Goal: Transaction & Acquisition: Subscribe to service/newsletter

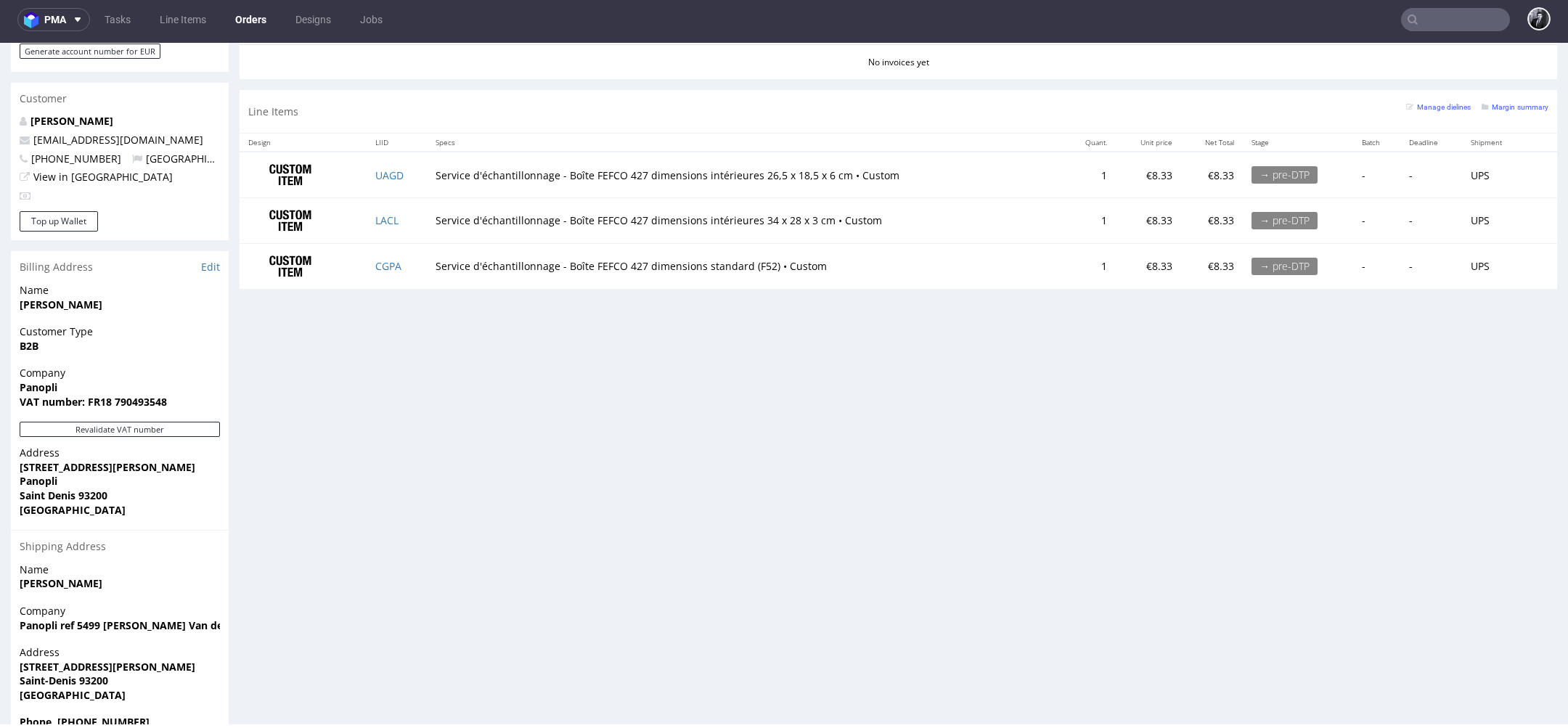
scroll to position [753, 0]
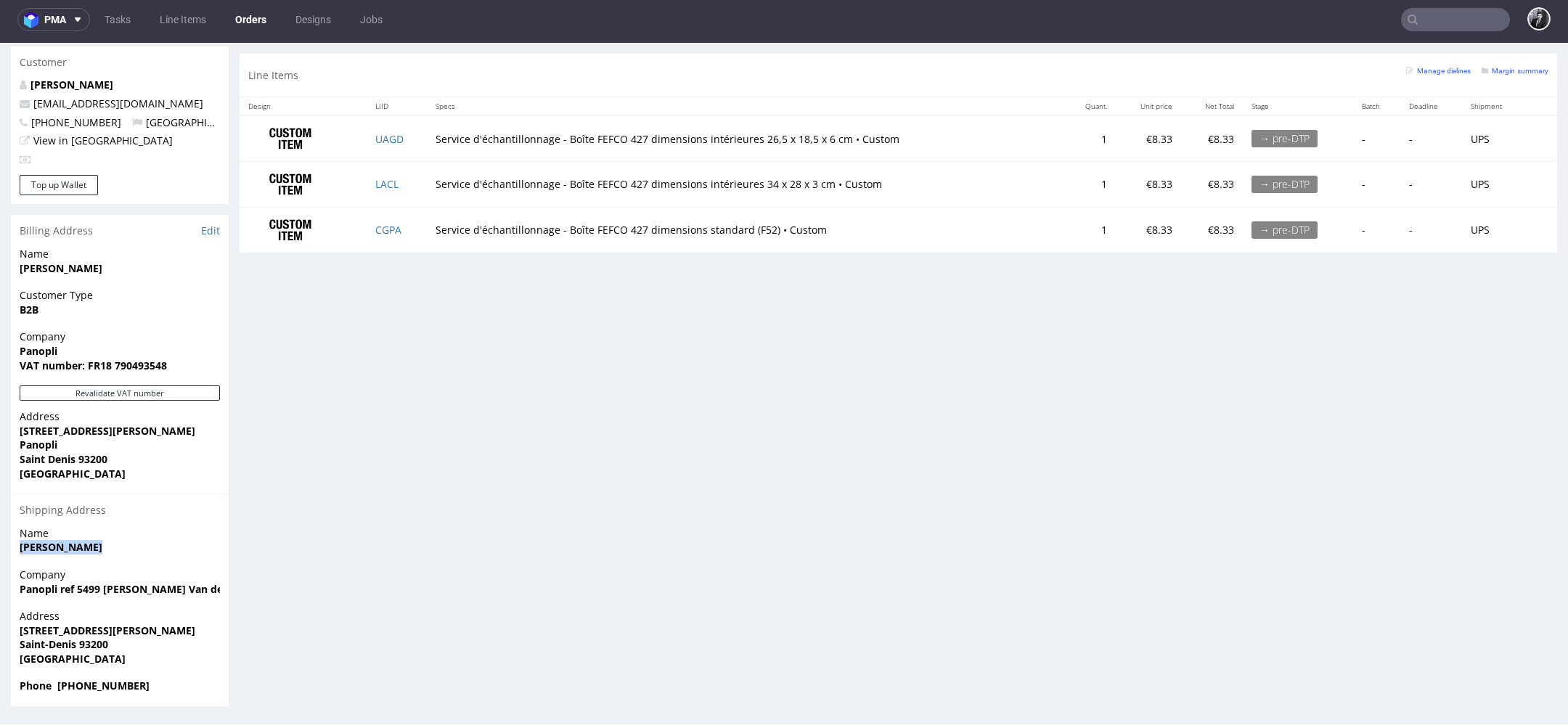
drag, startPoint x: 101, startPoint y: 552, endPoint x: 22, endPoint y: 549, distance: 79.1
click at [22, 549] on span "[PERSON_NAME]" at bounding box center [119, 547] width 200 height 15
copy strong "[PERSON_NAME]"
drag, startPoint x: 148, startPoint y: 632, endPoint x: 14, endPoint y: 631, distance: 134.0
click at [14, 631] on div "Address 5 rue du Docteur Finot Saint-Denis 93200 France" at bounding box center [120, 644] width 218 height 70
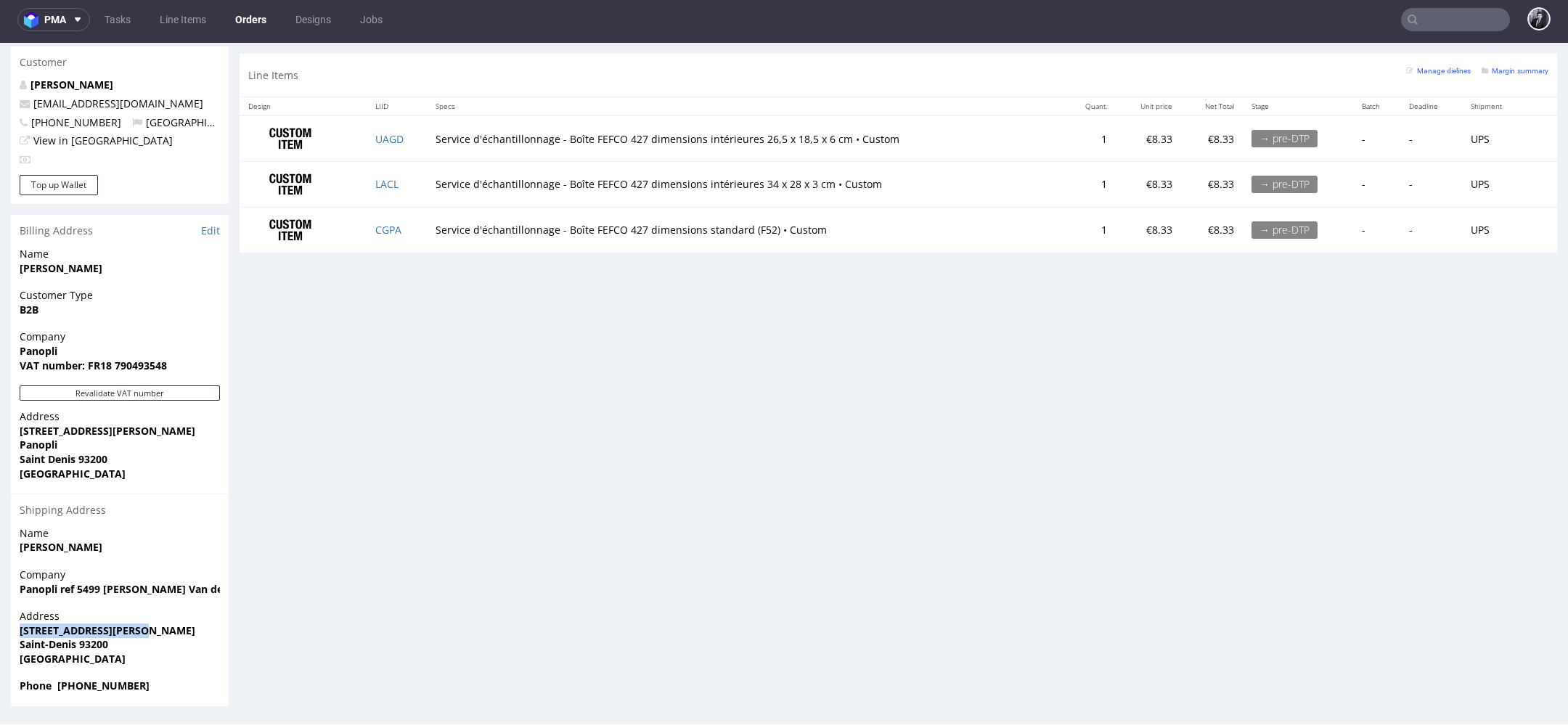
copy strong "5 rue du Docteur Finot"
drag, startPoint x: 20, startPoint y: 591, endPoint x: 224, endPoint y: 588, distance: 204.0
click at [224, 588] on div "Company Panopli ref 5499 Thomas Van der Vossen" at bounding box center [120, 588] width 218 height 41
copy strong "Panopli ref 5499 Thomas Van der Vossen"
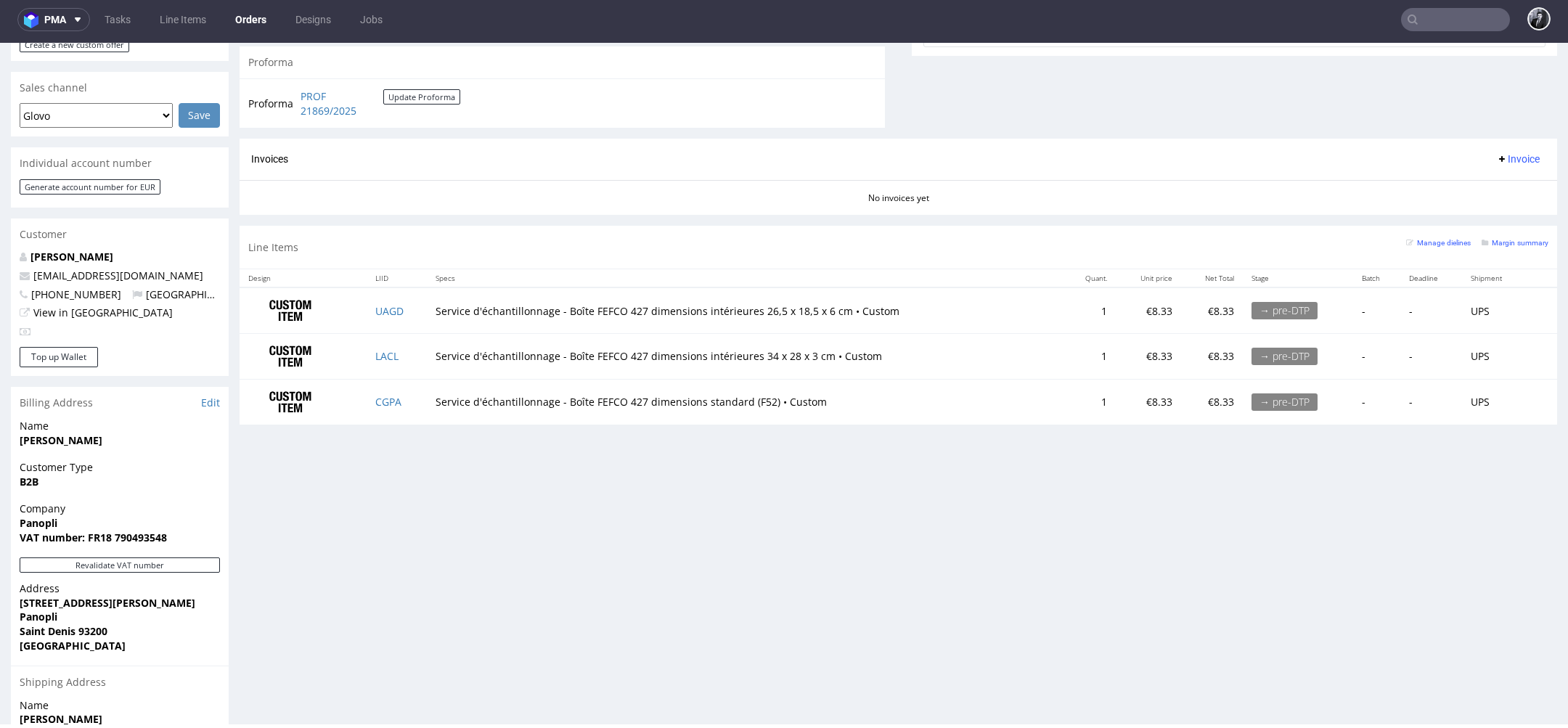
scroll to position [579, 0]
drag, startPoint x: 148, startPoint y: 277, endPoint x: 34, endPoint y: 277, distance: 114.0
click at [34, 277] on p "production@panopli.co" at bounding box center [119, 278] width 200 height 15
copy link "production@panopli.co"
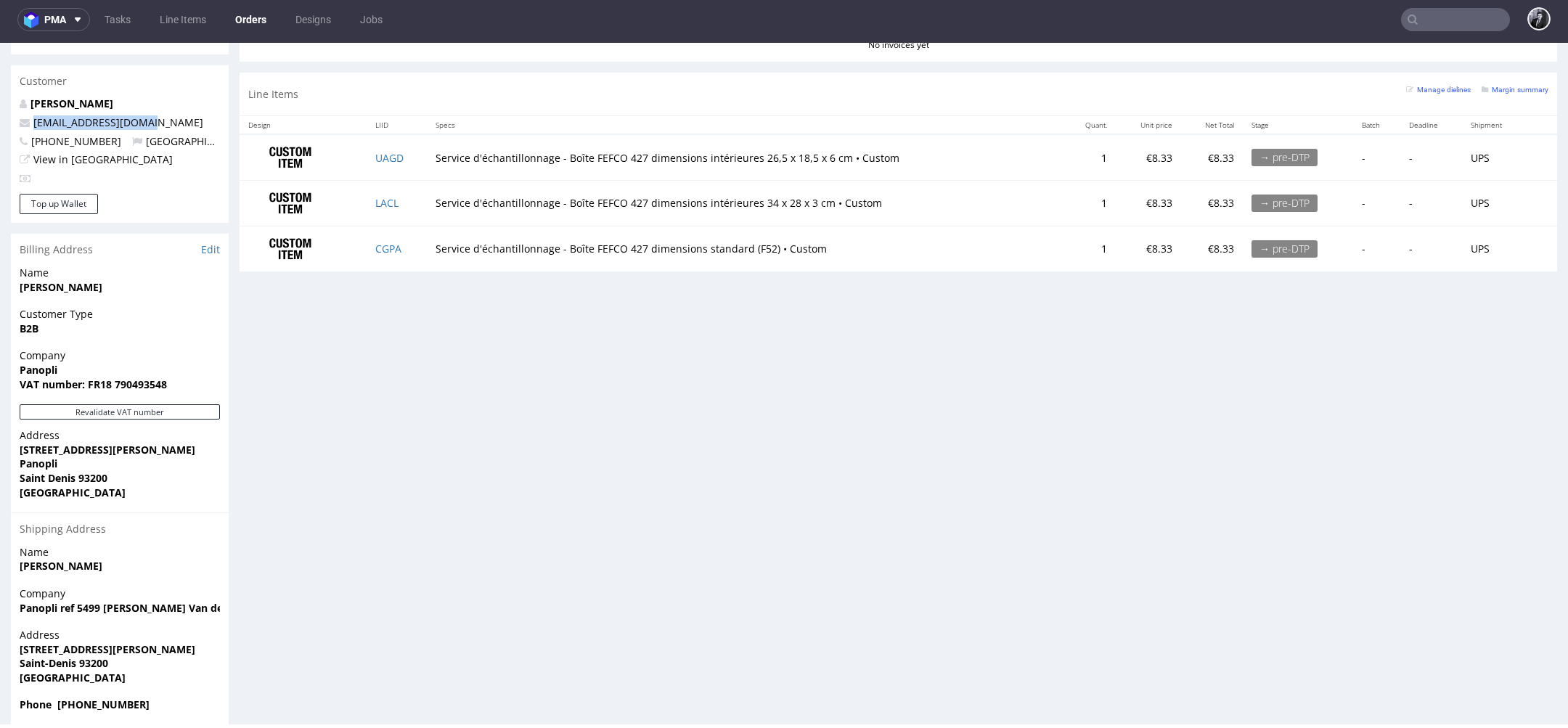
scroll to position [753, 0]
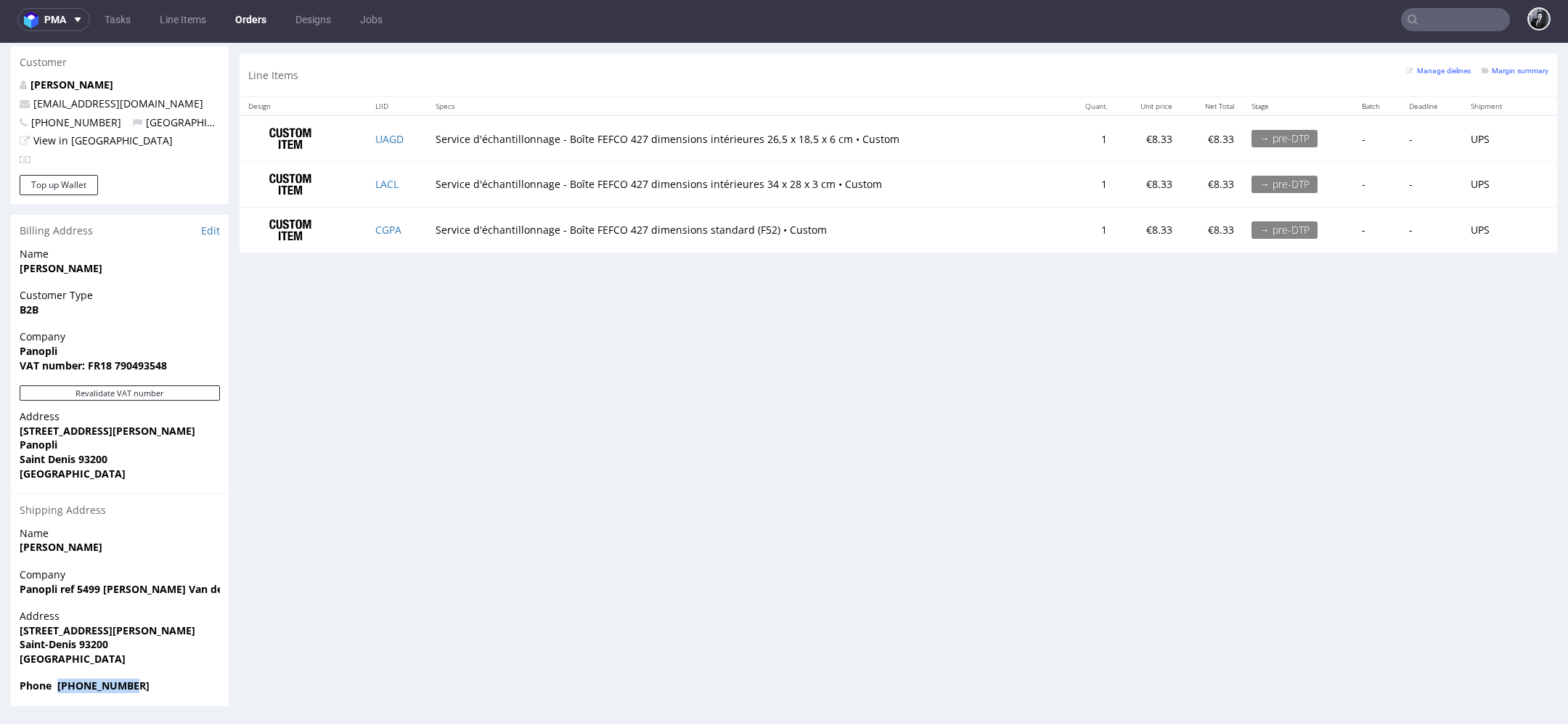
drag, startPoint x: 155, startPoint y: 687, endPoint x: 56, endPoint y: 686, distance: 99.0
click at [57, 686] on span "Phone +33626491499" at bounding box center [119, 685] width 200 height 15
copy strong "+33626491499"
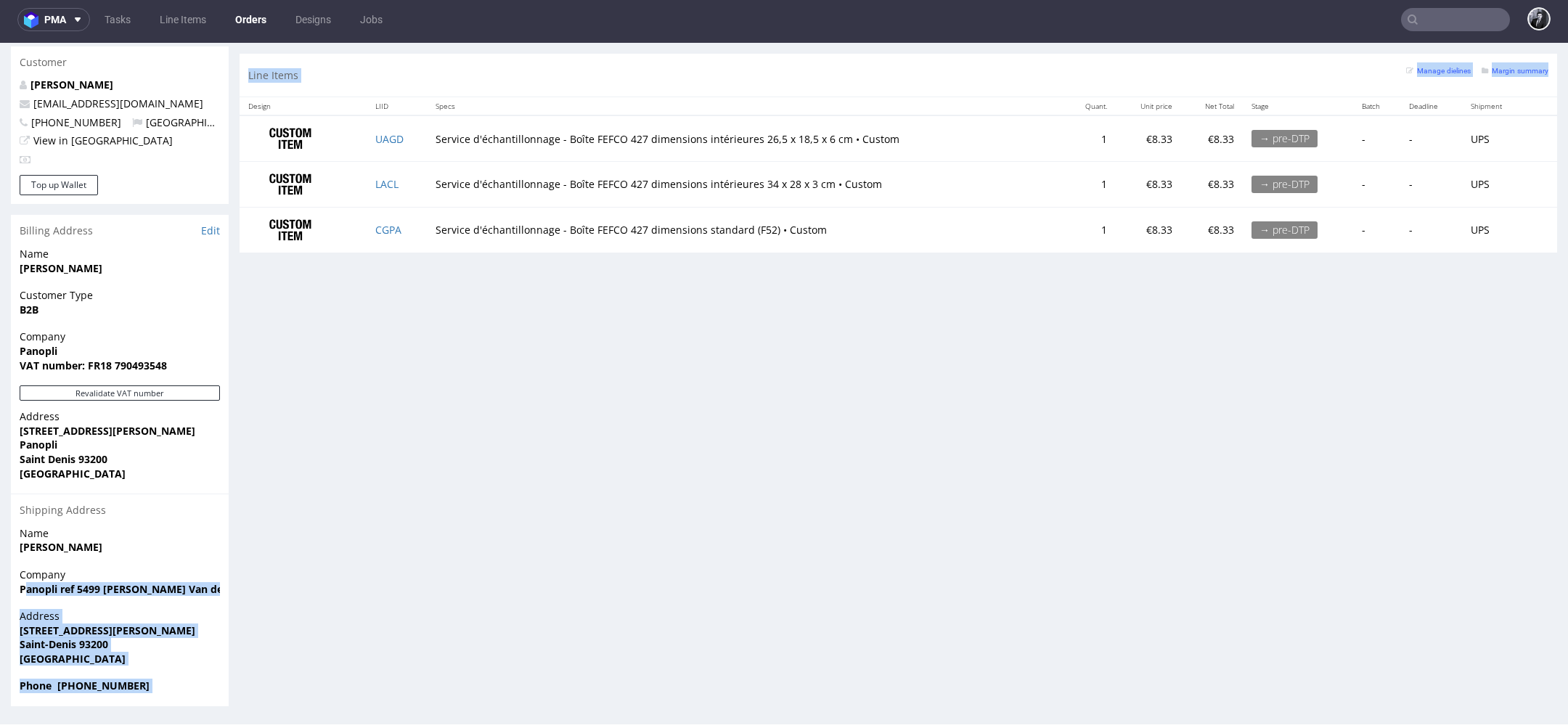
drag, startPoint x: 23, startPoint y: 590, endPoint x: 244, endPoint y: 586, distance: 221.0
click at [244, 586] on div "Order via Offer R530168943 10.10.2025 01:55 PM Mark this order as problematic I…" at bounding box center [784, 22] width 1568 height 1391
click at [244, 586] on div "Progress Payment Paid Fri 10 Oct Payment “Received” Email Sent Fri 10 Oct 13:56…" at bounding box center [898, 22] width 1317 height 1369
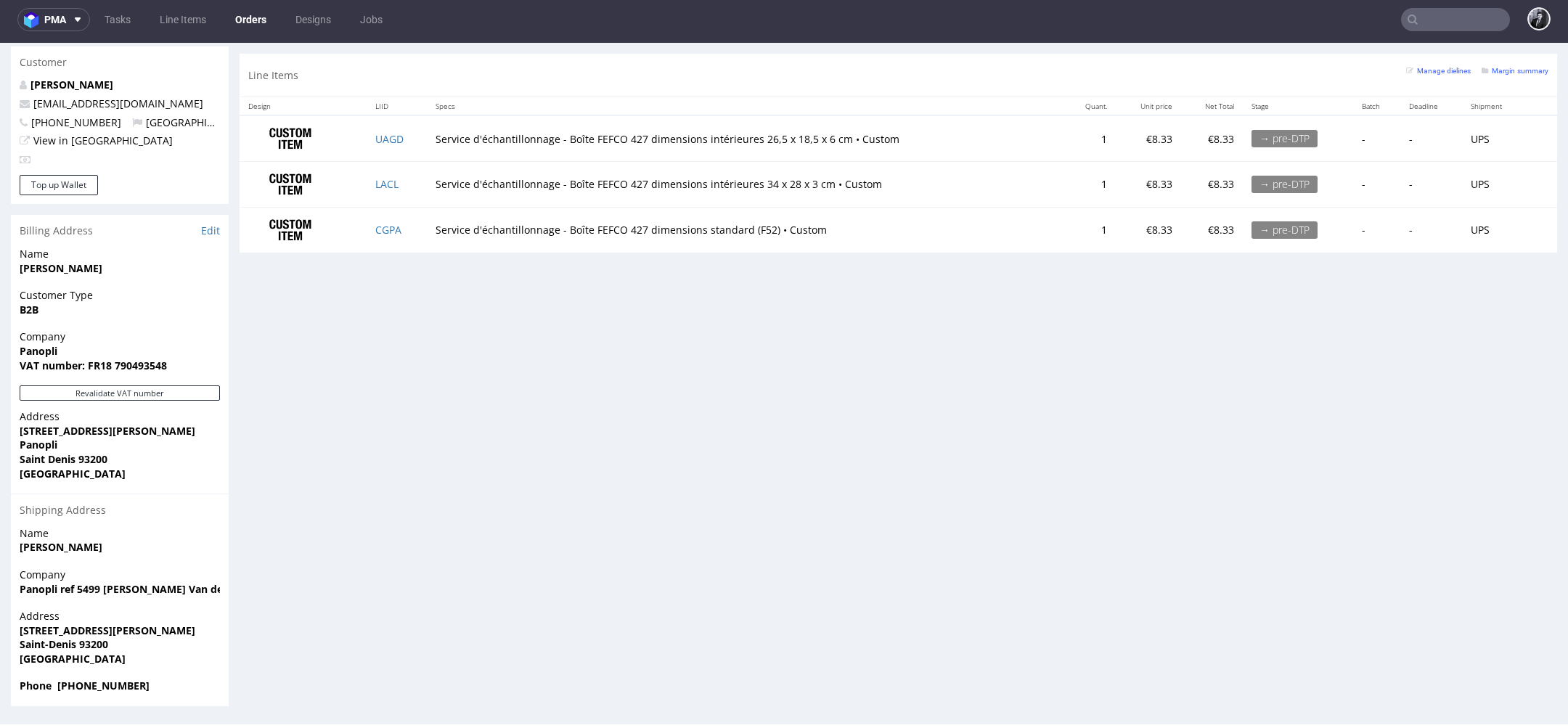
click at [216, 586] on strong "Panopli ref 5499 Thomas Van der Vossen" at bounding box center [166, 590] width 293 height 14
copy strong "Panopli ref 5499 Thomas Van der Vossen"
drag, startPoint x: 132, startPoint y: 635, endPoint x: 21, endPoint y: 626, distance: 111.4
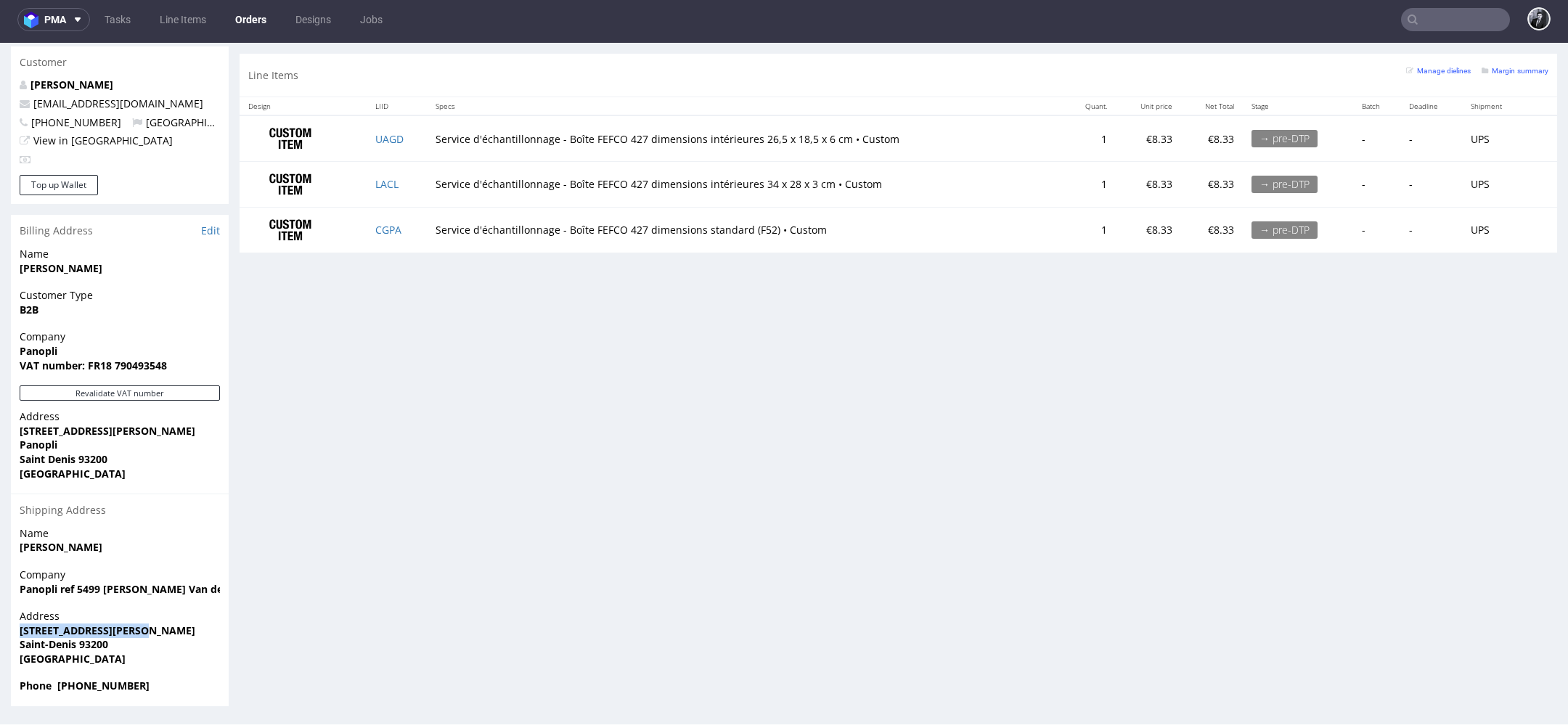
click at [21, 626] on span "5 rue du Docteur Finot" at bounding box center [119, 631] width 200 height 15
copy strong "5 rue du Docteur Finot"
drag, startPoint x: 154, startPoint y: 103, endPoint x: 35, endPoint y: 104, distance: 119.0
click at [35, 104] on p "production@panopli.co" at bounding box center [119, 104] width 200 height 15
copy link "production@panopli.co"
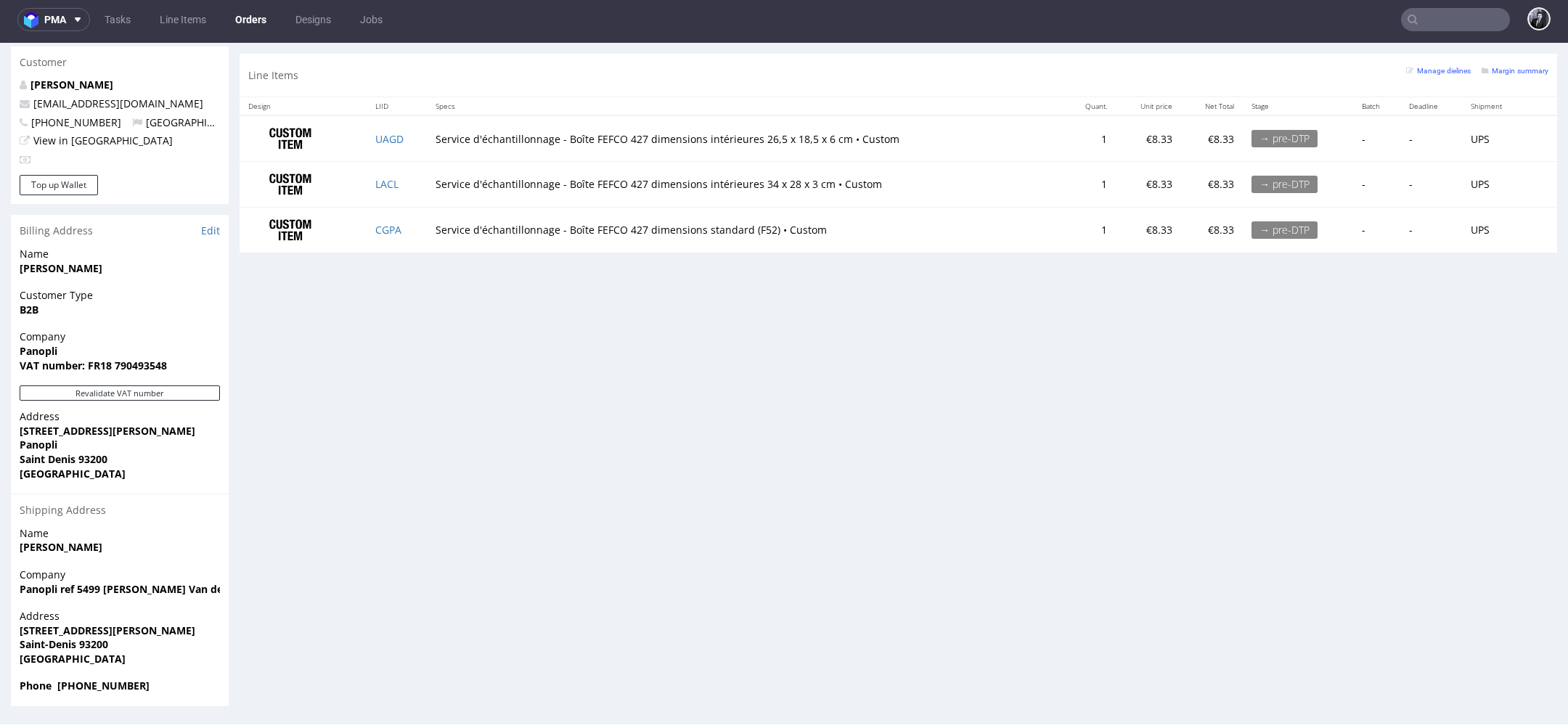
click at [472, 476] on div "Progress Payment Paid Fri 10 Oct Payment “Received” Email Sent Fri 10 Oct 13:56…" at bounding box center [898, 22] width 1317 height 1369
drag, startPoint x: 165, startPoint y: 690, endPoint x: 56, endPoint y: 690, distance: 109.0
click at [56, 690] on span "Phone +33626491499" at bounding box center [119, 685] width 200 height 15
copy strong "+33626491499"
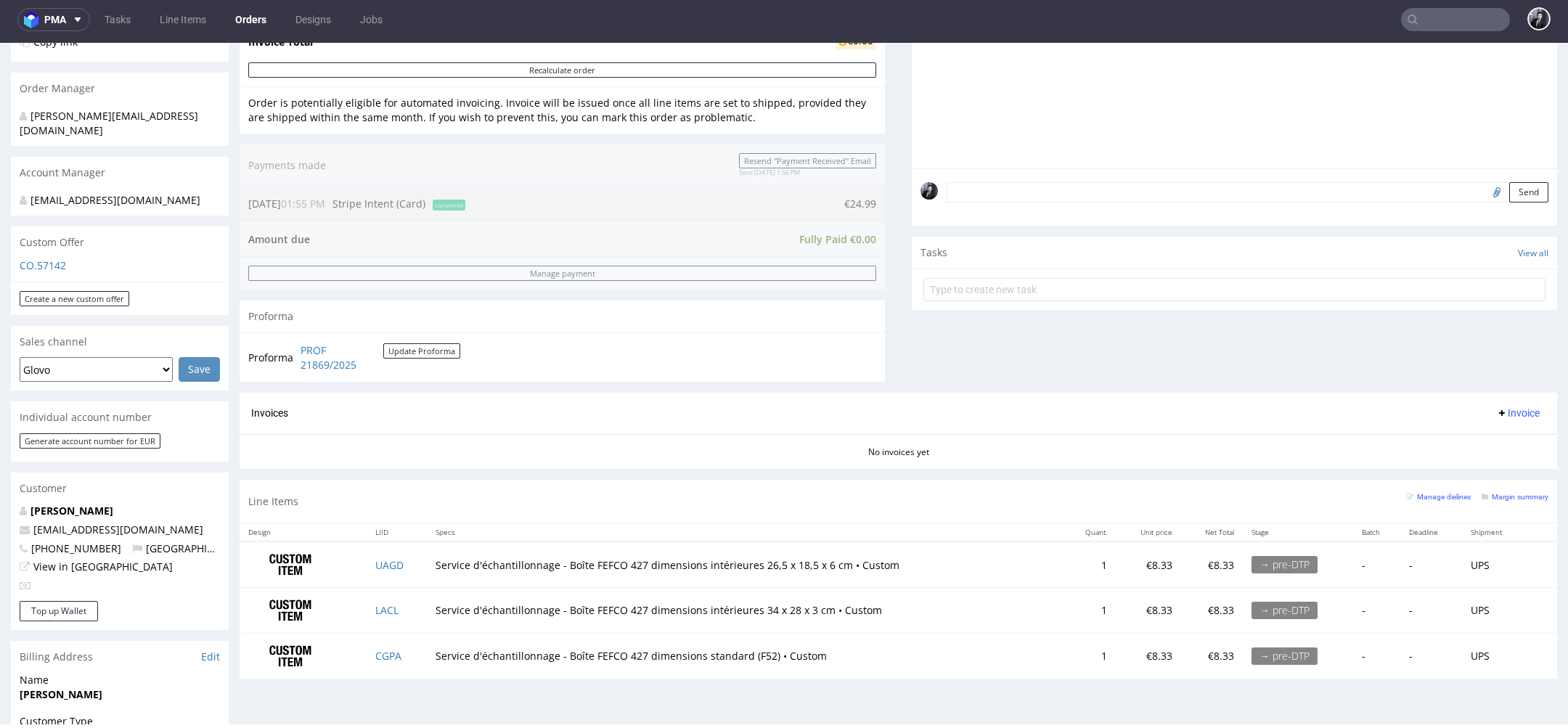
scroll to position [0, 0]
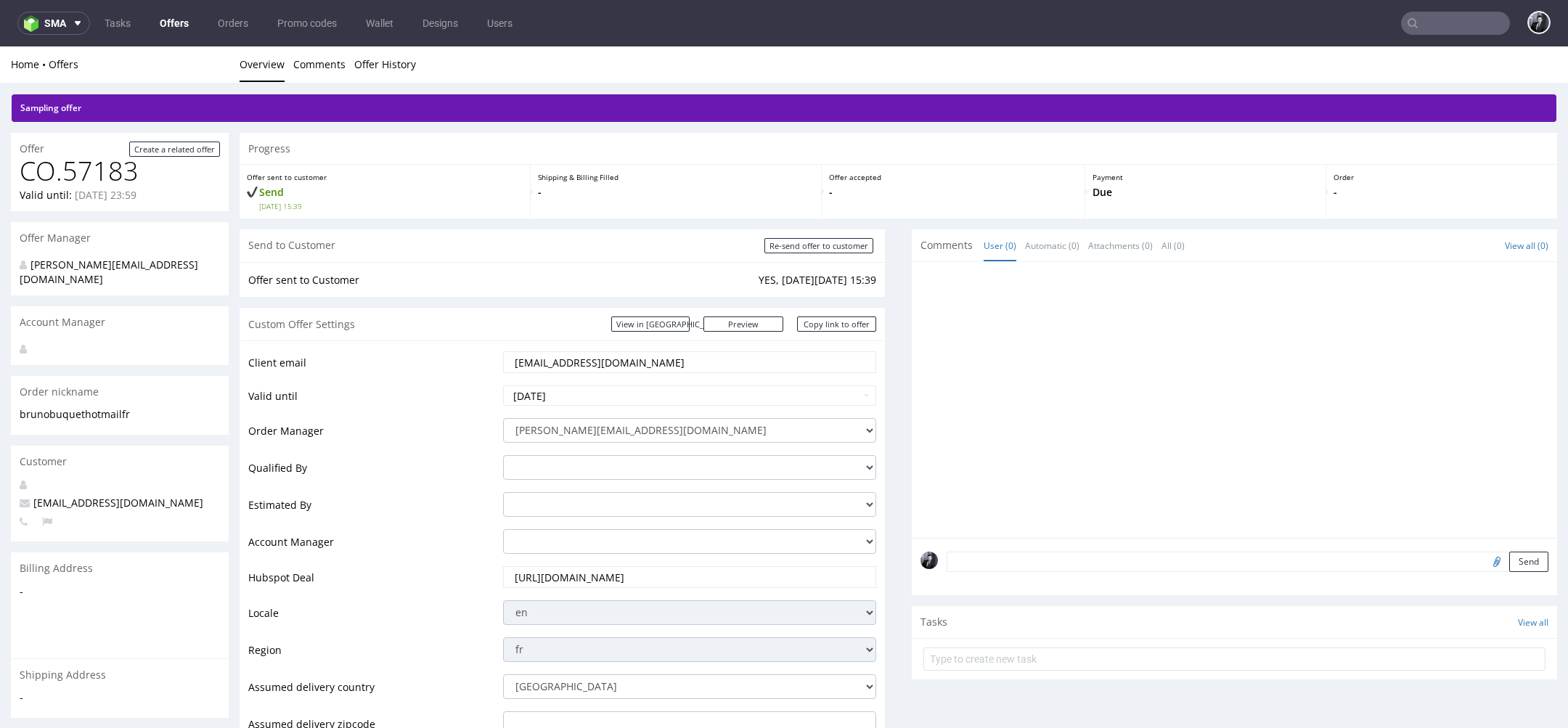
click at [171, 29] on link "Offers" at bounding box center [174, 23] width 46 height 23
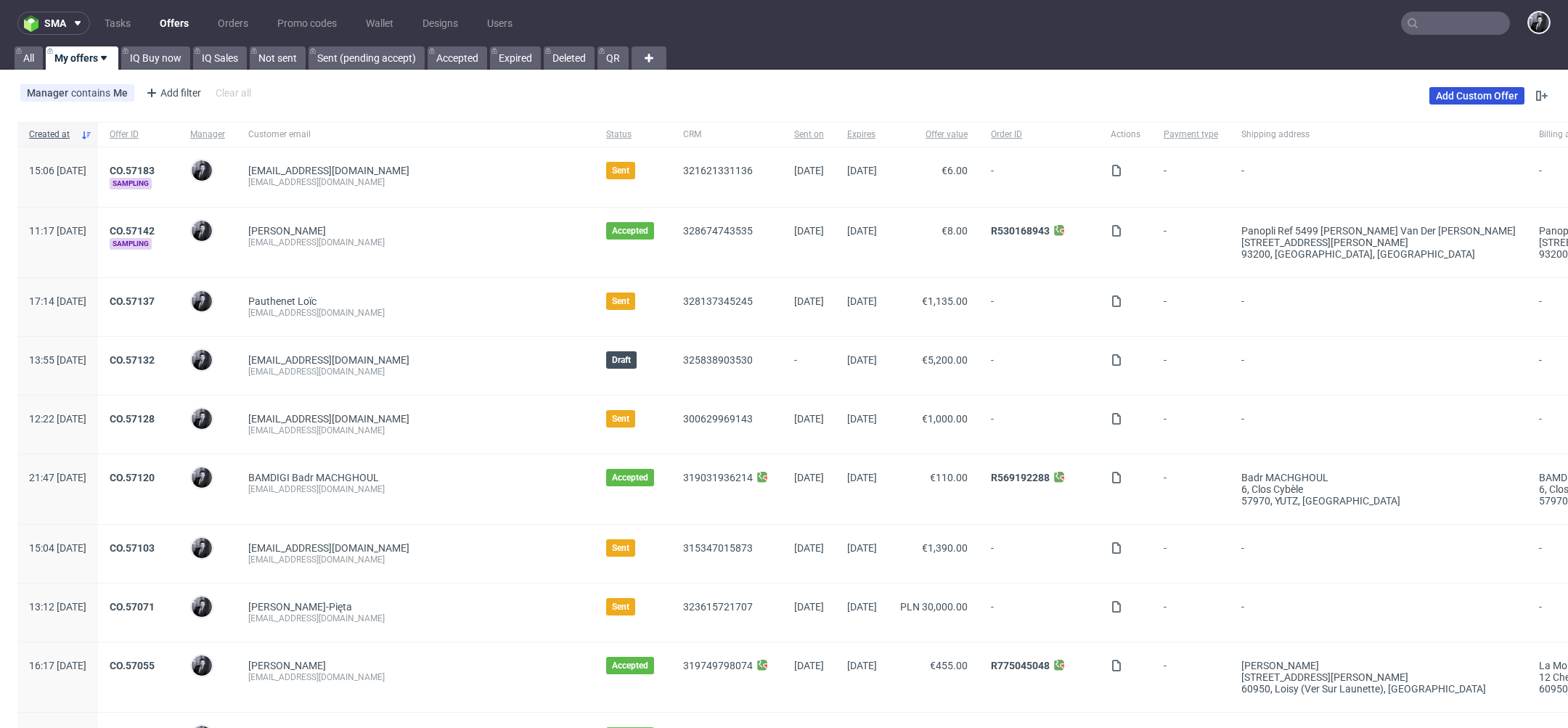
click at [1471, 96] on link "Add Custom Offer" at bounding box center [1477, 96] width 95 height 18
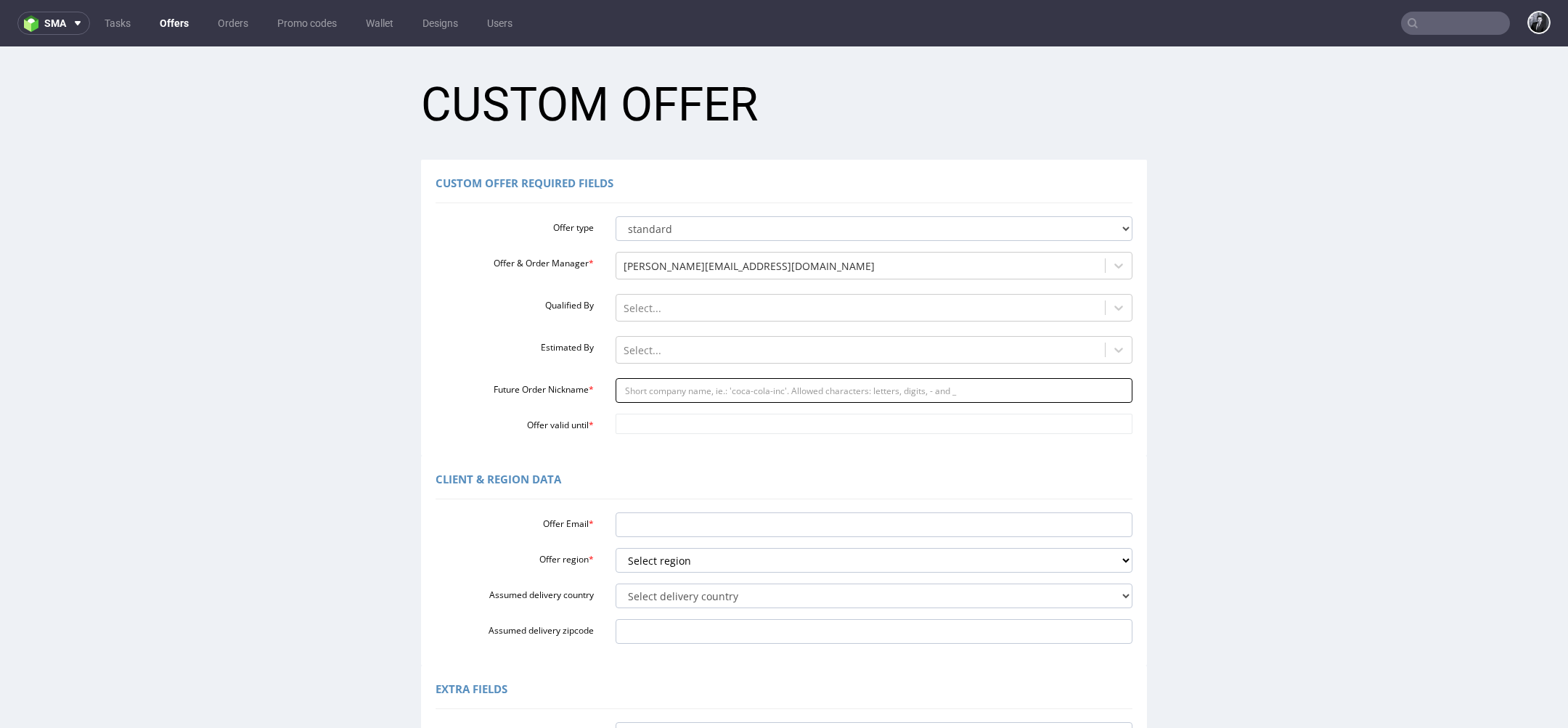
click at [692, 381] on input "Future Order Nickname *" at bounding box center [874, 391] width 518 height 25
paste input "dariaprokhvatylogmailcom"
type input "dariaprokhvatylogmailcom"
click at [682, 528] on input "Offer Email *" at bounding box center [874, 525] width 518 height 25
paste input "dariaprokhvatylo@gmail.com"
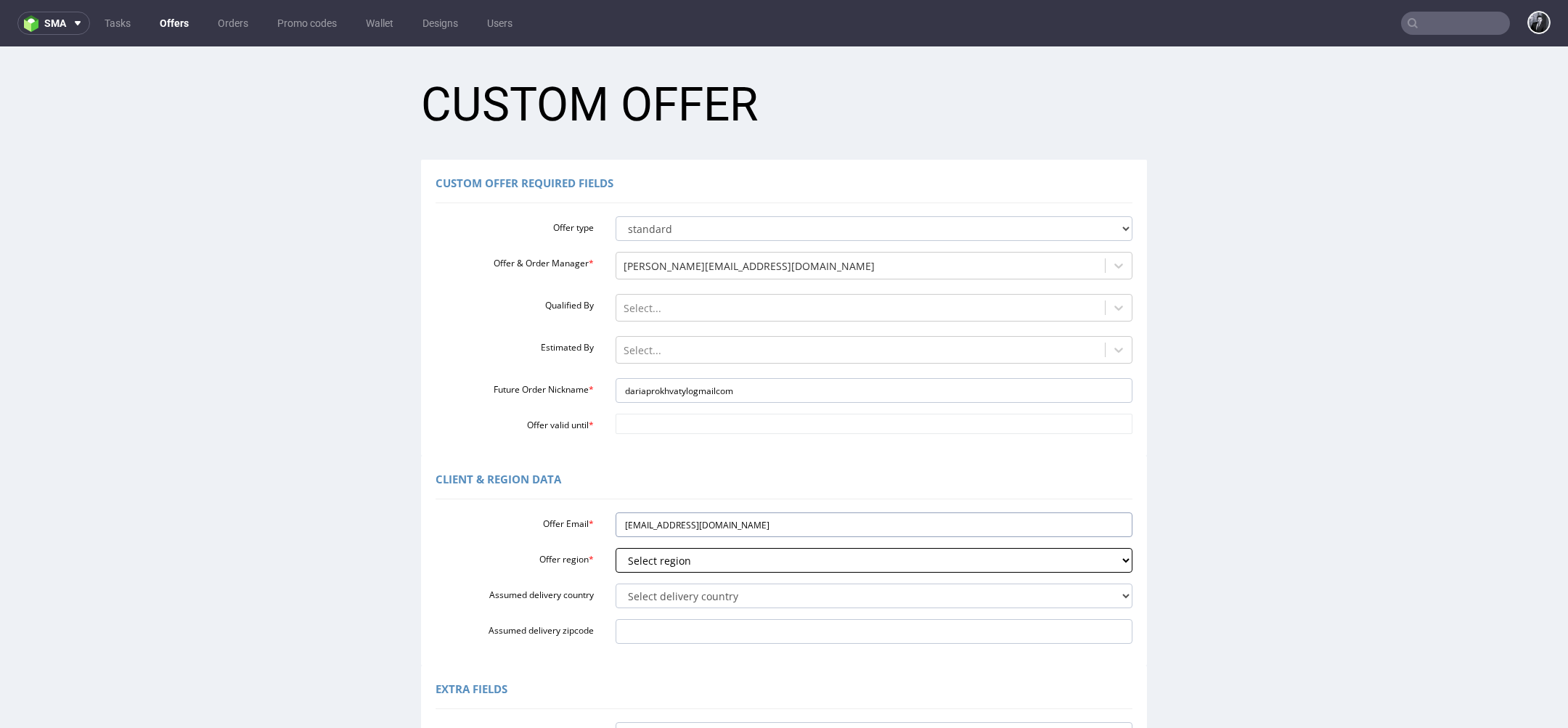
type input "dariaprokhvatylo@gmail.com"
click at [692, 566] on select "Select region eu gb de pl cz fr it es" at bounding box center [874, 561] width 518 height 25
select select "pl"
click at [616, 549] on select "Select region eu gb de pl cz fr it es" at bounding box center [874, 561] width 518 height 25
click at [697, 598] on select "Select delivery country Andorra Afghanistan Anguilla Albania Armenia Antarctica…" at bounding box center [874, 596] width 518 height 25
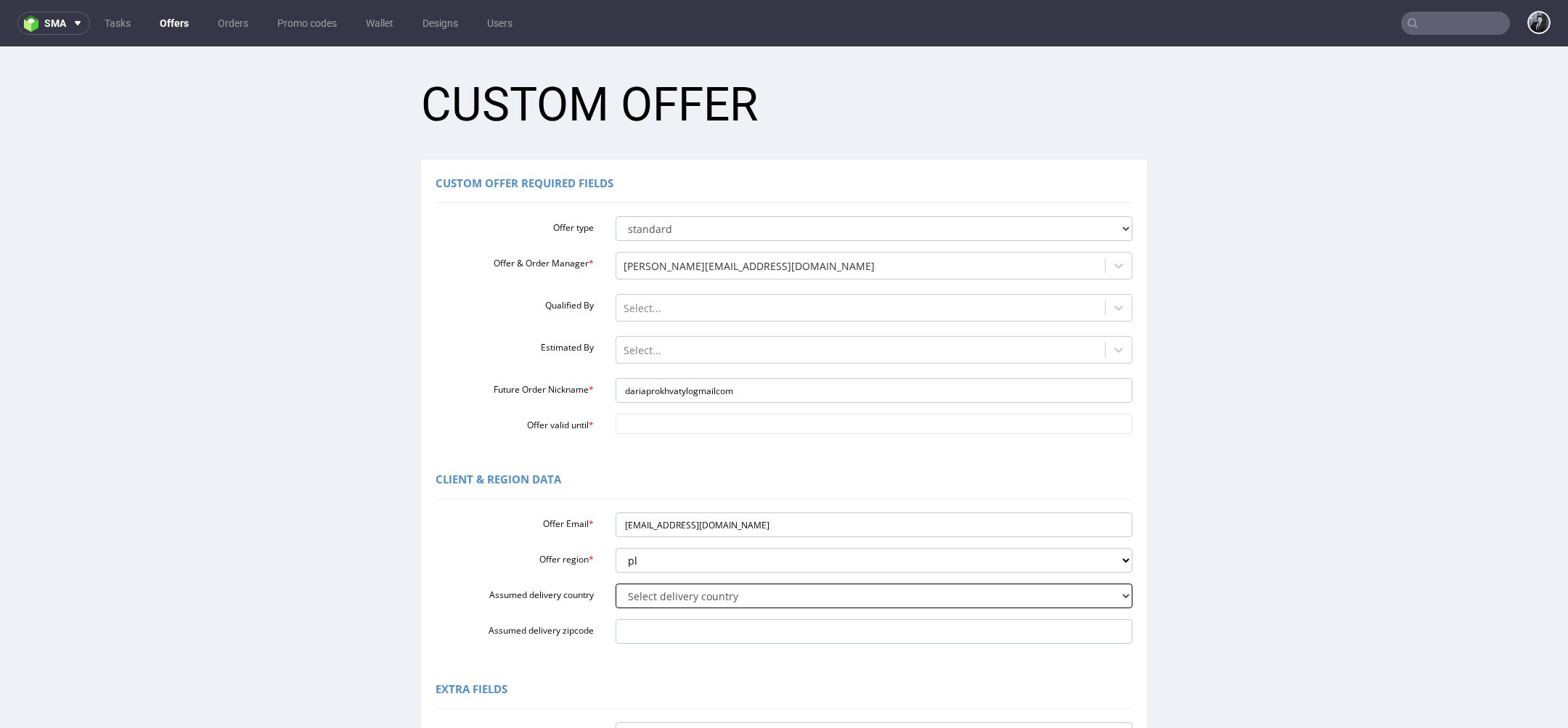
select select "179"
click at [616, 584] on select "Select delivery country Andorra Afghanistan Anguilla Albania Armenia Antarctica…" at bounding box center [874, 596] width 518 height 25
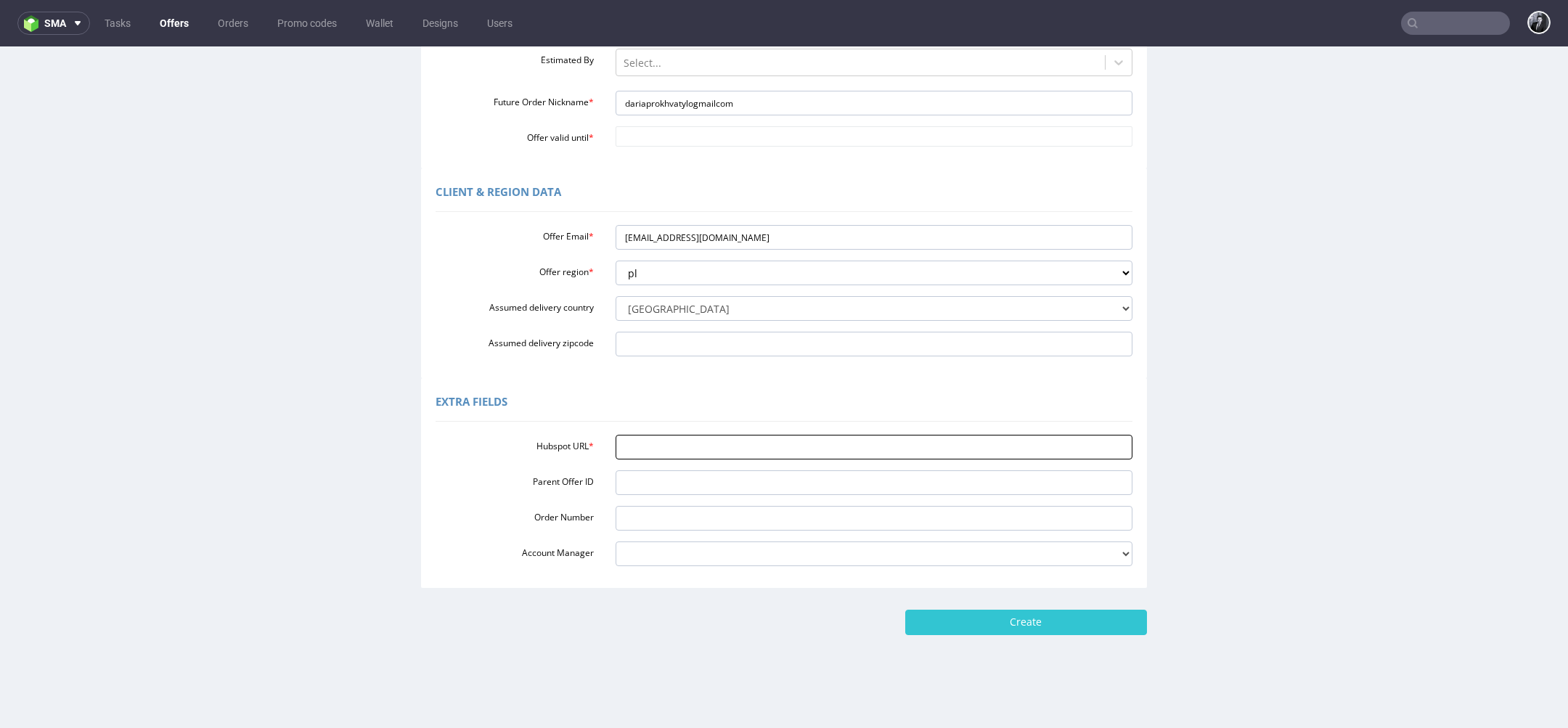
click at [695, 449] on input "Hubspot URL *" at bounding box center [874, 447] width 518 height 25
paste input "https://app-eu1.hubspot.com/contacts/25600958/record/0-3/330111546554/"
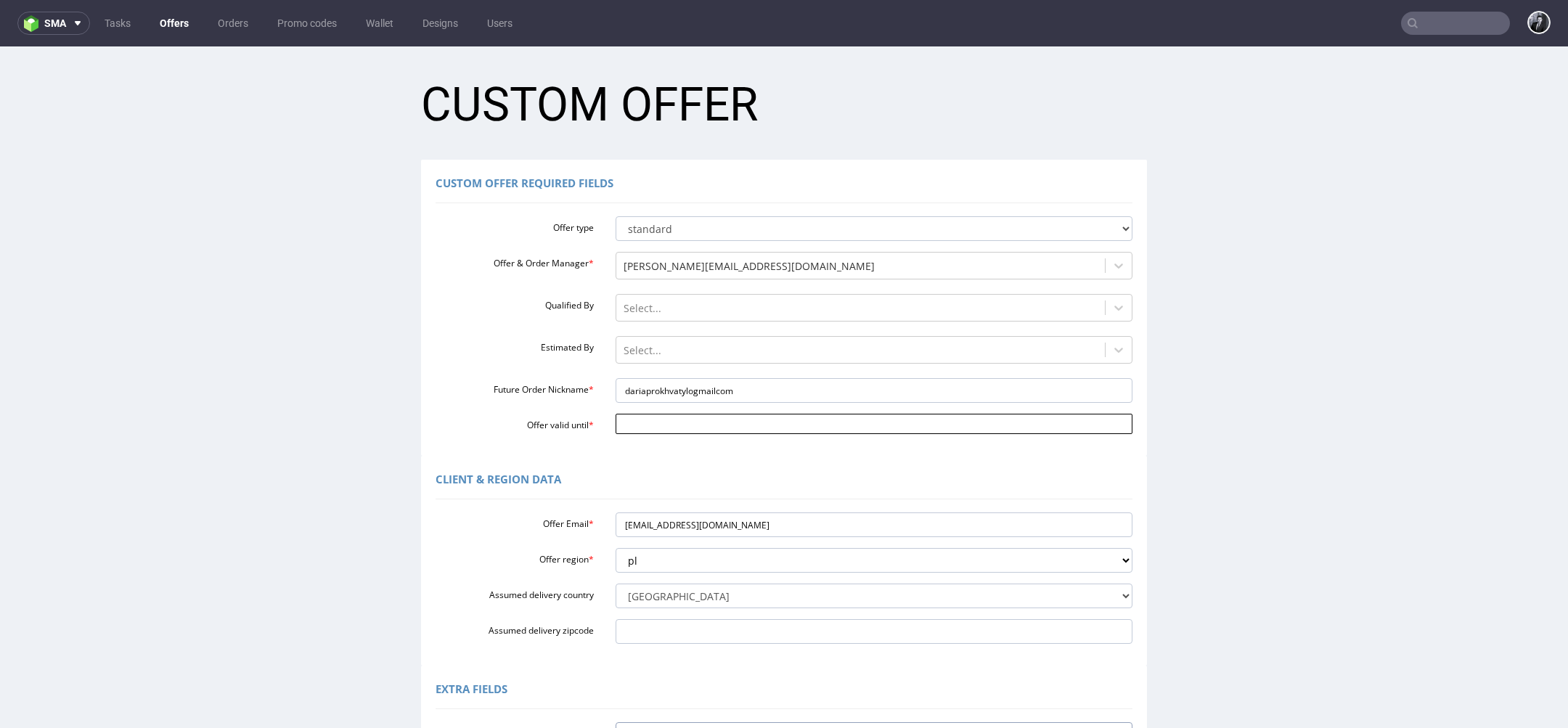
type input "https://app-eu1.hubspot.com/contacts/25600958/record/0-3/330111546554/"
click at [706, 431] on input "Offer valid until *" at bounding box center [874, 424] width 518 height 20
click at [727, 346] on td "17" at bounding box center [732, 337] width 22 height 22
type input "2025-10-17"
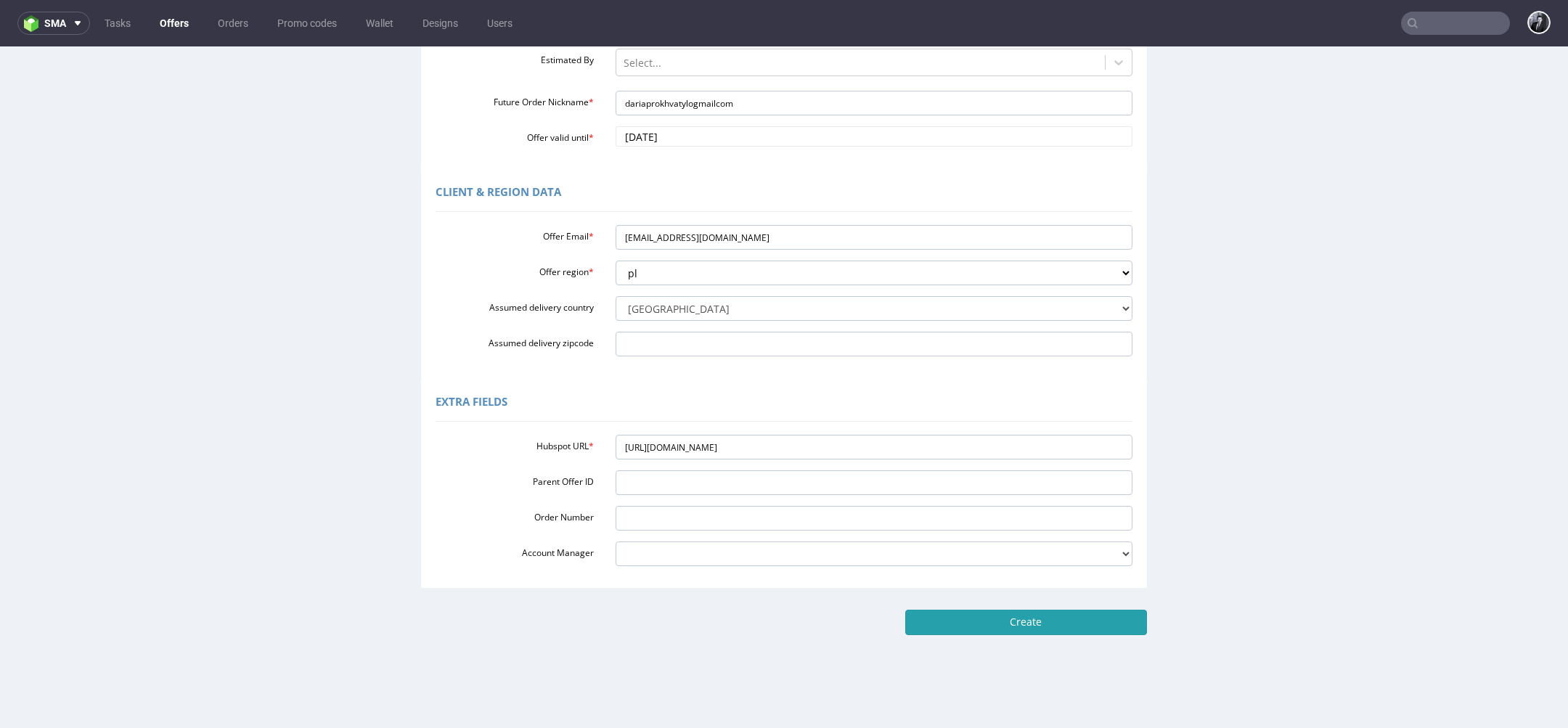
click at [1016, 625] on input "Create" at bounding box center [1026, 622] width 242 height 25
type input "Please wait..."
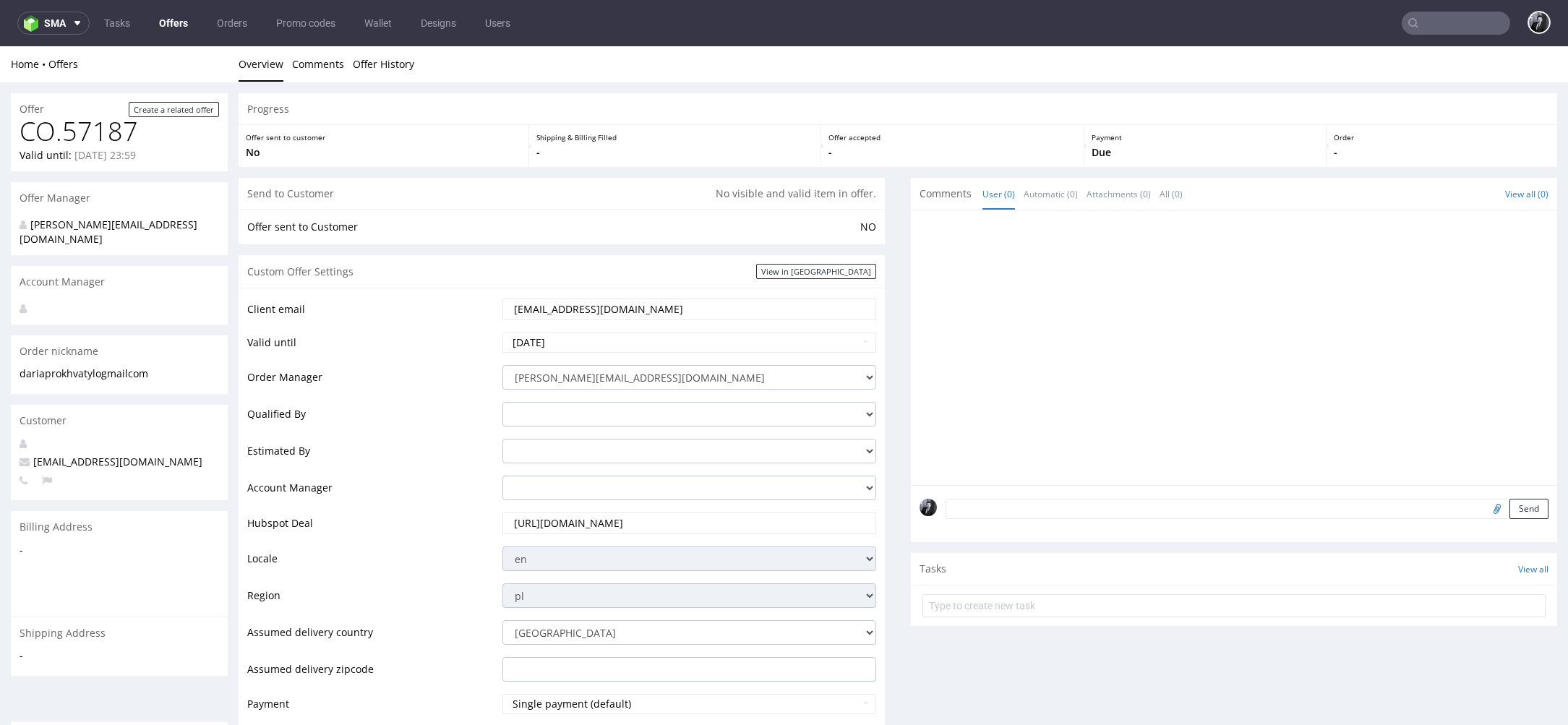
drag, startPoint x: 673, startPoint y: 306, endPoint x: 402, endPoint y: 304, distance: 271.0
click at [402, 304] on tr "Client email dariaprokhvatylo@gmail.com" at bounding box center [562, 314] width 629 height 34
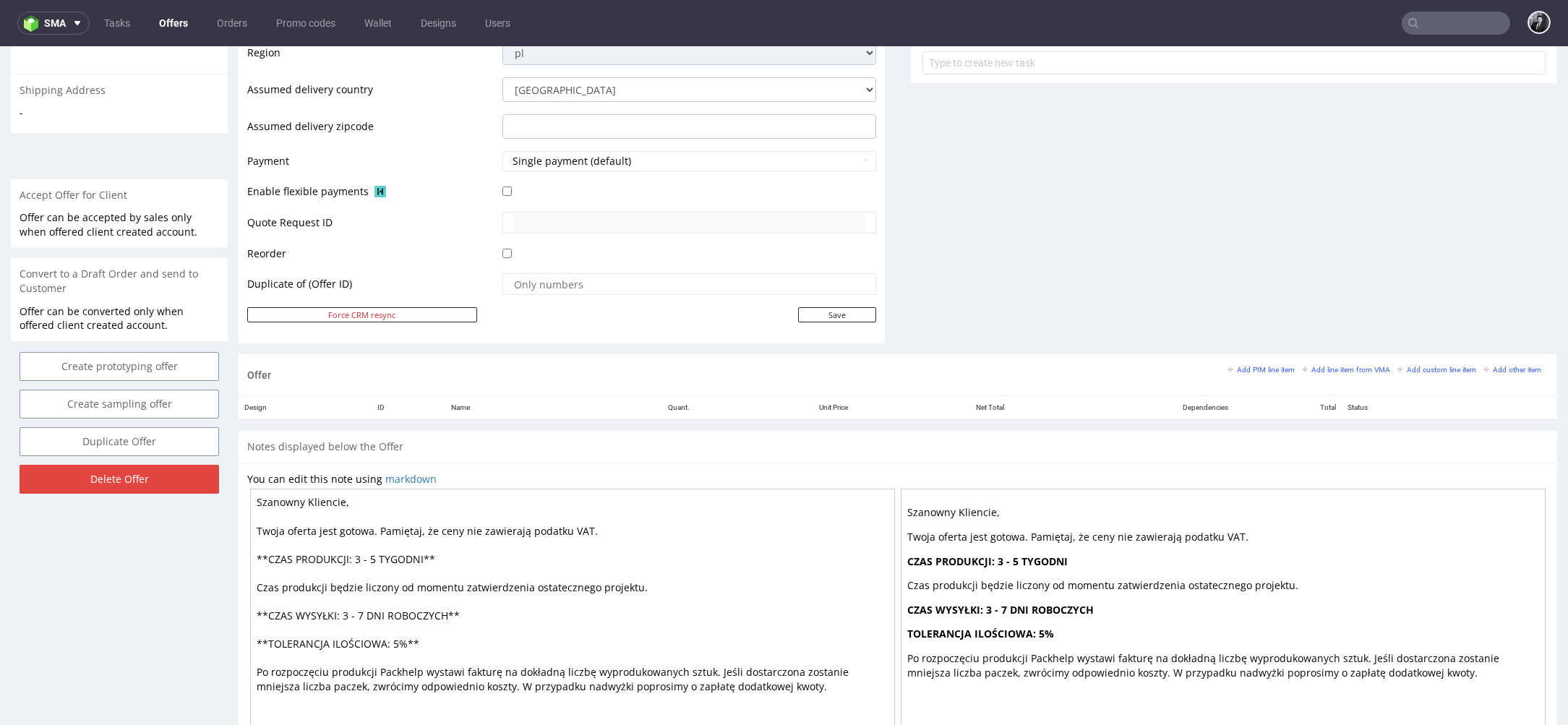
scroll to position [612, 0]
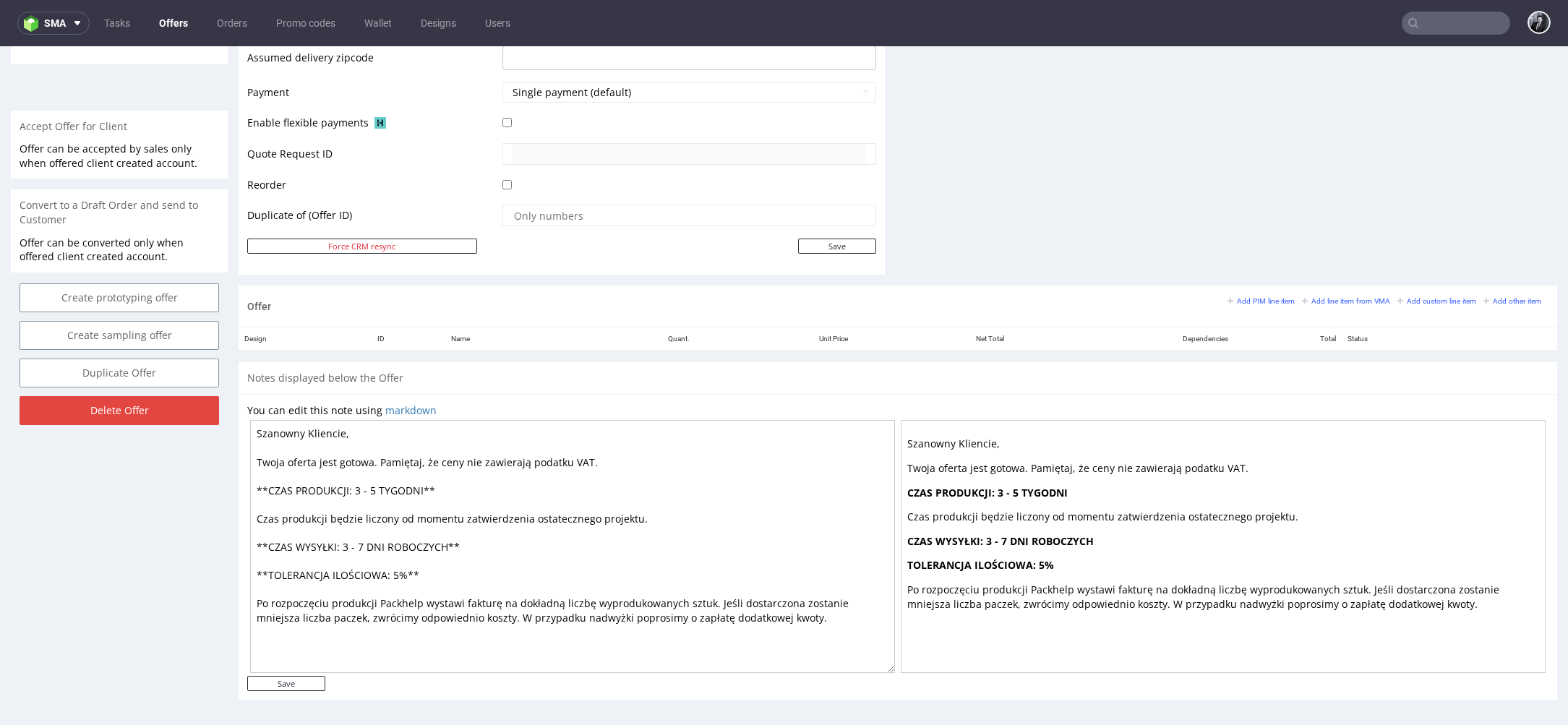
click at [384, 485] on textarea "Szanowny Kliencie, Twoja oferta jest gotowa. Pamiętaj, że ceny nie zawierają po…" at bounding box center [572, 546] width 645 height 253
click at [427, 490] on textarea "Szanowny Kliencie, Twoja oferta jest gotowa. Pamiętaj, że ceny nie zawierają po…" at bounding box center [572, 546] width 645 height 253
type textarea "Szanowny Kliencie, Twoja oferta jest gotowa. Pamiętaj, że ceny nie zawierają po…"
click at [321, 683] on input "Save" at bounding box center [286, 683] width 78 height 15
type input "In progress..."
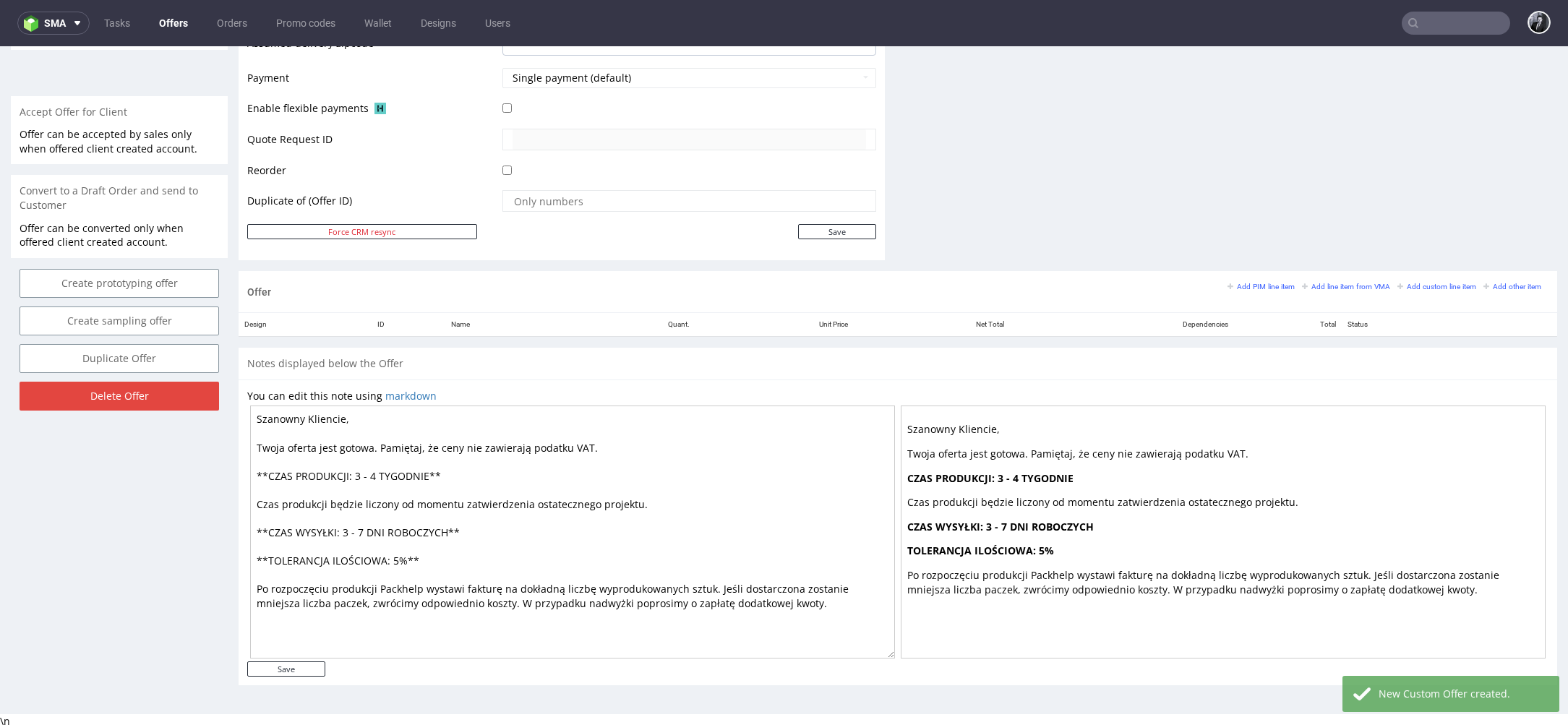
scroll to position [5, 0]
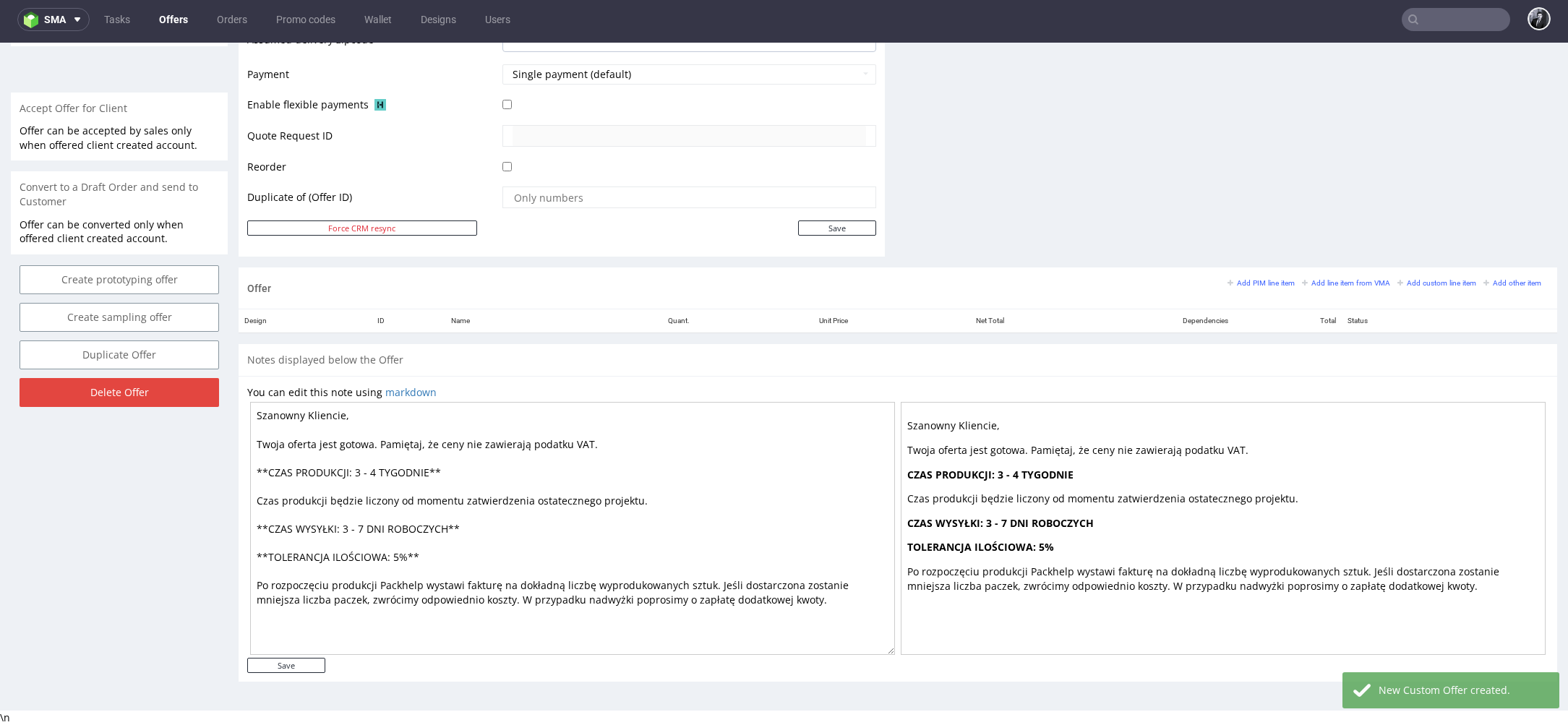
click at [1332, 274] on div "Offer Add PIM line item Add line item from VMA Add custom line item Add other i…" at bounding box center [898, 287] width 1319 height 41
click at [1331, 281] on small "Add line item from VMA" at bounding box center [1346, 283] width 88 height 8
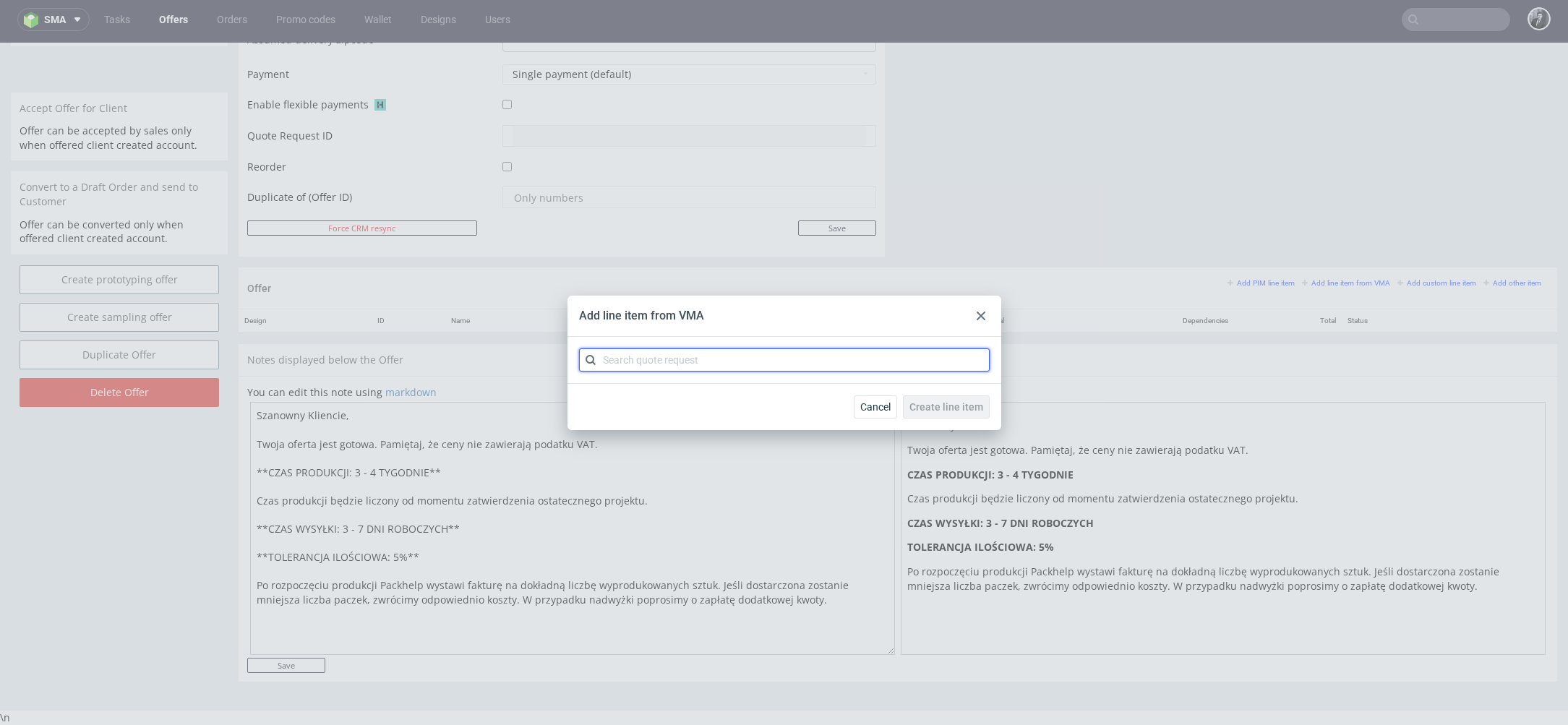
click at [828, 357] on input "text" at bounding box center [784, 360] width 411 height 23
type input "CBVD"
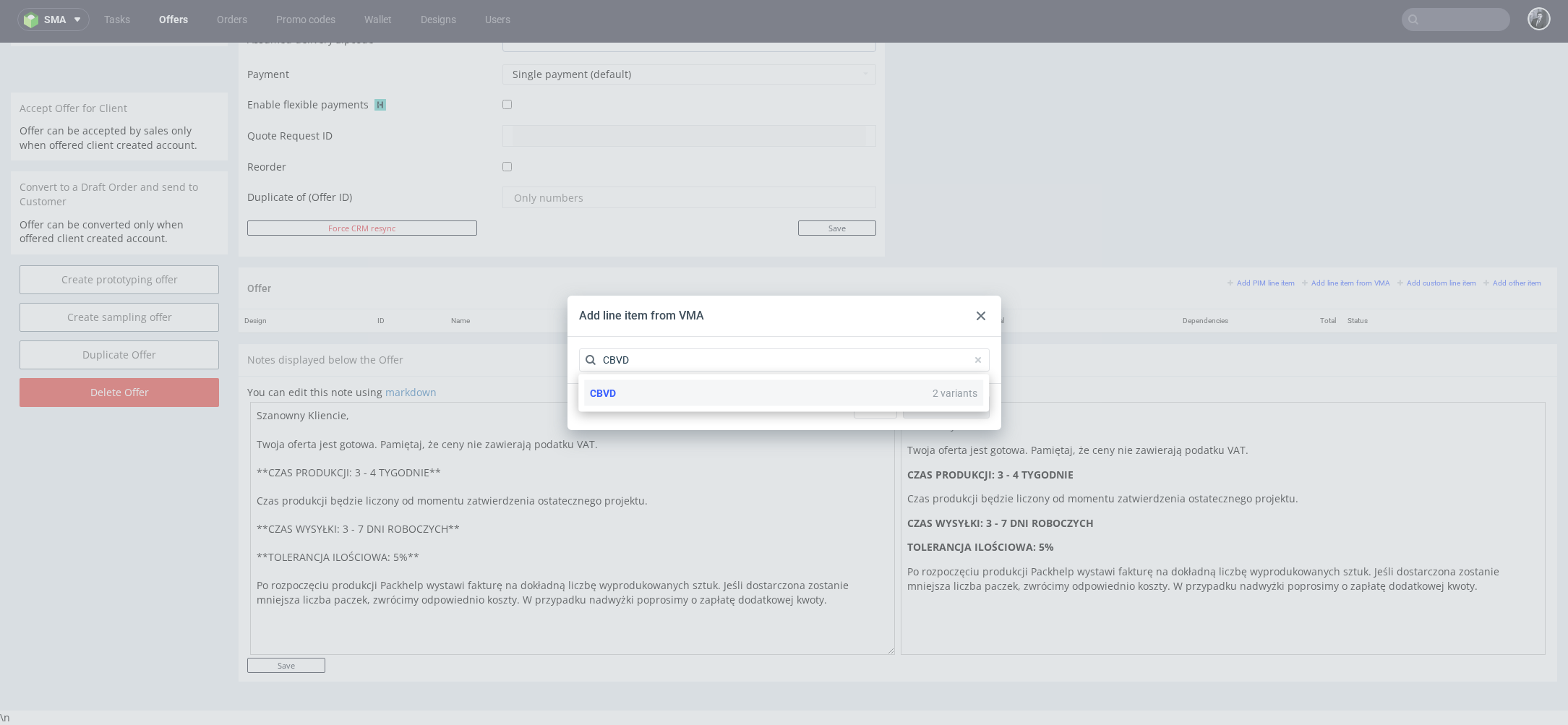
click at [694, 401] on div "CBVD 2 variants" at bounding box center [784, 394] width 399 height 26
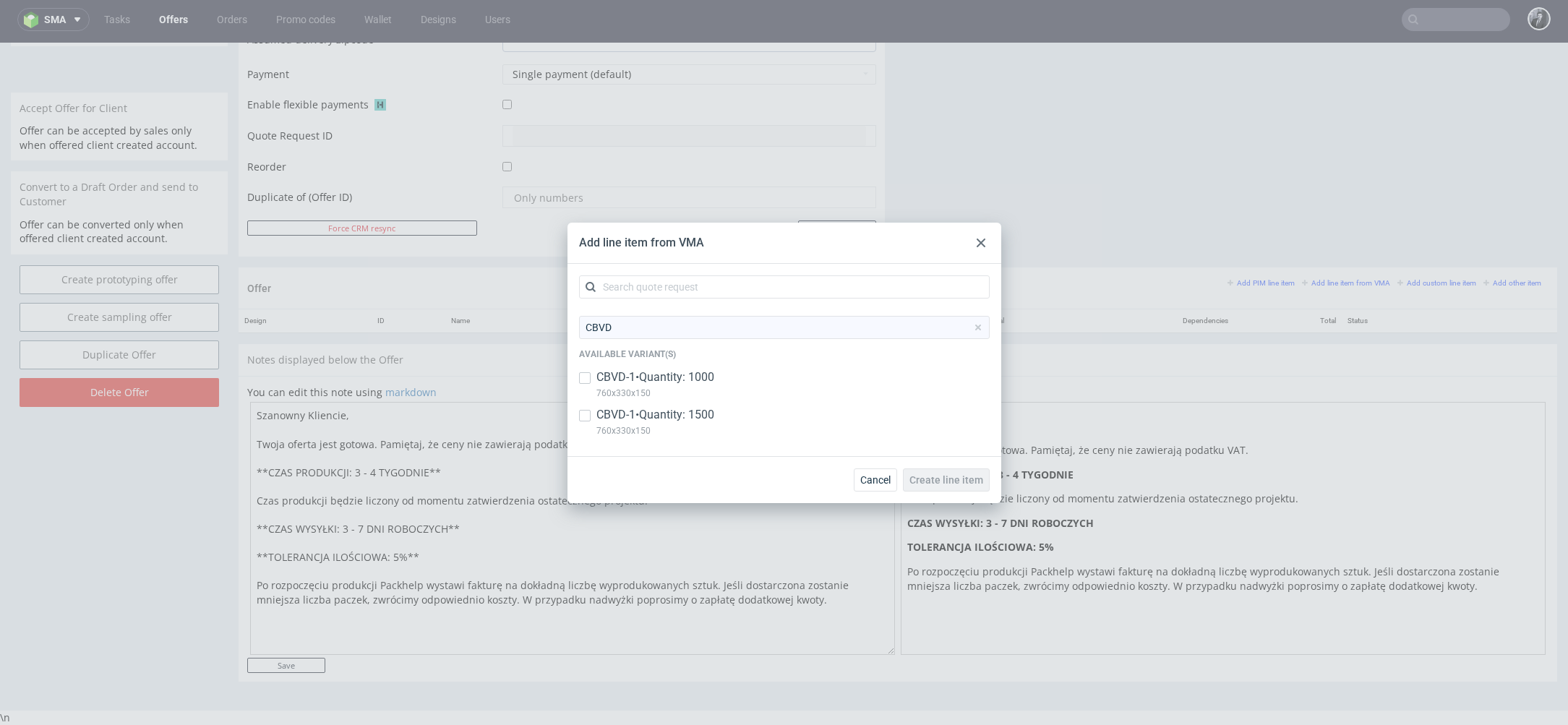
click at [652, 382] on p "CBVD-1 • Quantity: 1000" at bounding box center [655, 378] width 118 height 16
checkbox input "true"
click at [645, 418] on p "CBVD-1 • Quantity: 1500" at bounding box center [655, 415] width 118 height 16
checkbox input "true"
click at [925, 478] on span "Create line item" at bounding box center [947, 480] width 74 height 10
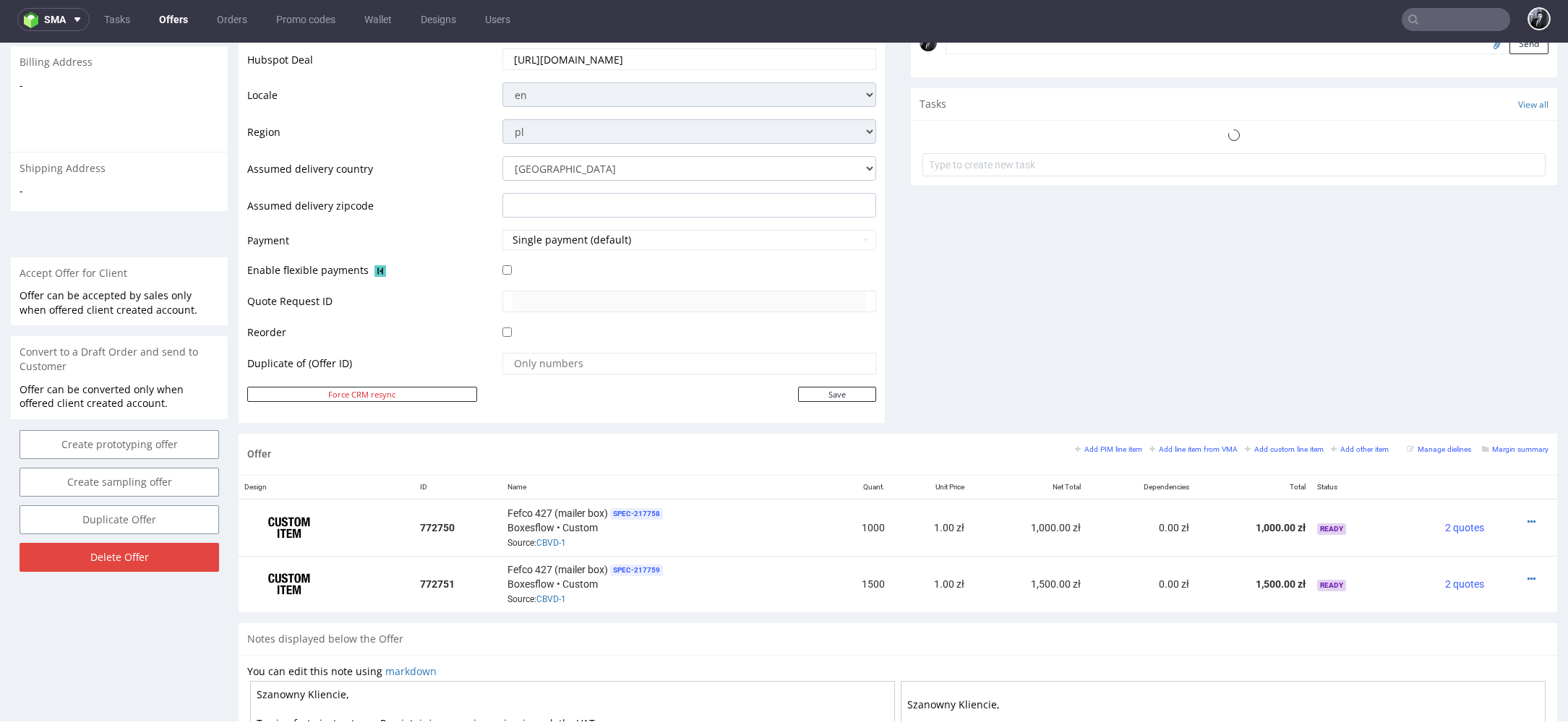
scroll to position [501, 0]
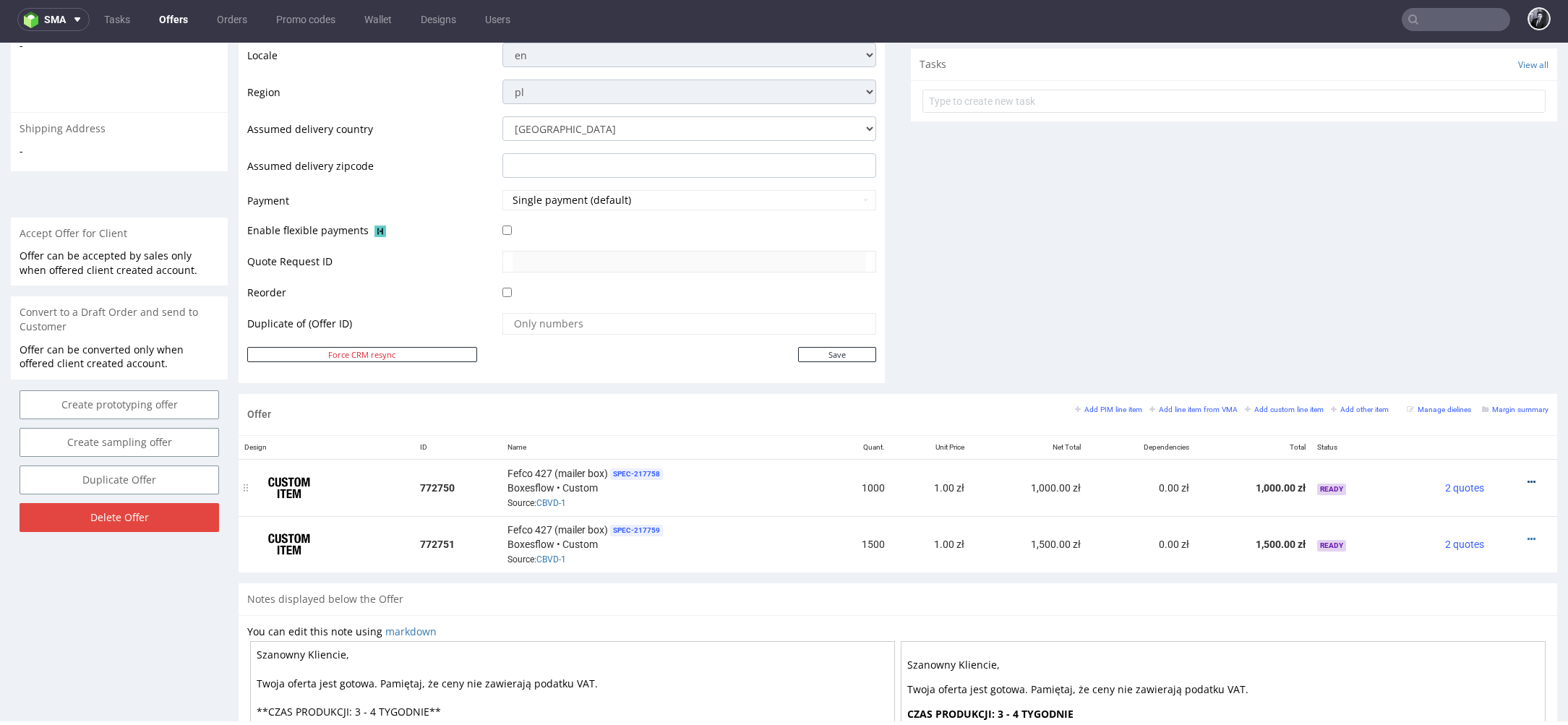
click at [1528, 478] on icon at bounding box center [1532, 482] width 8 height 10
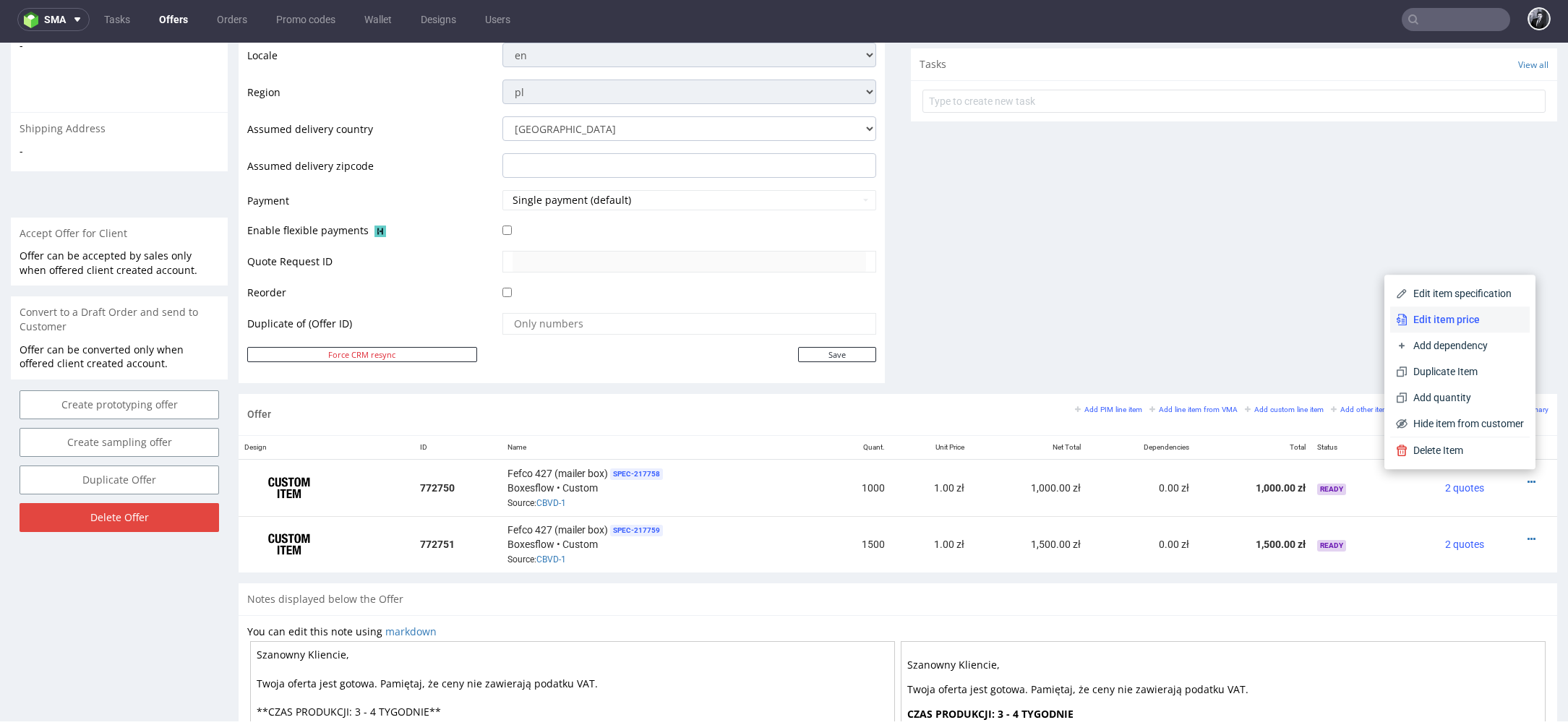
click at [1463, 317] on span "Edit item price" at bounding box center [1466, 319] width 116 height 15
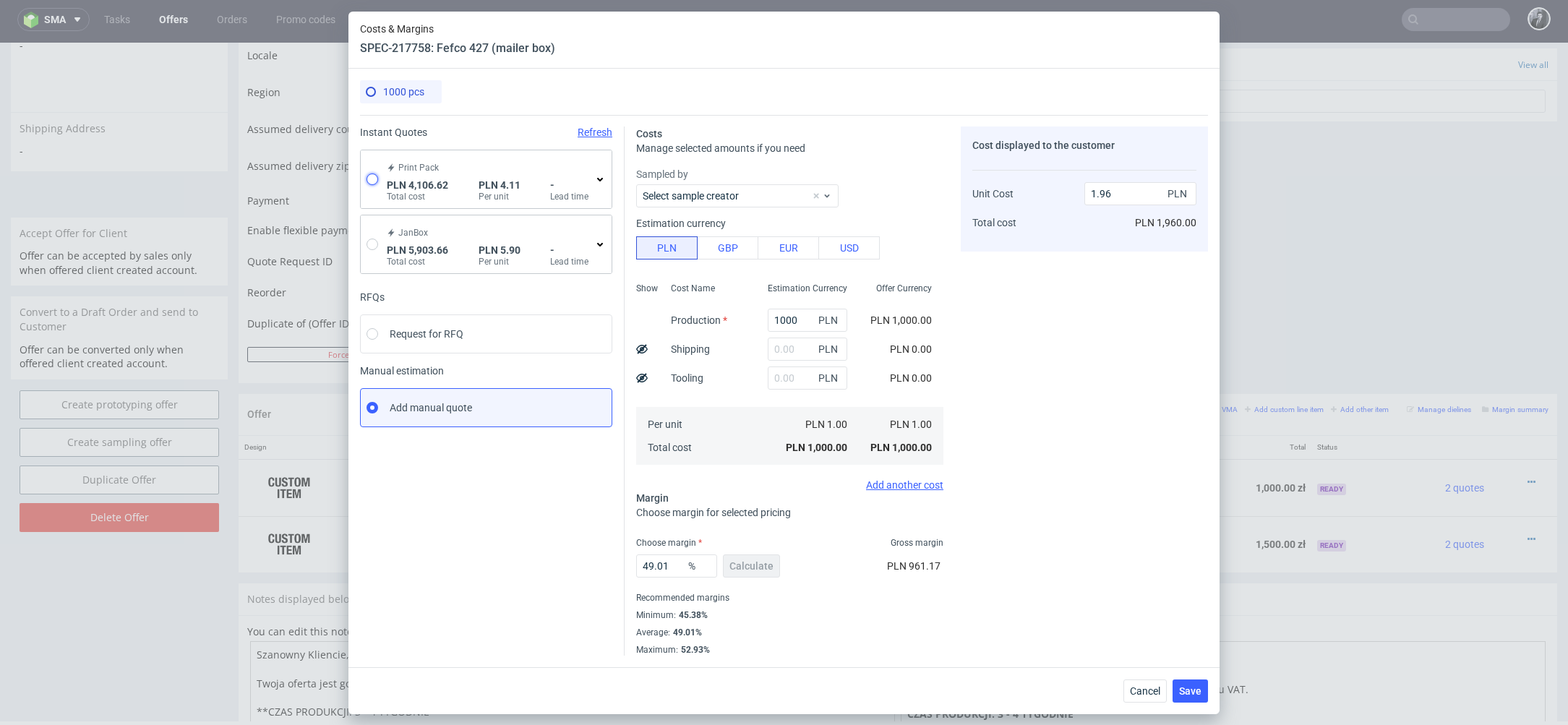
click at [377, 177] on input "radio" at bounding box center [372, 179] width 12 height 12
radio input "true"
radio input "false"
type input "2923.0299999999997"
type input "1183.59"
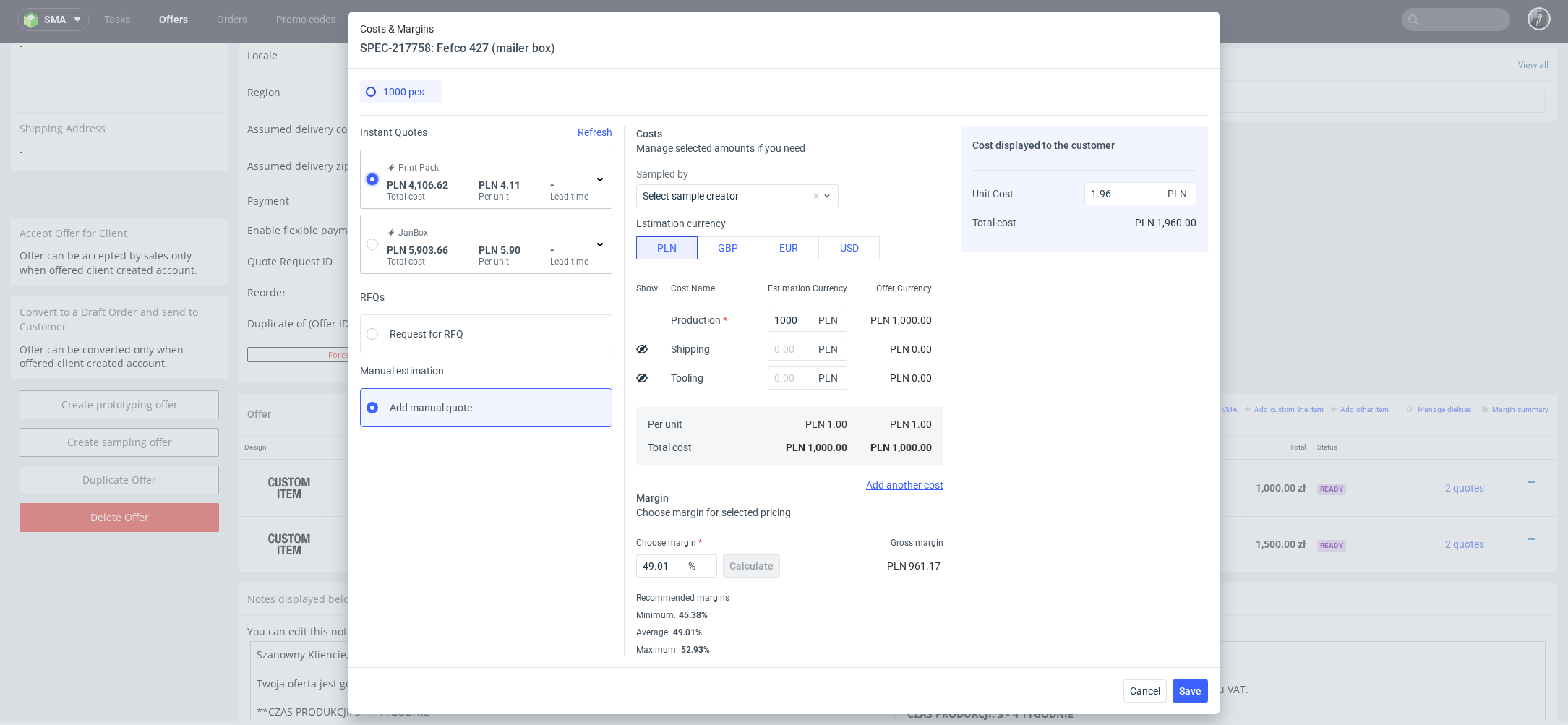
type input "4.1"
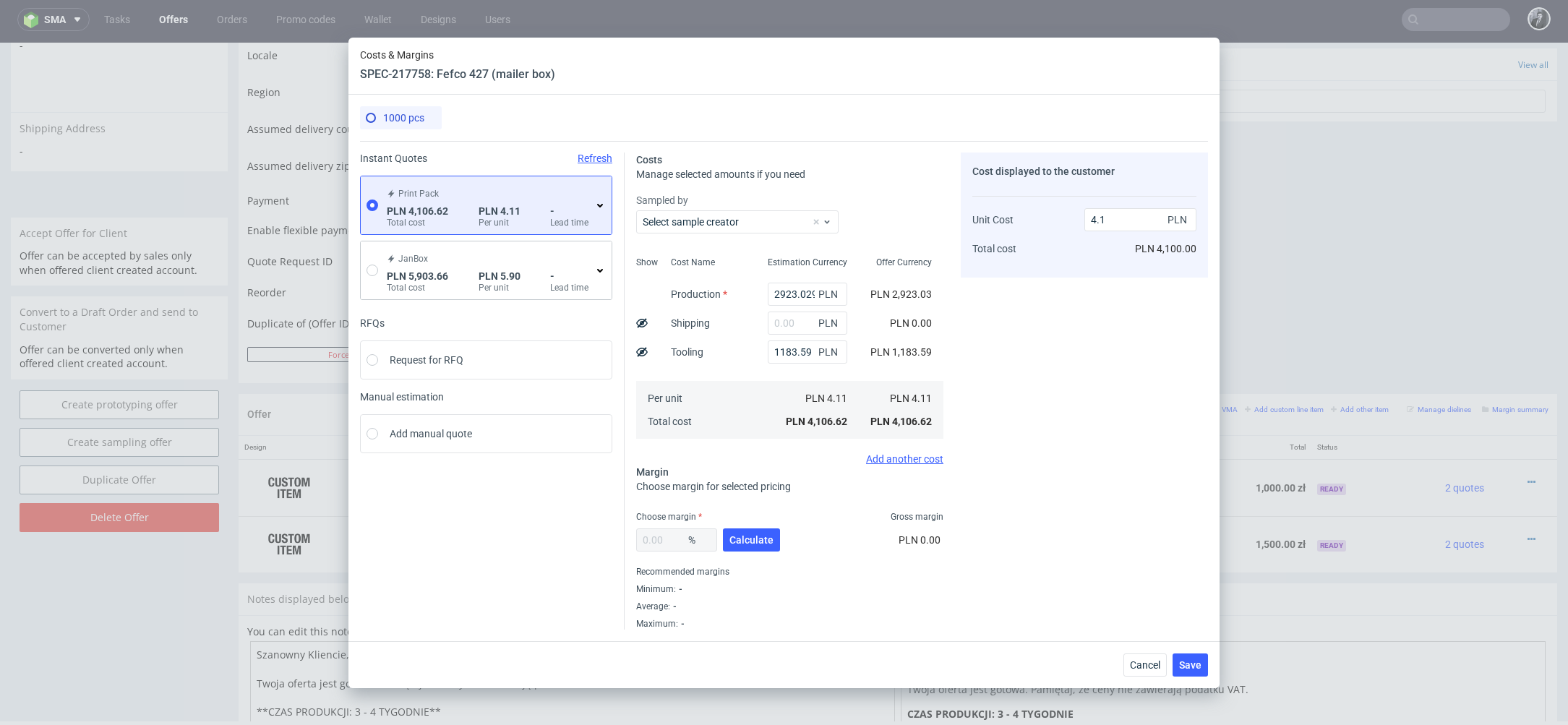
click at [593, 208] on div "Print Pack PLN 4,106.62 Total cost PLN 4.11 Per unit - Lead time" at bounding box center [489, 205] width 210 height 46
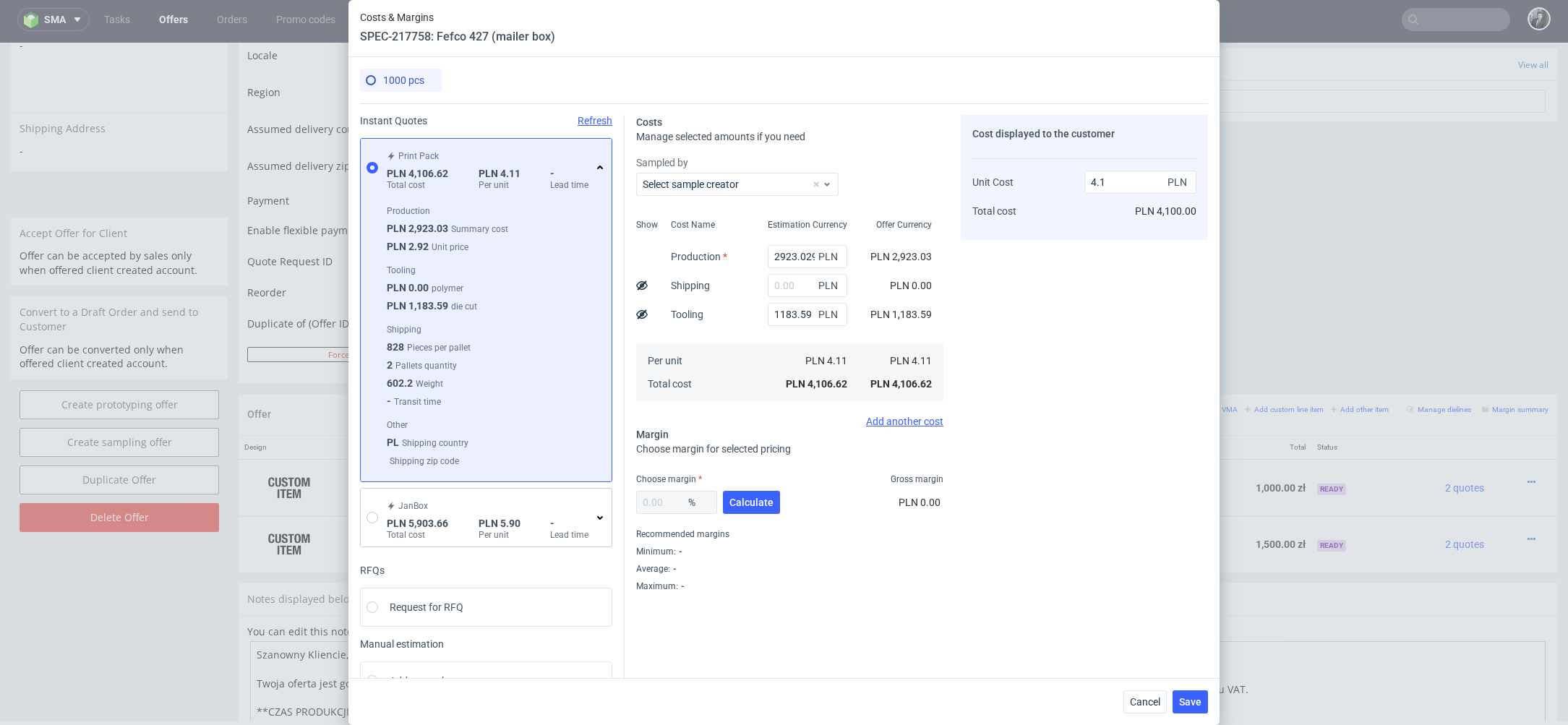
click at [601, 170] on icon at bounding box center [599, 167] width 12 height 12
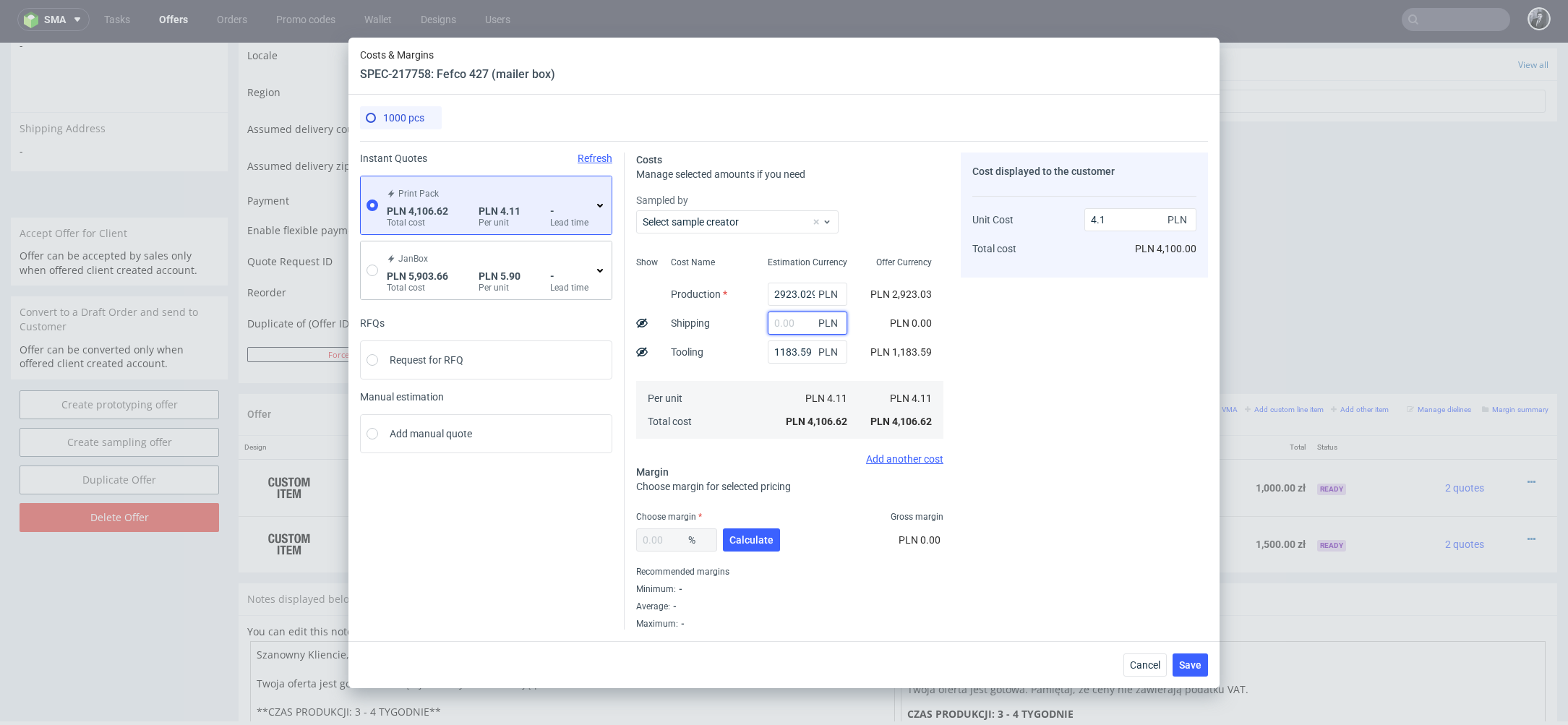
click at [793, 320] on input "text" at bounding box center [808, 323] width 79 height 23
type input "1"00"
type input "1300"
type input "5.4"
type input "1"
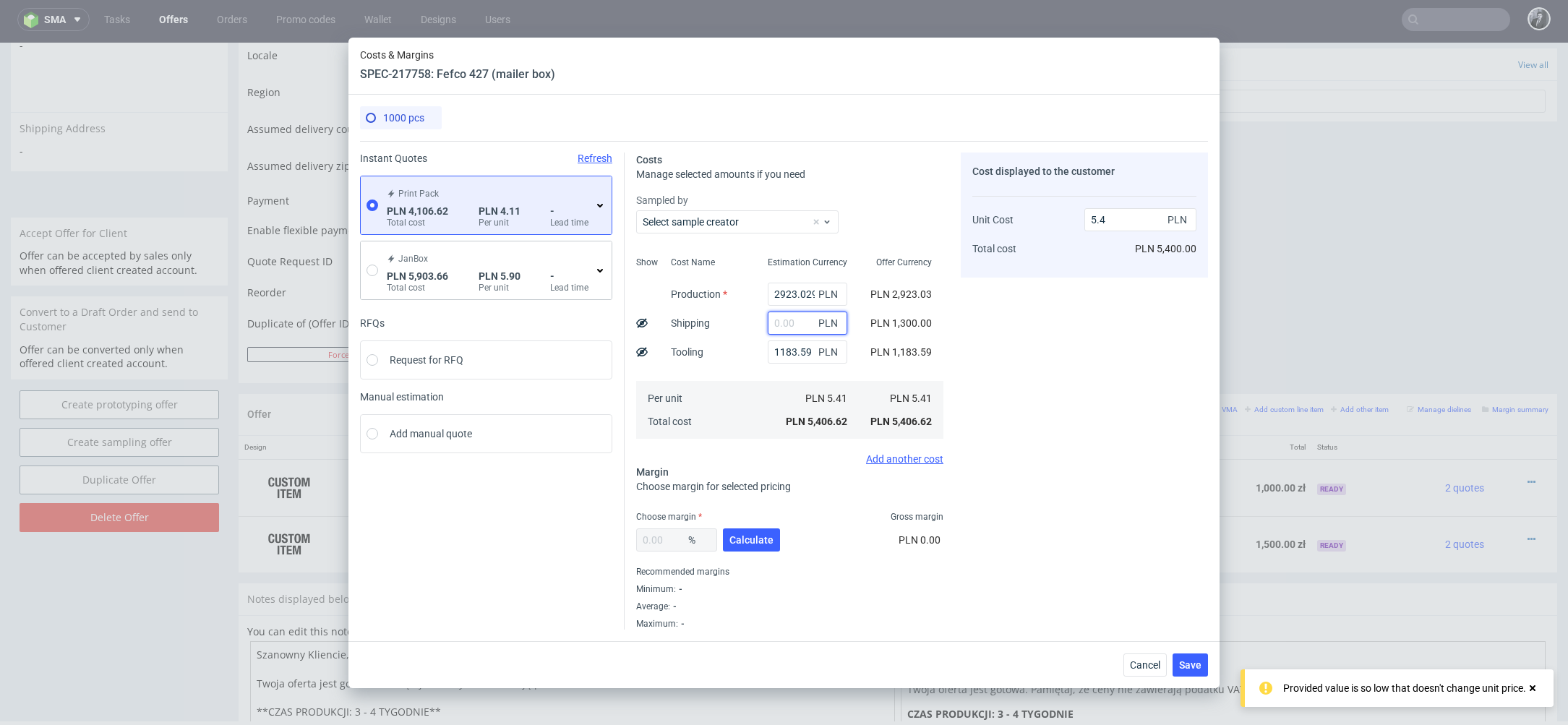
type input "4.1"
type input "125"
type input "4.11"
type input "1250"
type input "5.35"
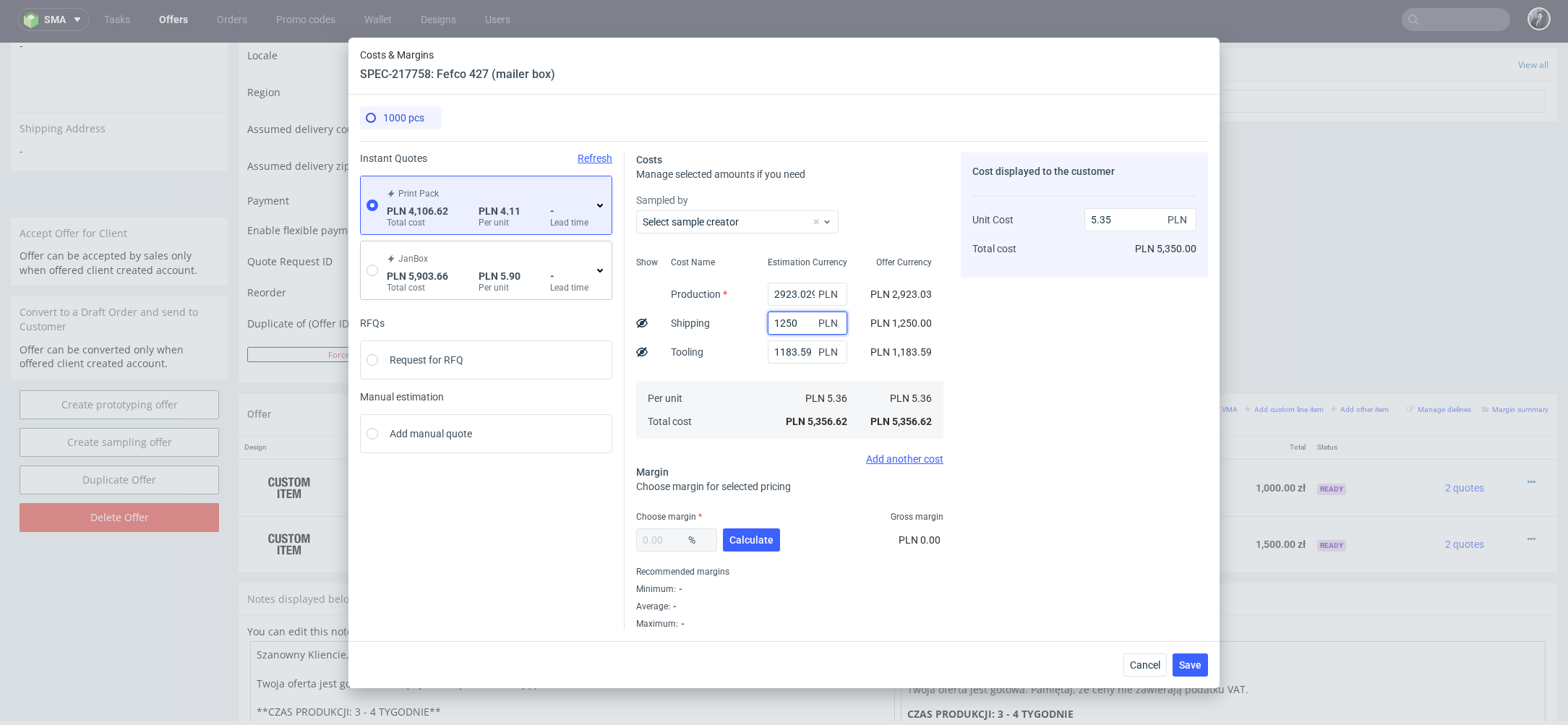
type input "1250"
click at [1060, 493] on div "Cost displayed to the customer Unit Cost Total cost 5.35 PLN PLN 5,350.00" at bounding box center [1084, 391] width 247 height 477
click at [752, 544] on span "Calculate" at bounding box center [751, 539] width 44 height 10
type input "37.83"
type input "8.61"
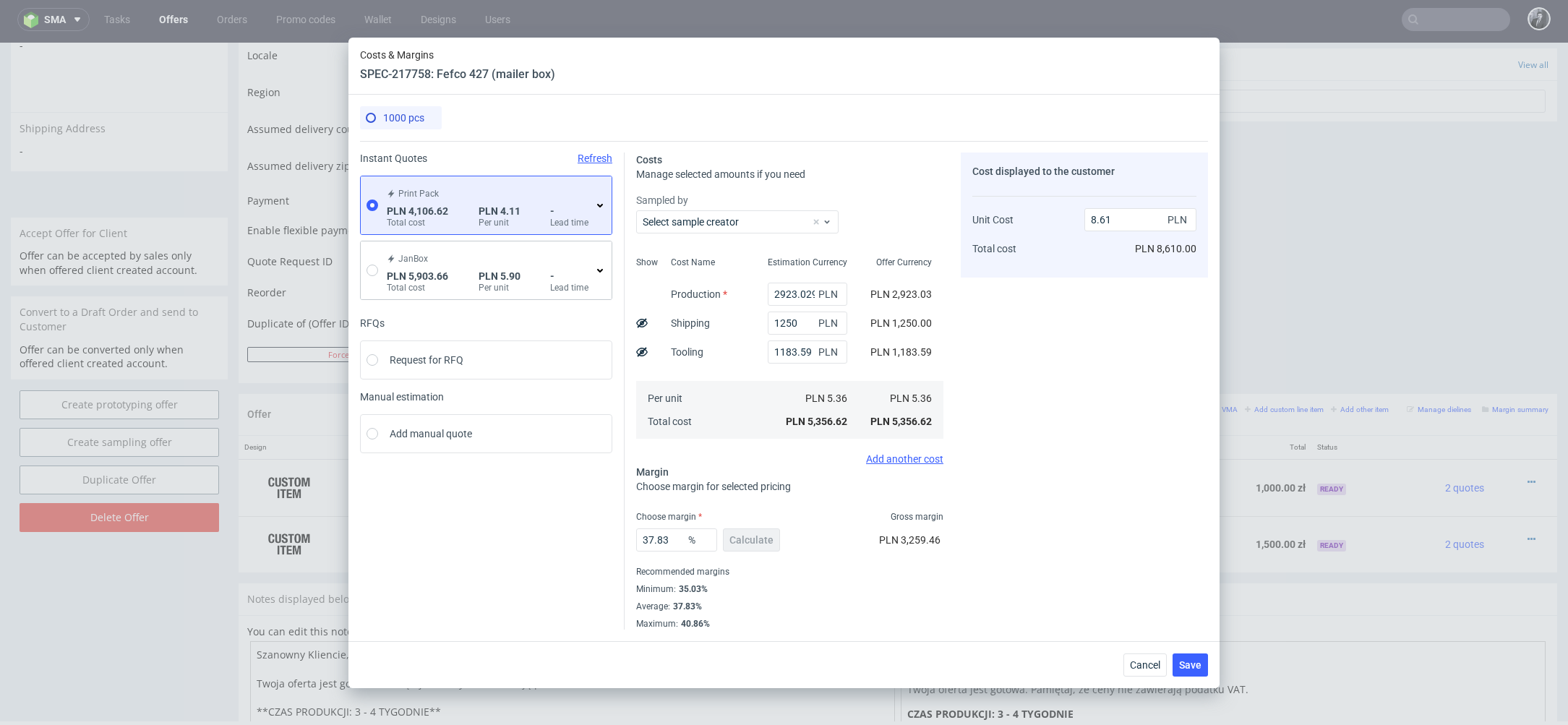
click at [597, 212] on div "Print Pack PLN 4,106.62 Total cost PLN 4.11 Per unit - Lead time" at bounding box center [495, 205] width 222 height 46
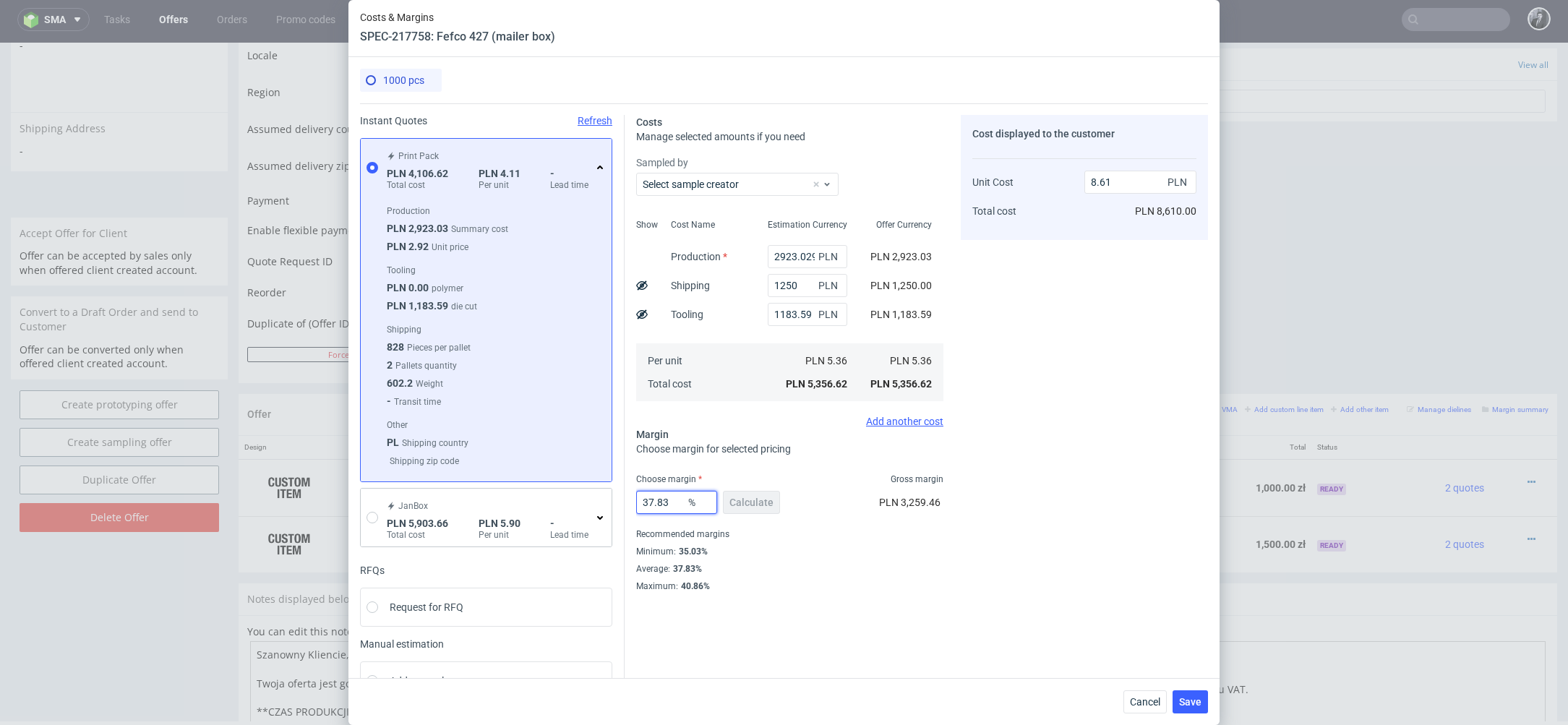
drag, startPoint x: 677, startPoint y: 499, endPoint x: 631, endPoint y: 499, distance: 46.0
click at [631, 499] on div "Costs Manage selected amounts if you need Sampled by Select sample creator Show…" at bounding box center [916, 347] width 583 height 488
type input "30"
type input "7.65"
type input "30"
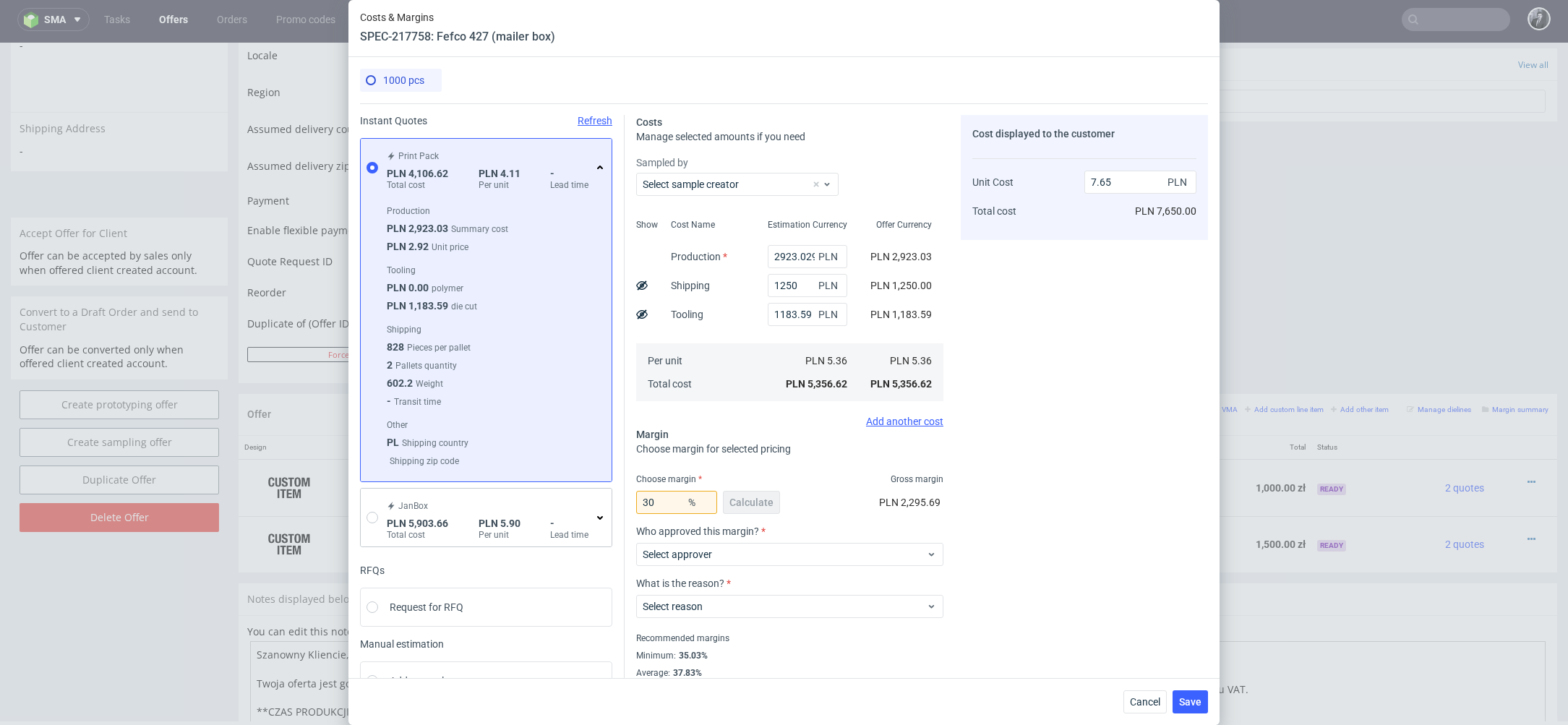
click at [1069, 337] on div "Cost displayed to the customer Unit Cost Total cost 7.65 PLN PLN 7,650.00" at bounding box center [1084, 405] width 247 height 582
click at [1128, 188] on input "7.65" at bounding box center [1140, 182] width 112 height 23
type input "7.6"
type input "29.47368421052631"
type input "7.49"
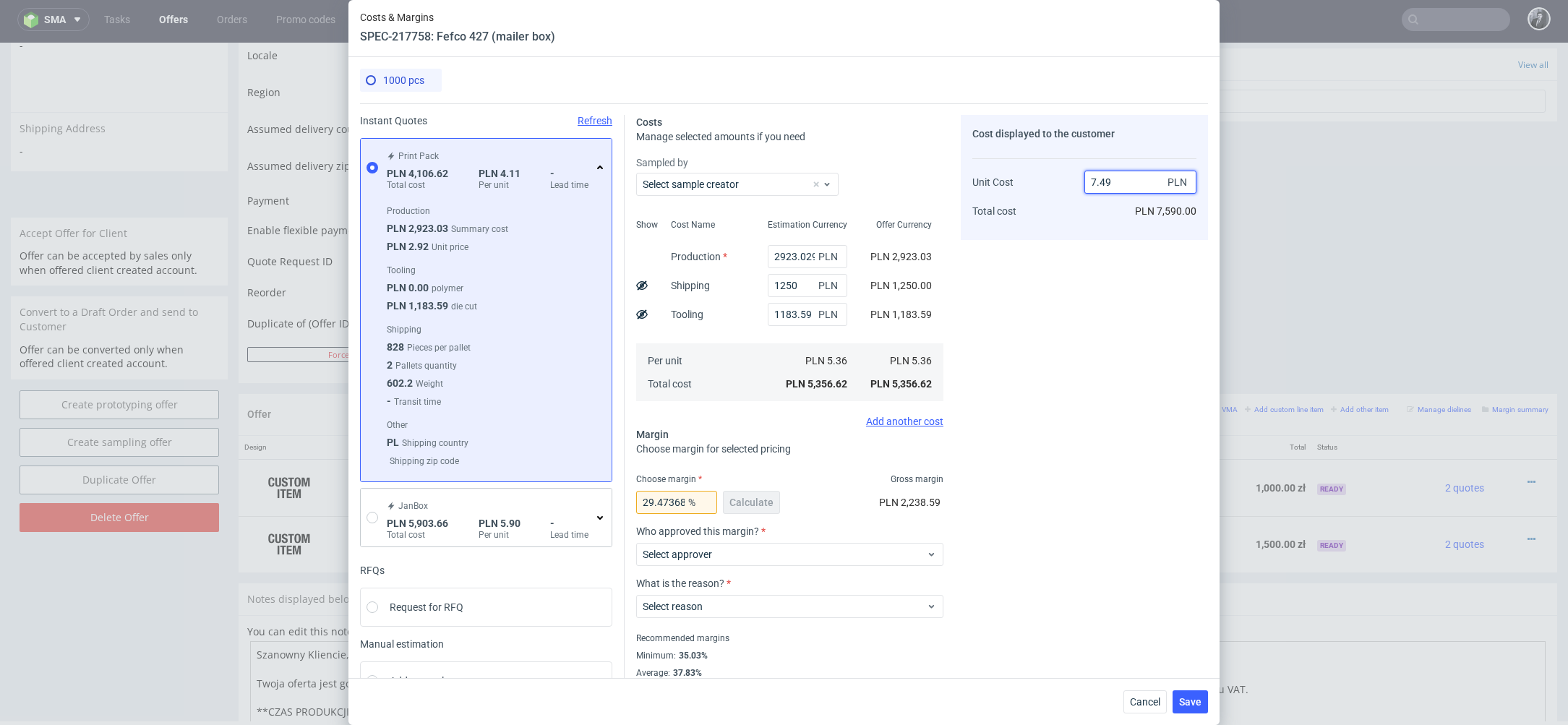
type input "28.53333333333333"
type input "7.4"
type input "27.56756756756757"
type input "7.3979"
type input "27.547006582949212"
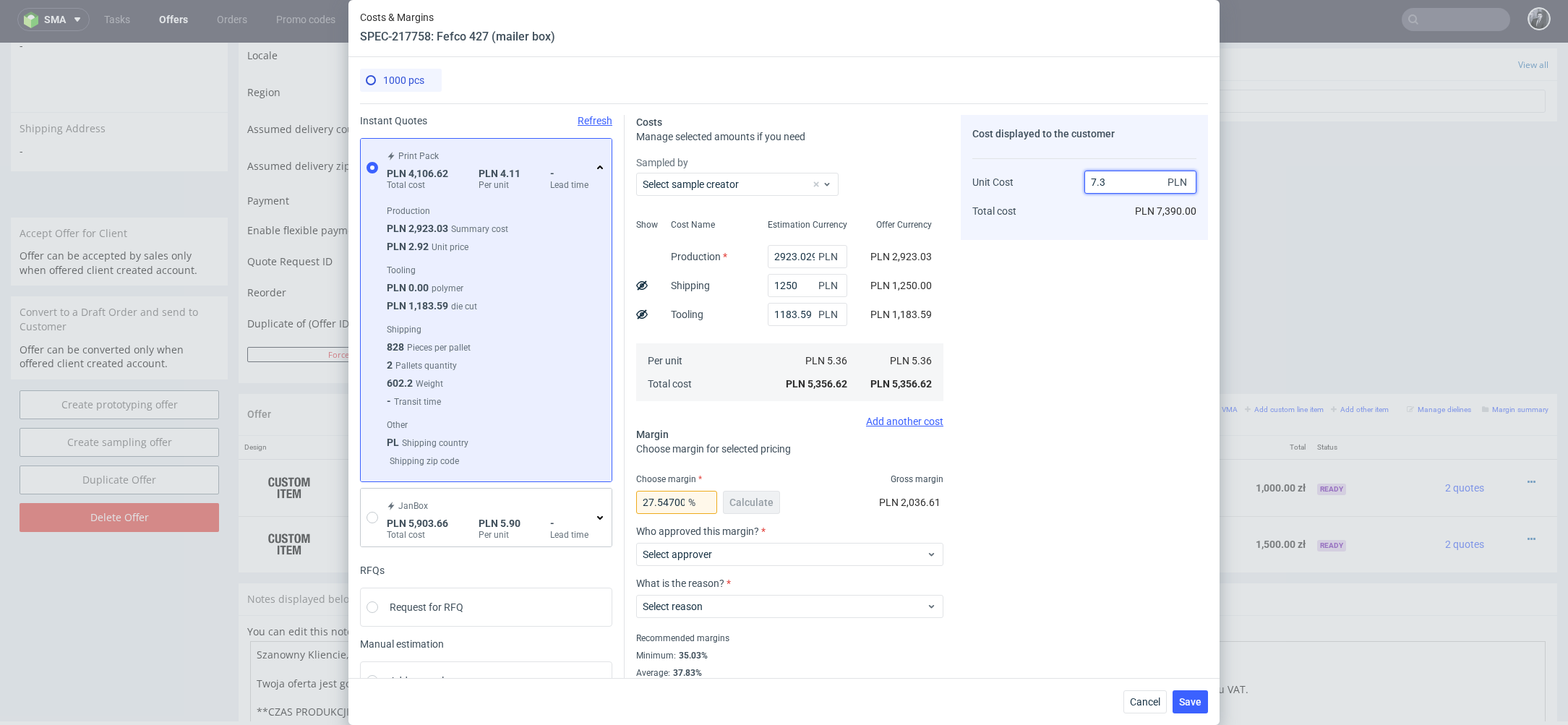
type input "7."
type input "23.42857142857143"
type input "6.997"
type input "23.395741031870802"
type input "6"
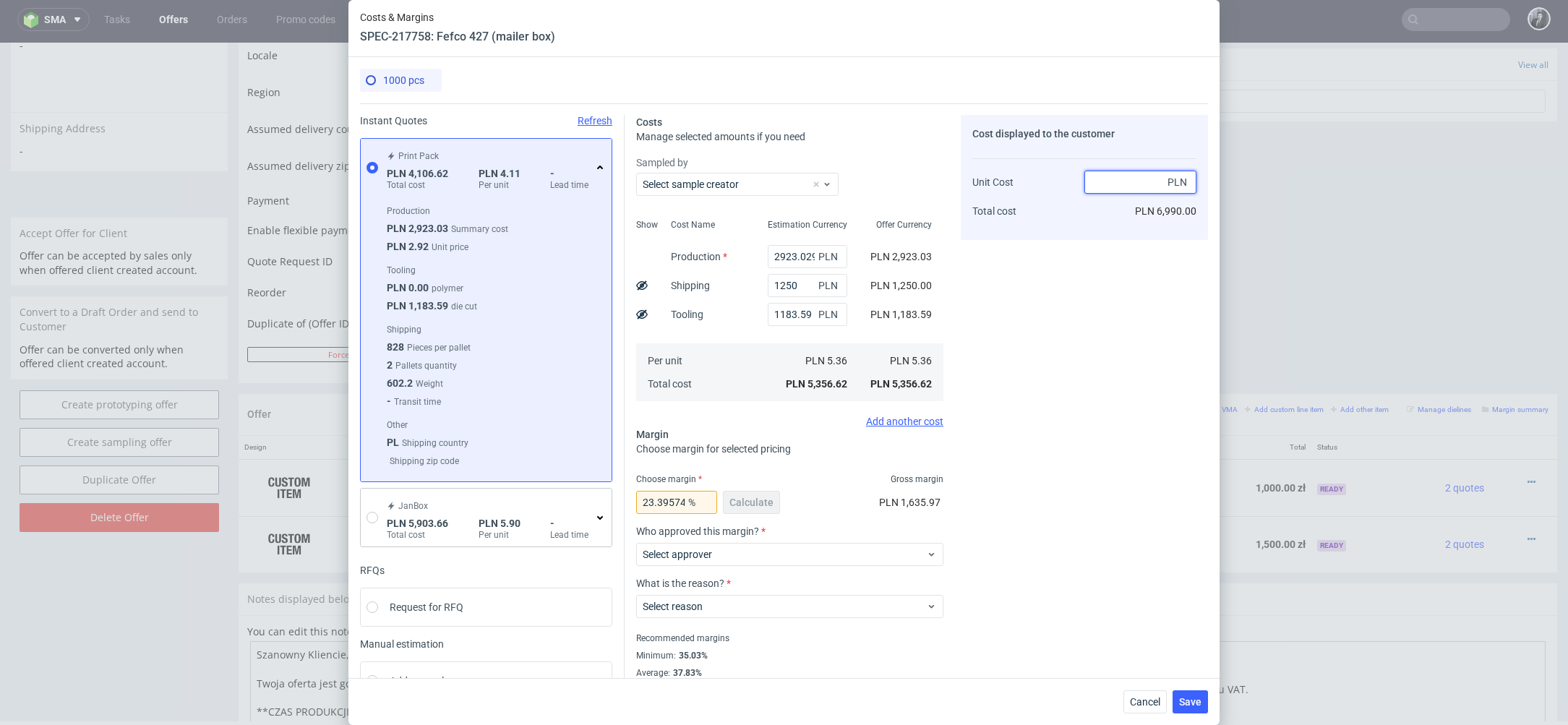
type input "-Infinity"
type input "5.357"
type input "-0.056001493373156616"
type input "5"
type input "-Infinity"
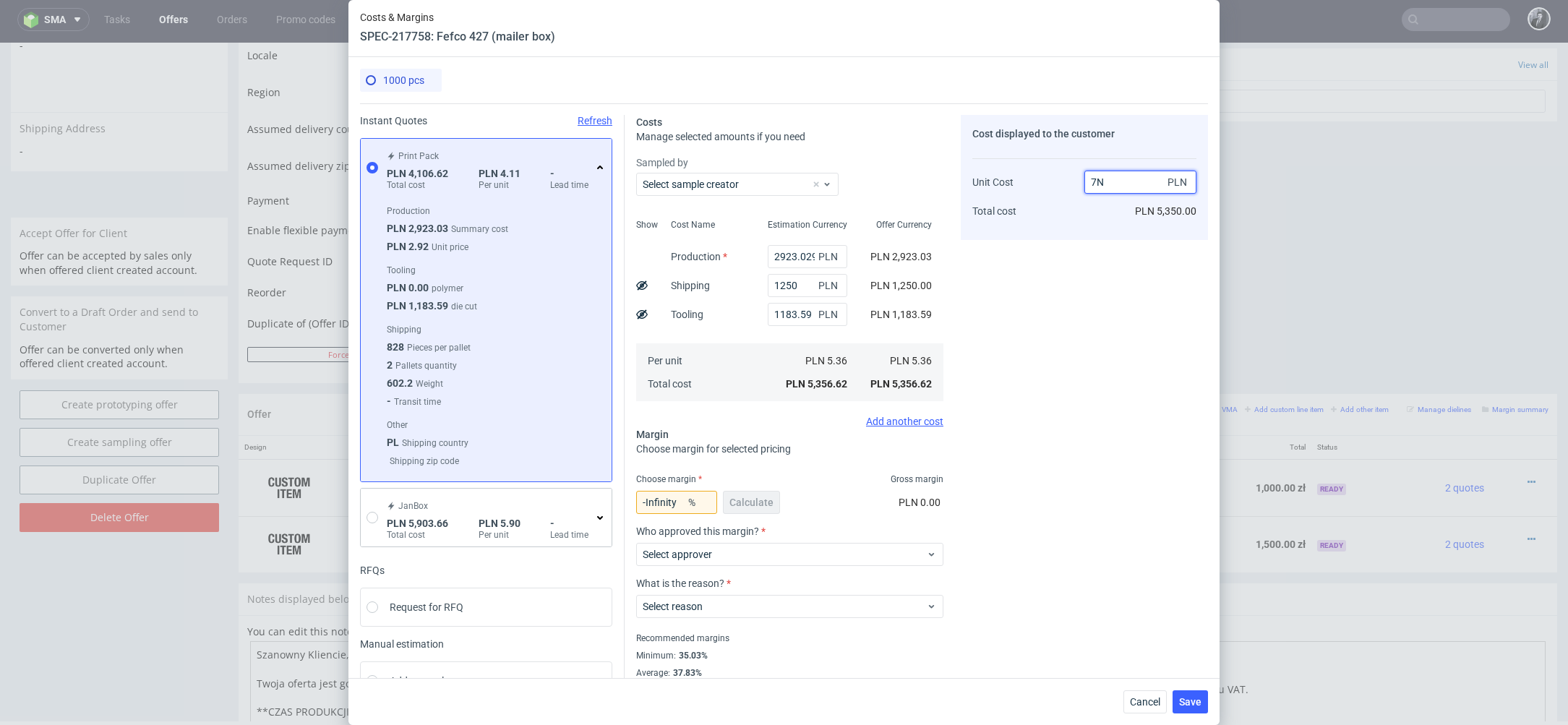
type input "7N7"
type input "NaN"
type input "6.99"
type input "23.42857142857143"
type input "6.997"
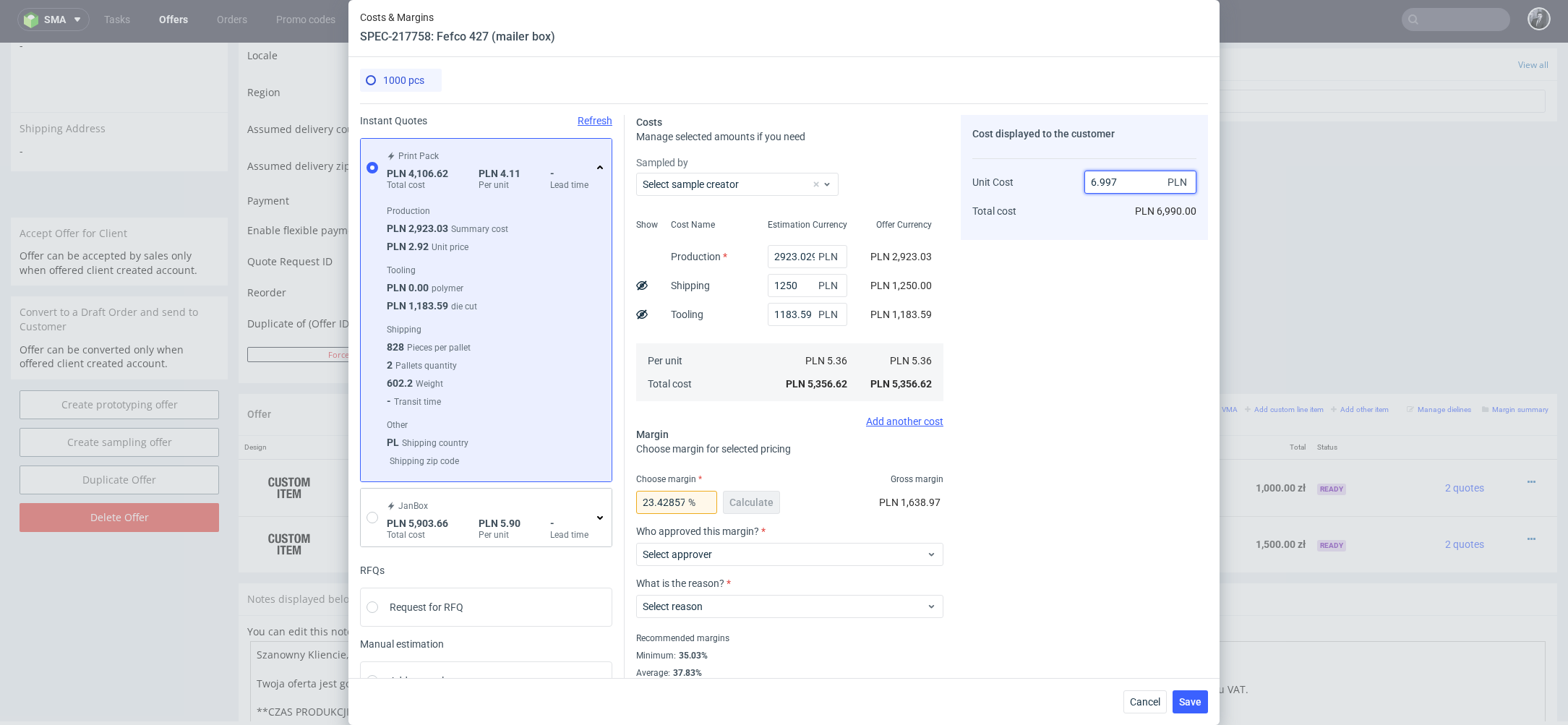
type input "23.395741031870802"
type input "6"
type input "5.35"
type input "-Infinity"
type input "5.38"
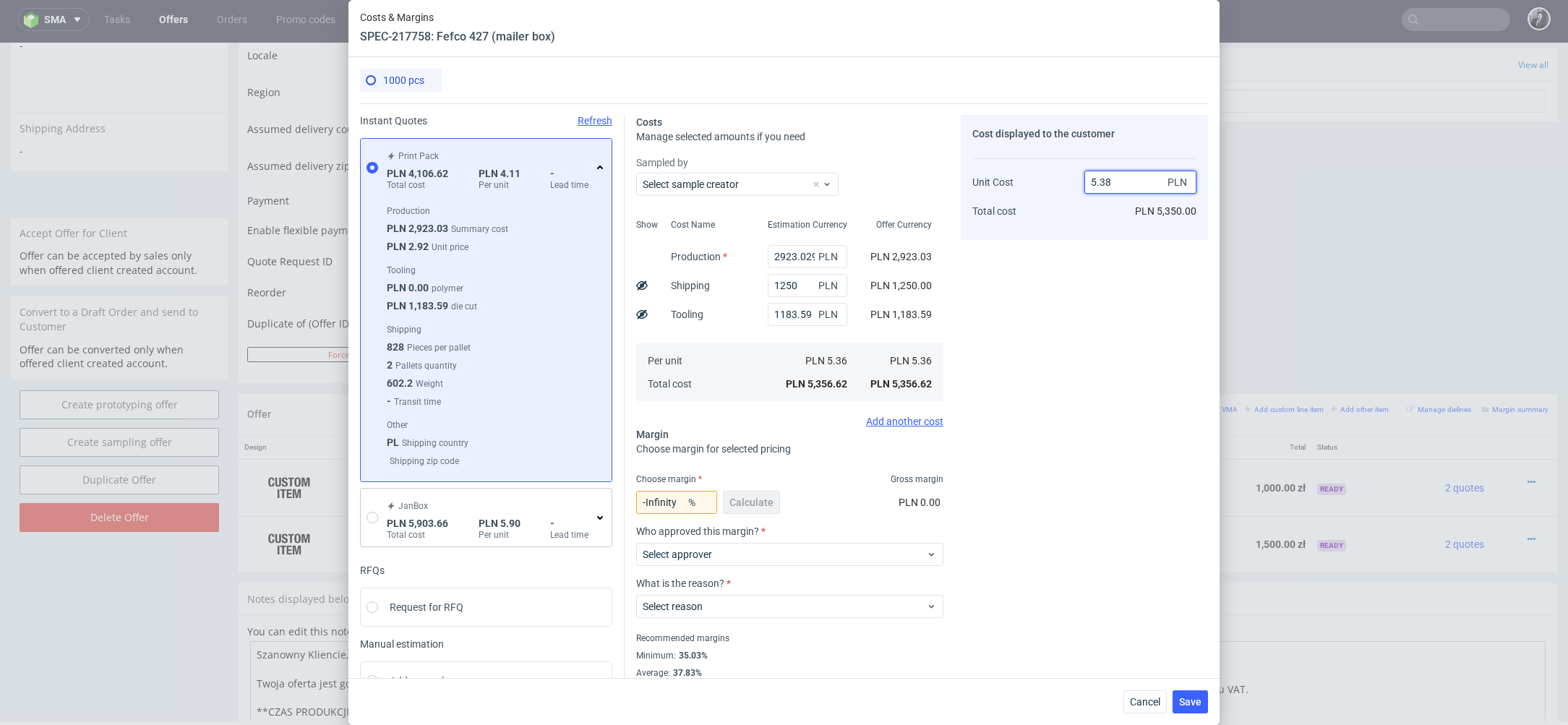
type input "0.37174721189591076"
type input "5"
type input "5.35"
type input "-Infinity"
type input "5.358"
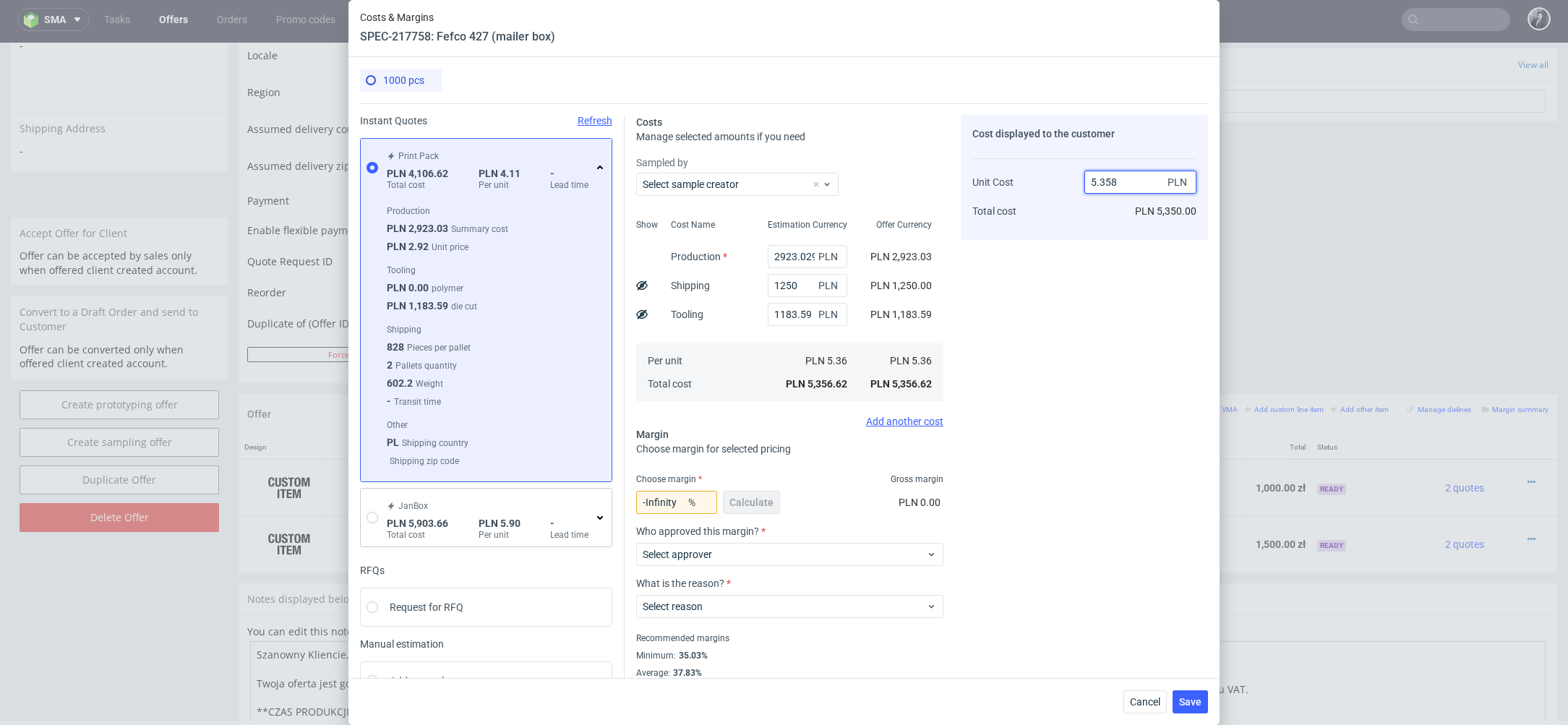
type input "-0.03732736095558044"
type input "5"
type input "8"
type input "33"
type input "7.99"
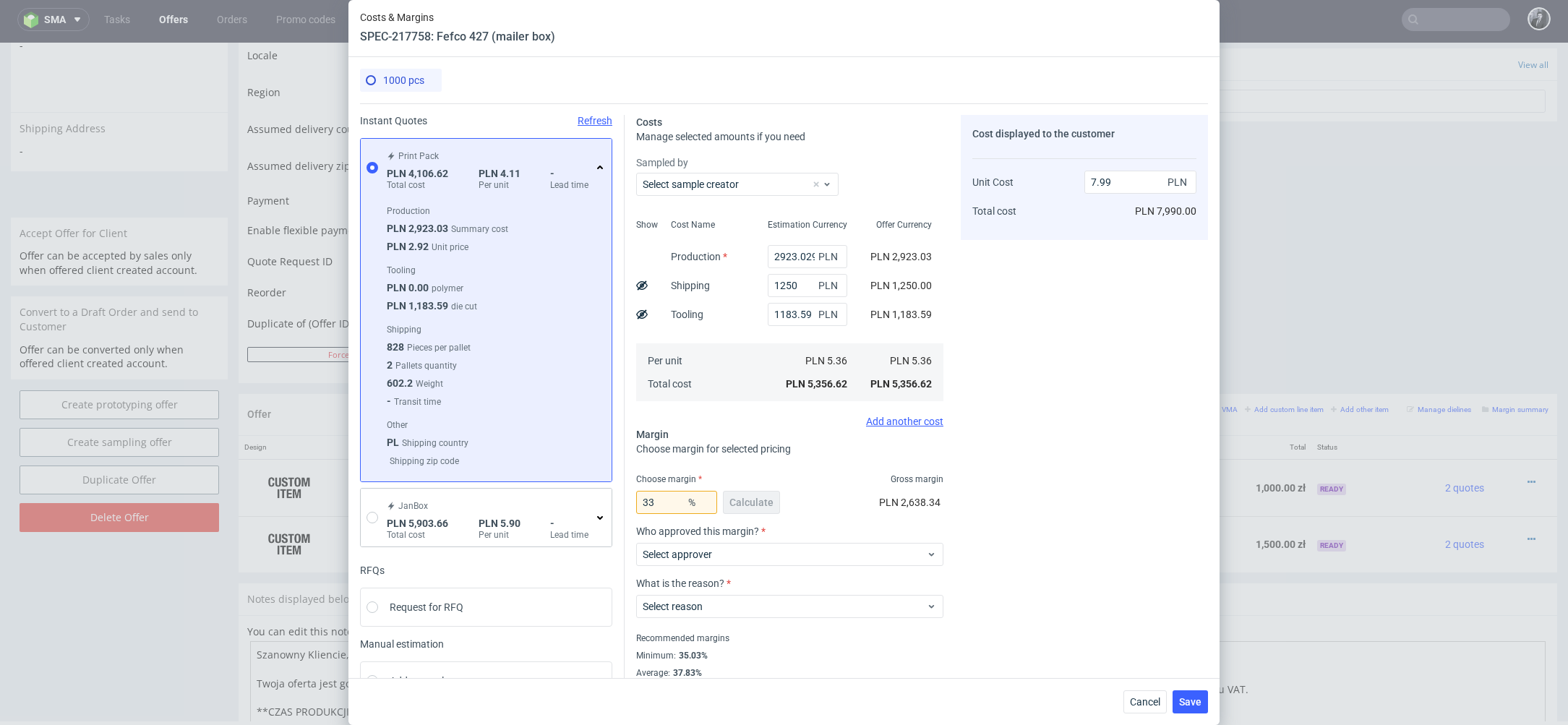
click at [1086, 324] on div "Cost displayed to the customer Unit Cost Total cost 7.99 PLN PLN 7,990.00" at bounding box center [1084, 405] width 247 height 582
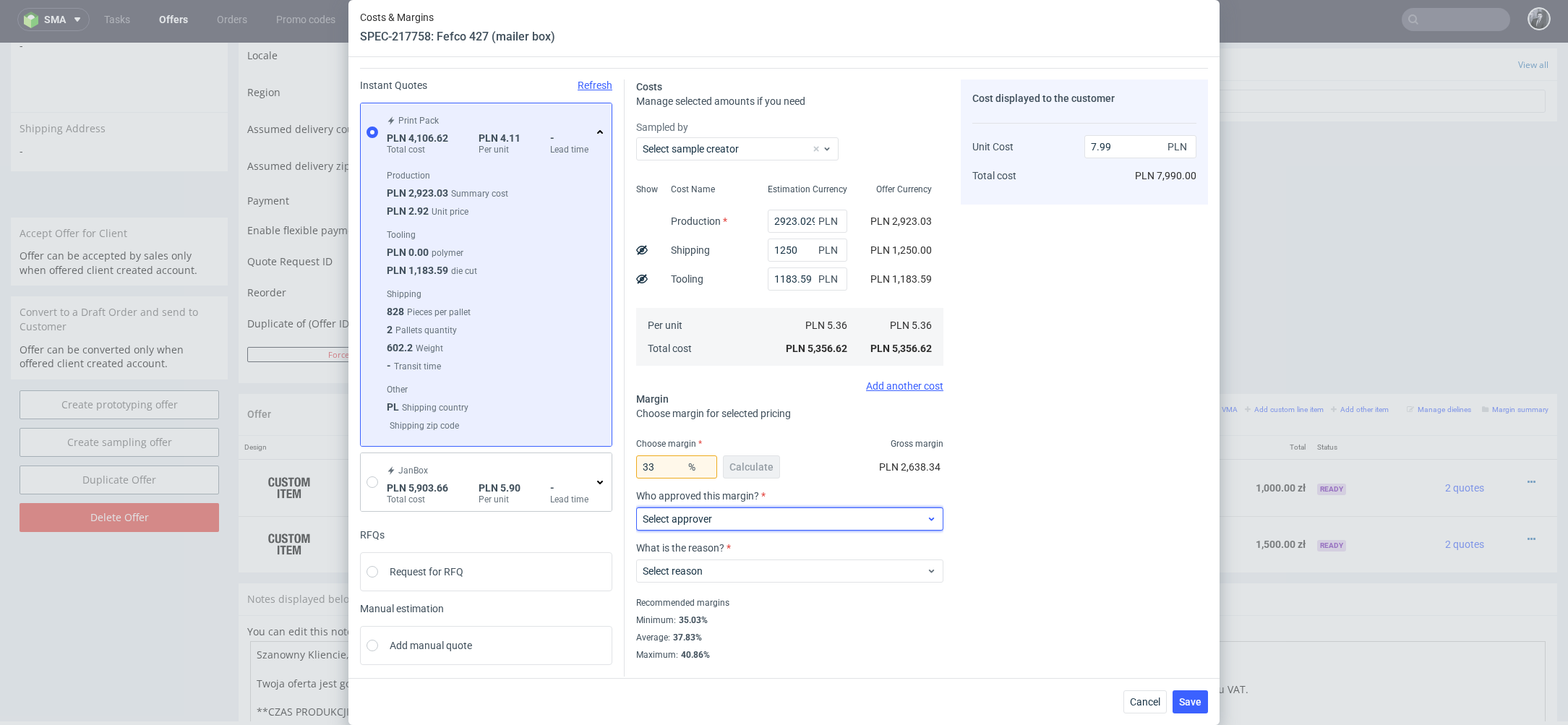
click at [785, 516] on span "Select approver" at bounding box center [784, 519] width 284 height 15
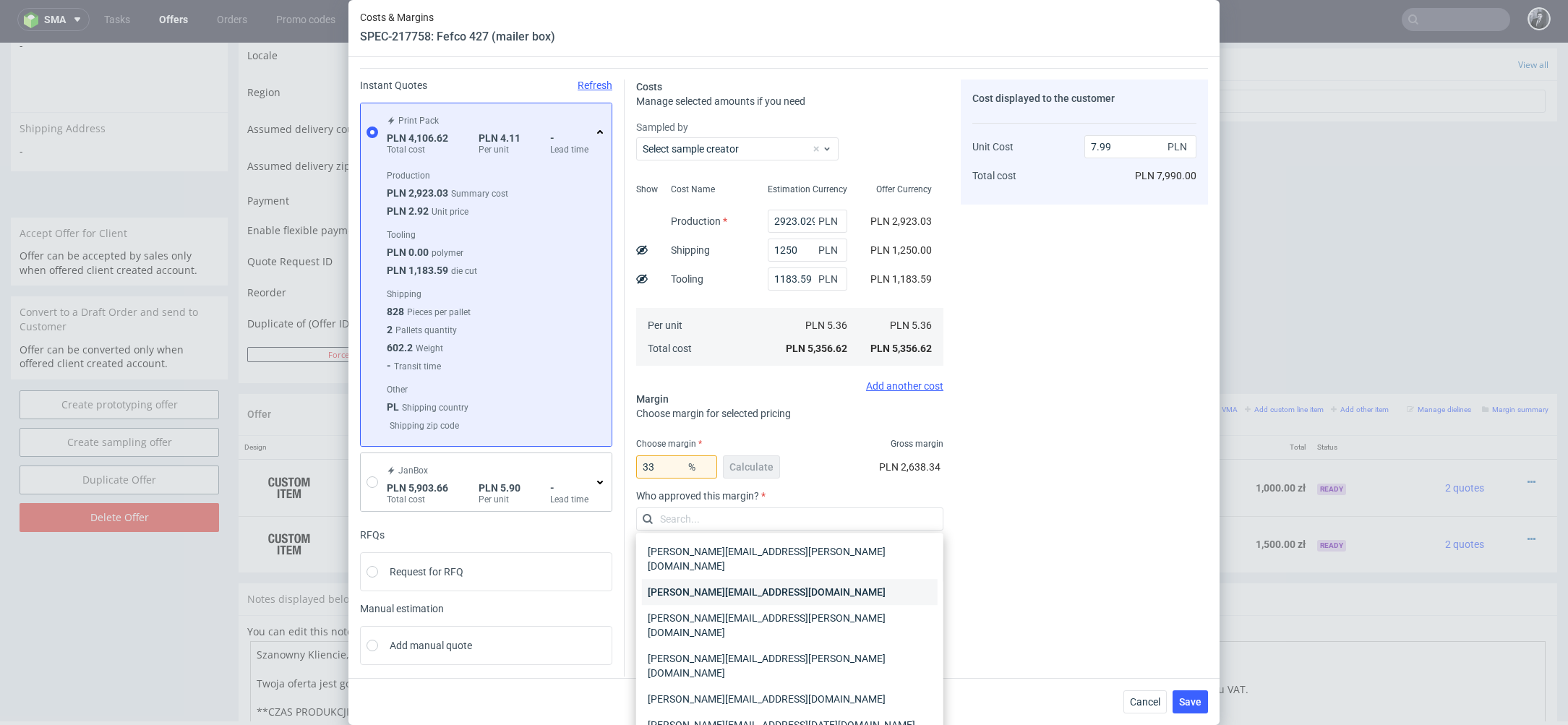
click at [785, 579] on div "[PERSON_NAME][EMAIL_ADDRESS][PERSON_NAME][DOMAIN_NAME]" at bounding box center [790, 592] width 296 height 26
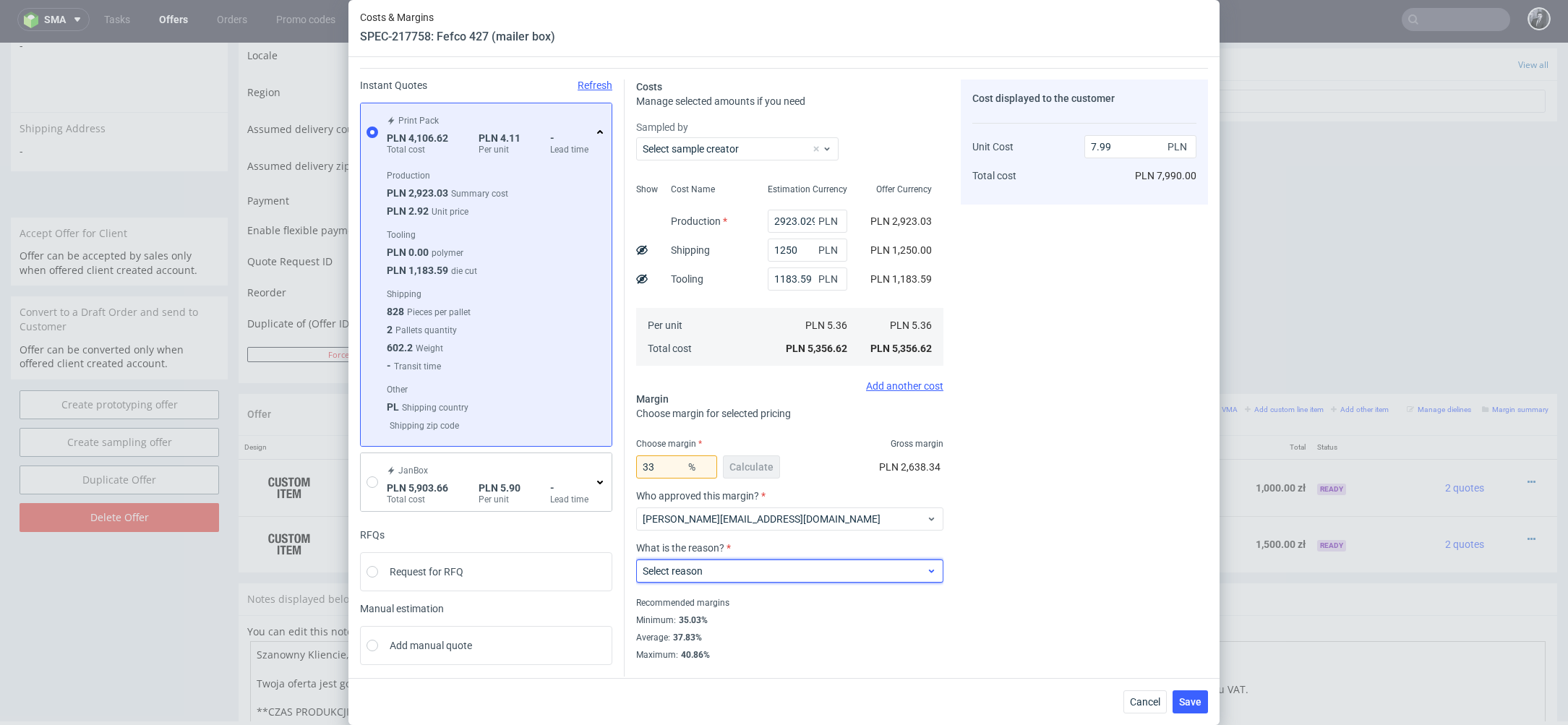
click at [791, 573] on span "Select reason" at bounding box center [784, 571] width 284 height 15
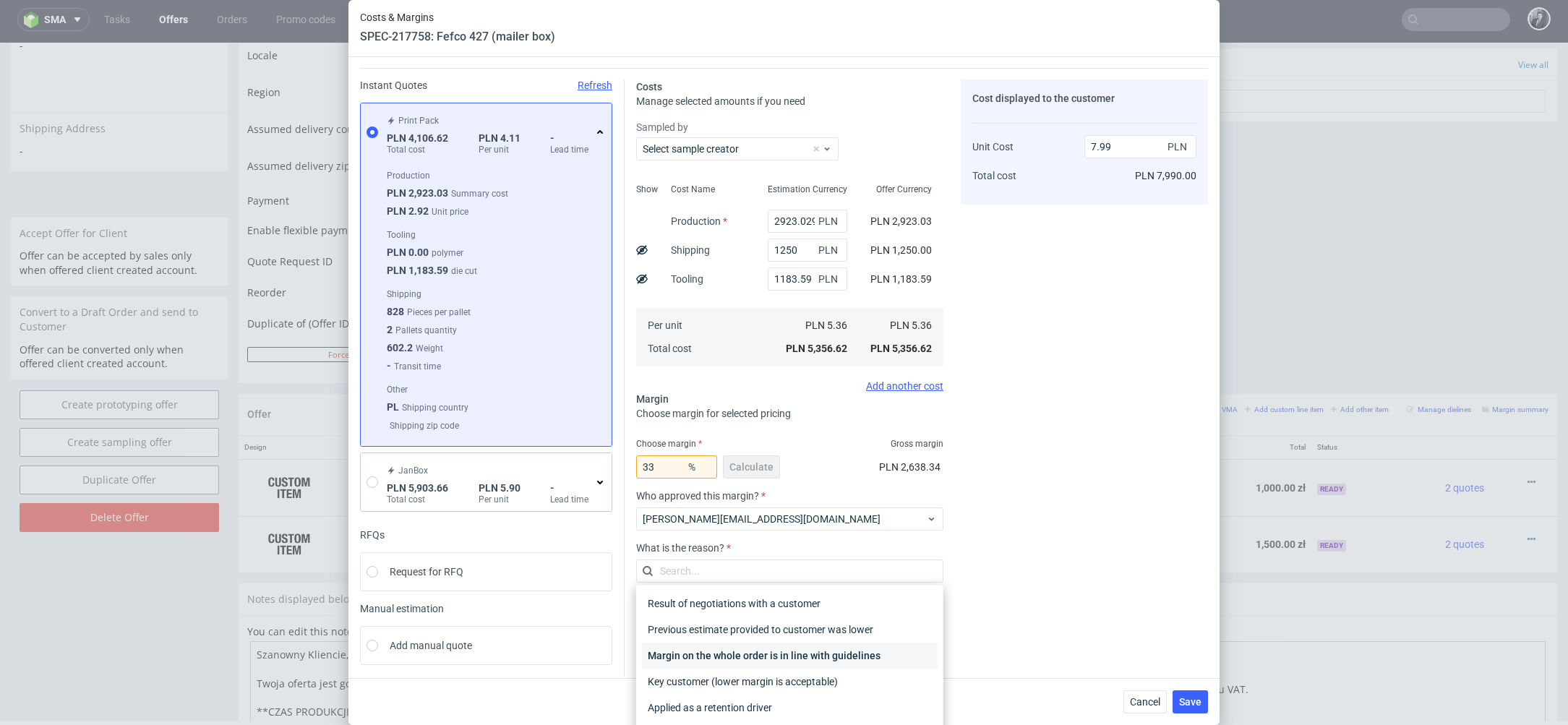
click at [782, 647] on div "Margin on the whole order is in line with guidelines" at bounding box center [790, 656] width 296 height 26
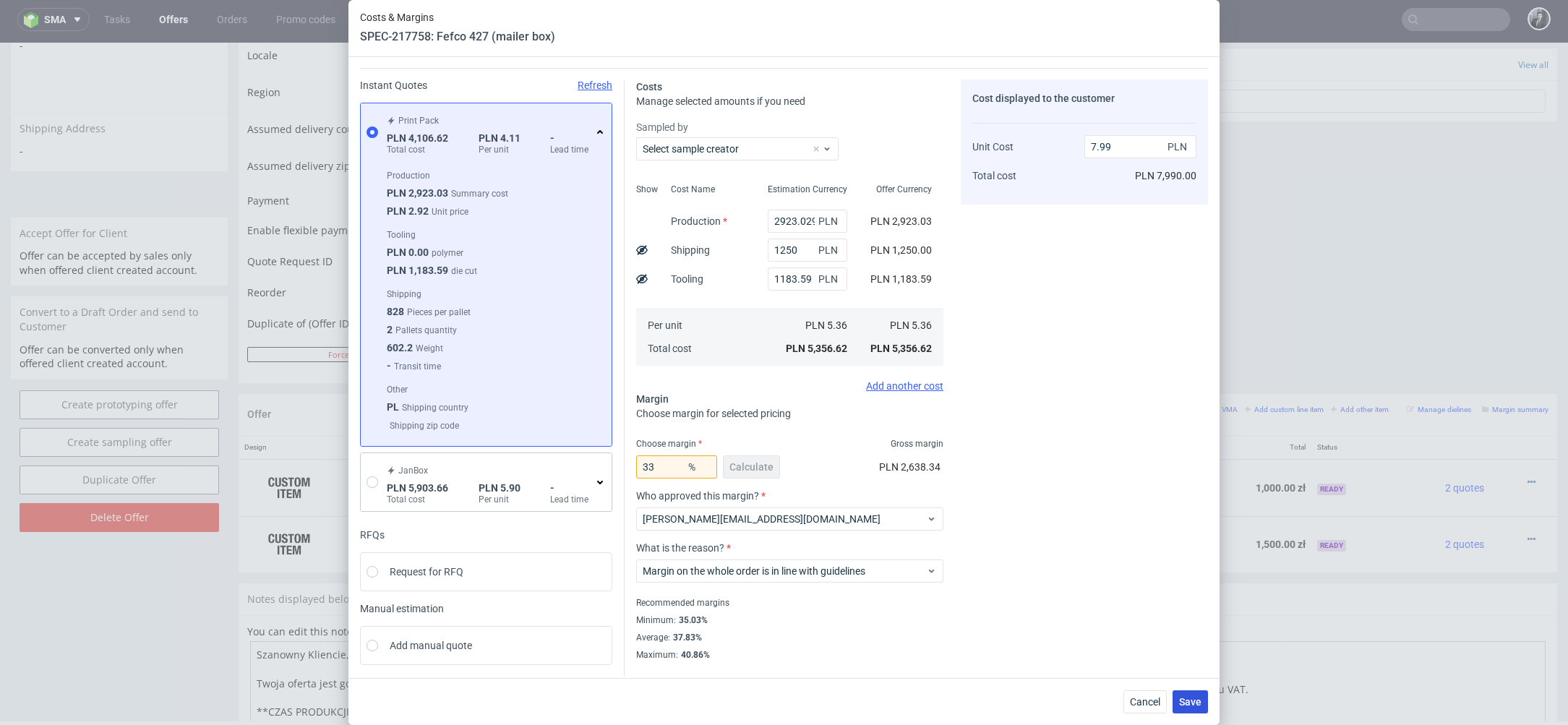
click at [1201, 704] on span "Save" at bounding box center [1190, 702] width 22 height 10
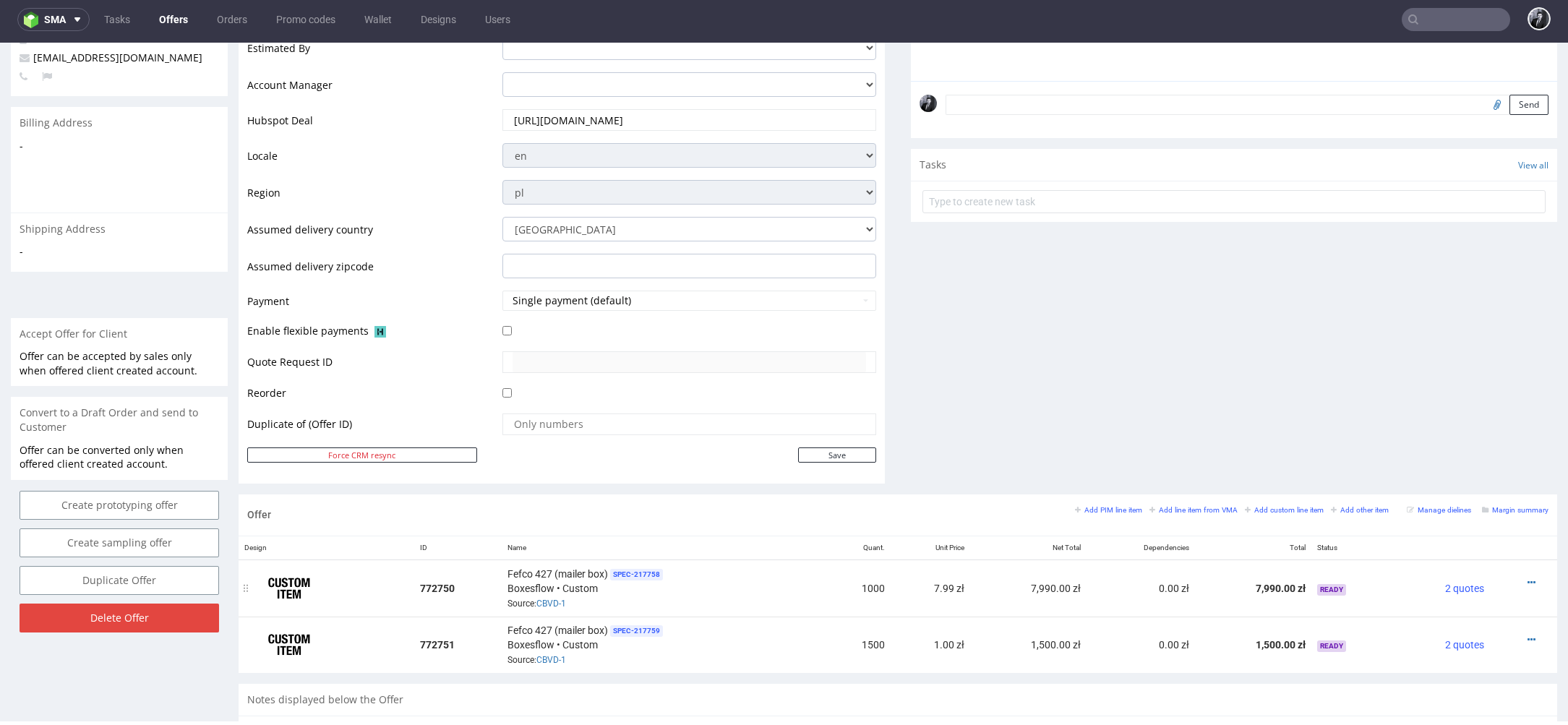
scroll to position [405, 0]
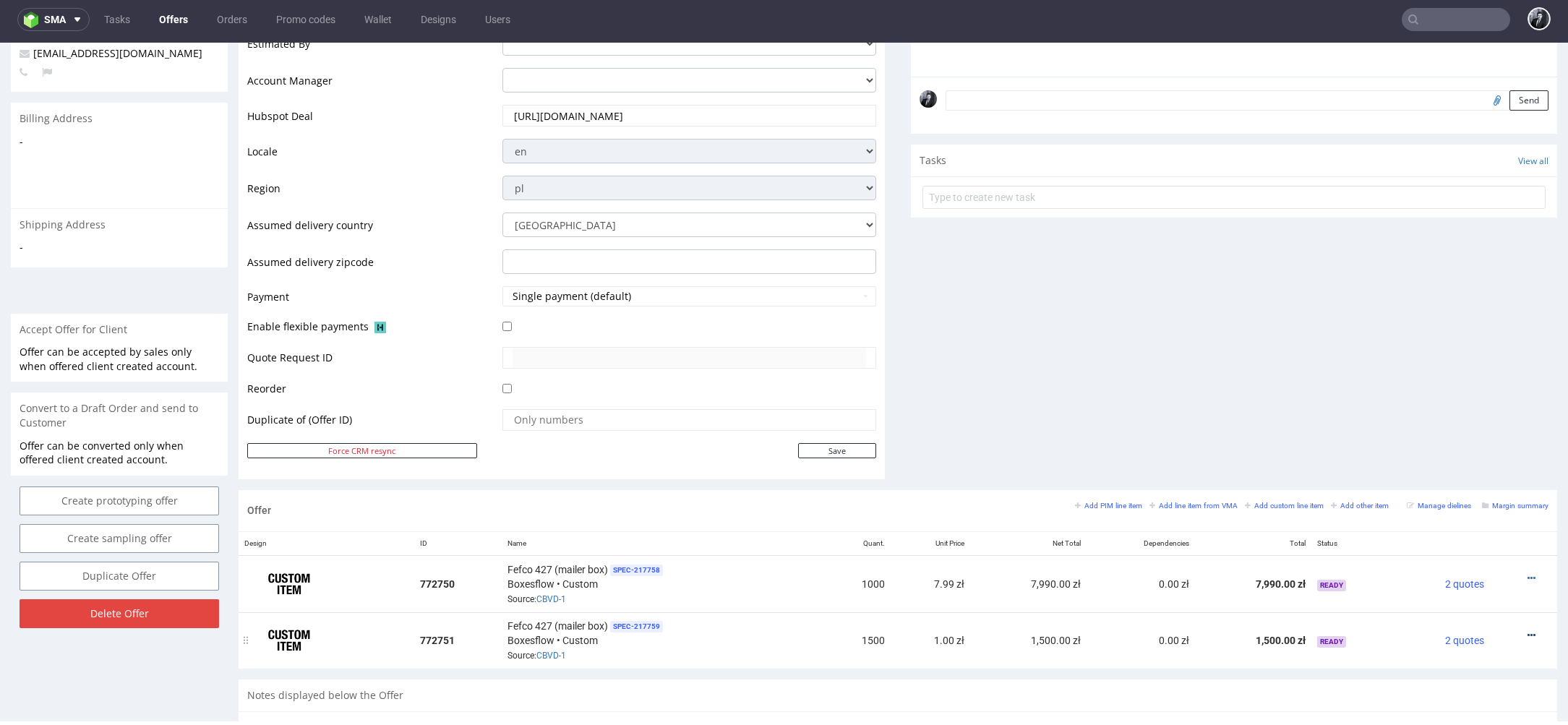
click at [1528, 631] on icon at bounding box center [1532, 635] width 8 height 10
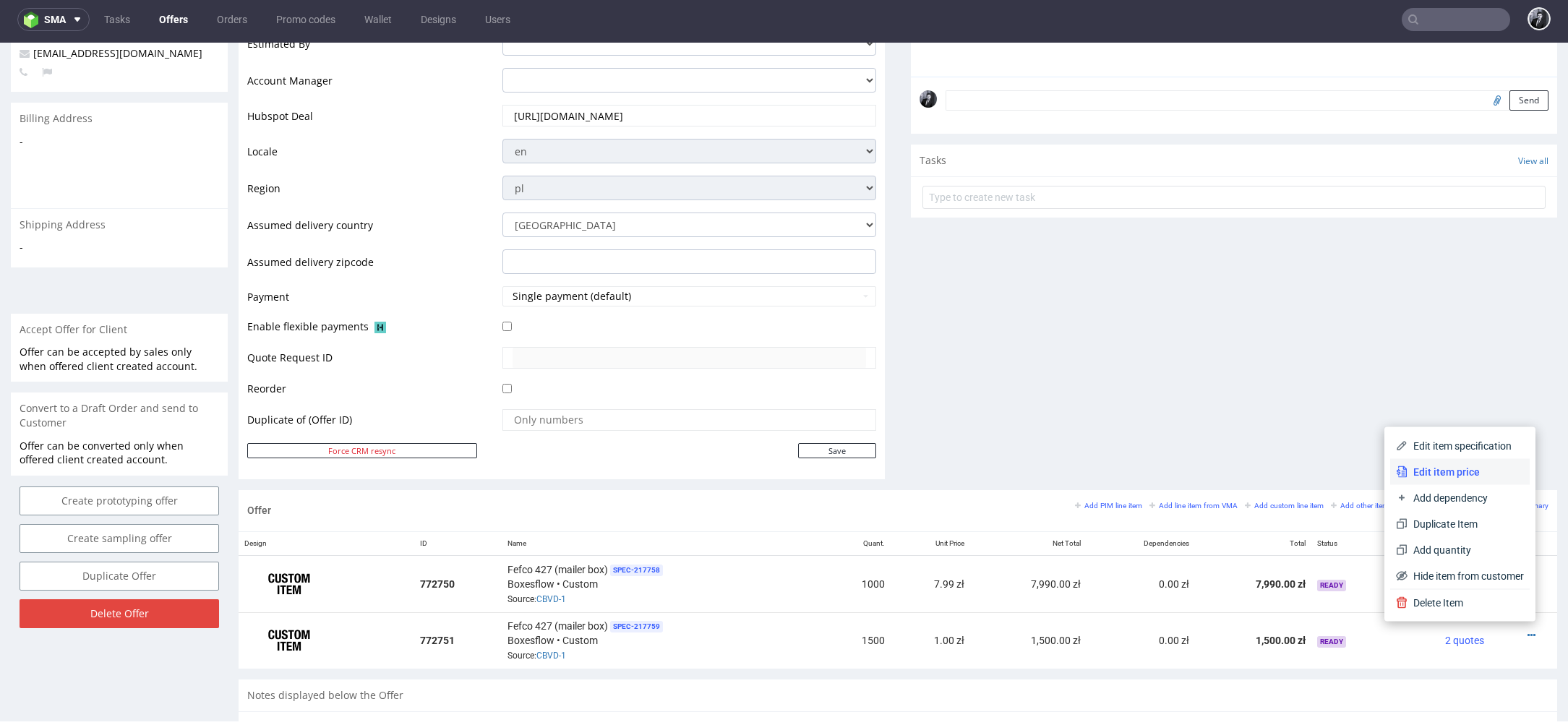
click at [1451, 470] on span "Edit item price" at bounding box center [1466, 472] width 116 height 15
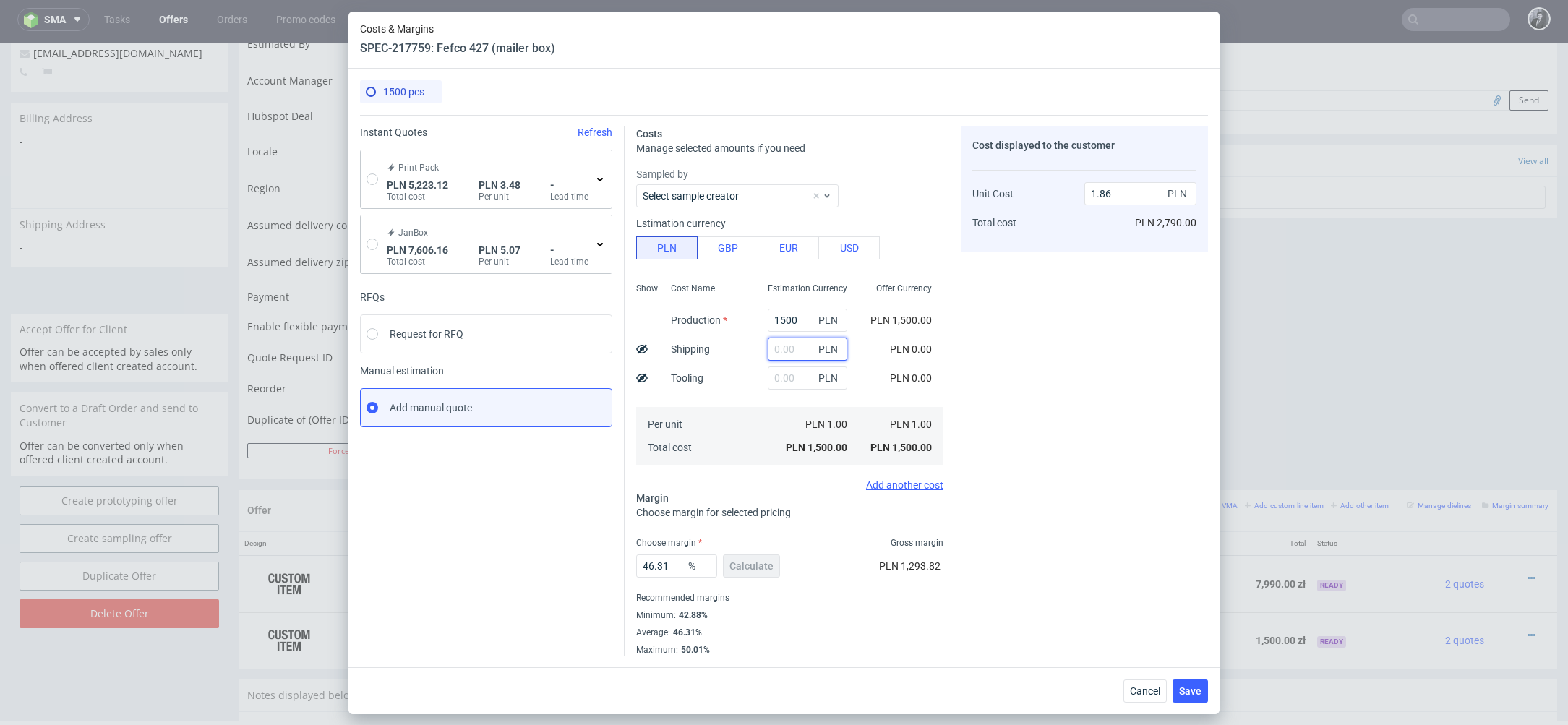
click at [795, 358] on input "text" at bounding box center [808, 349] width 79 height 23
type input "12"
type input "1.88"
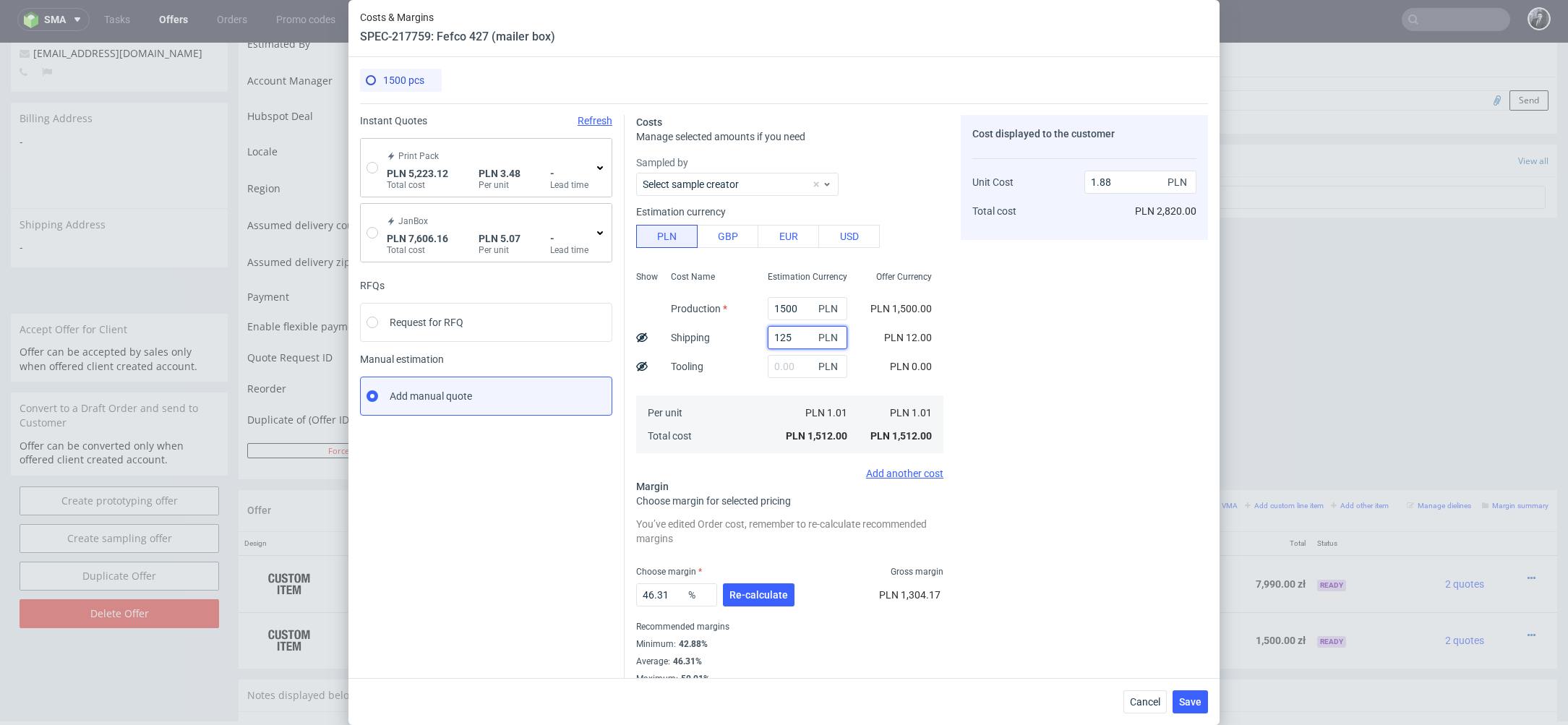
type input "1250"
type input "3.41"
type input "1250"
click at [371, 166] on input "radio" at bounding box center [372, 167] width 12 height 12
radio input "true"
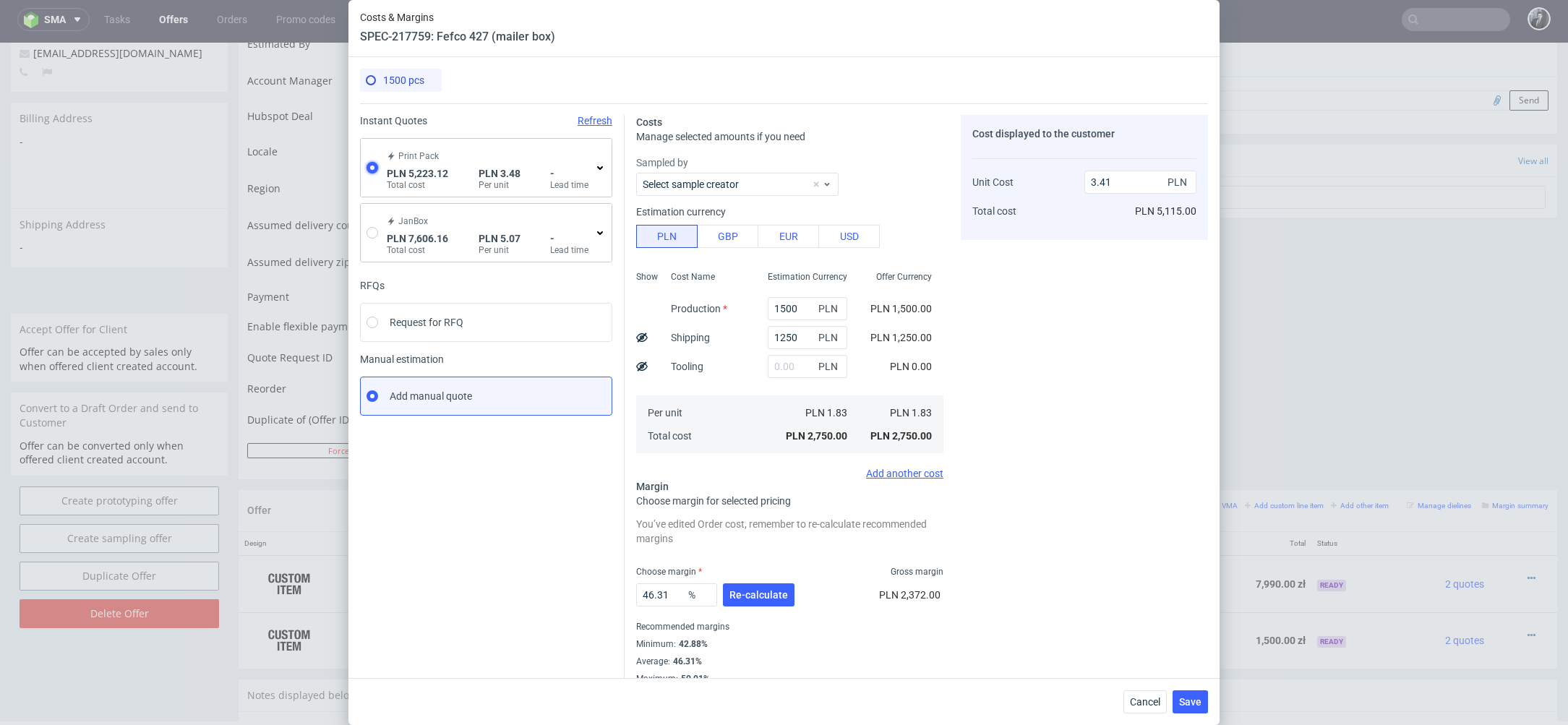
radio input "false"
type input "4039.5299999999997"
type input "1183.59"
type input "3.48"
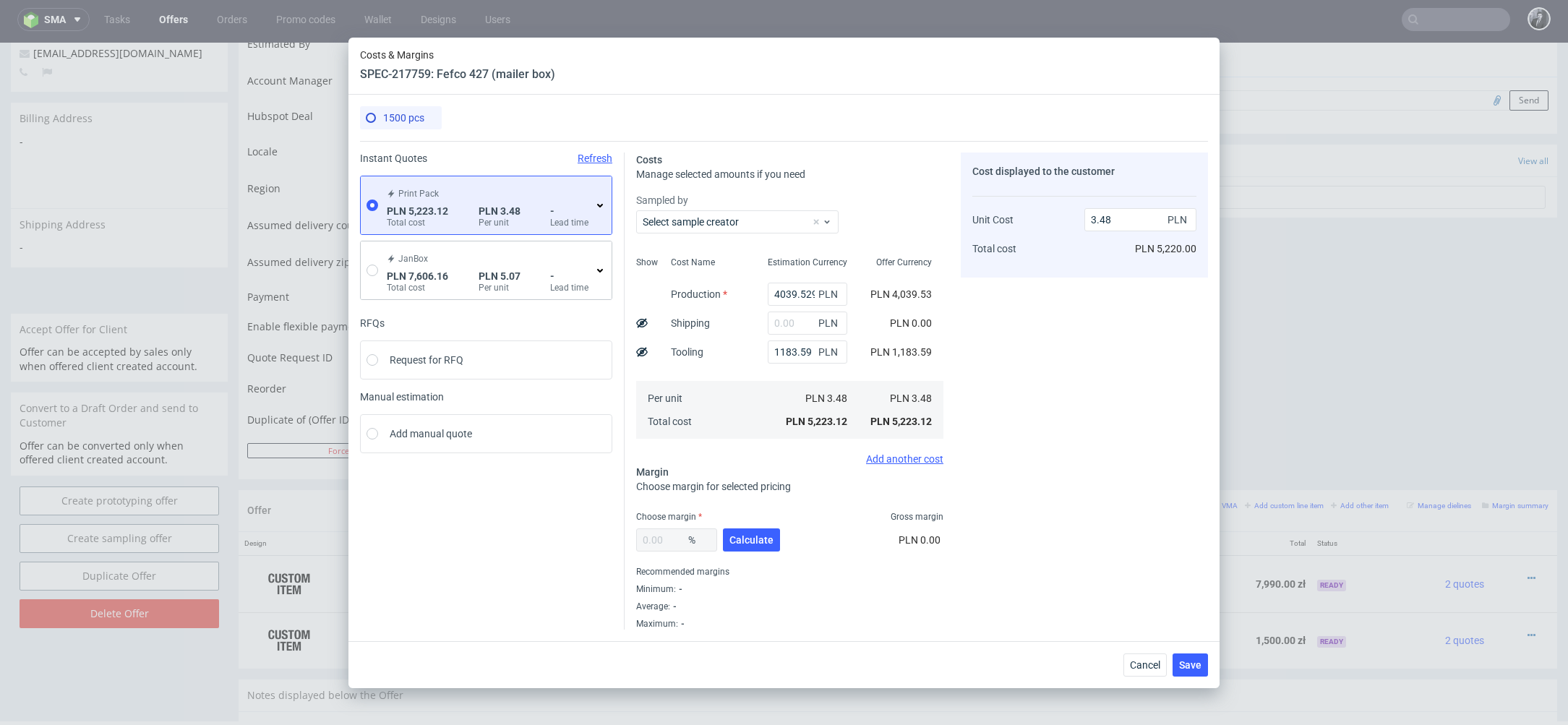
click at [600, 208] on icon at bounding box center [599, 205] width 12 height 12
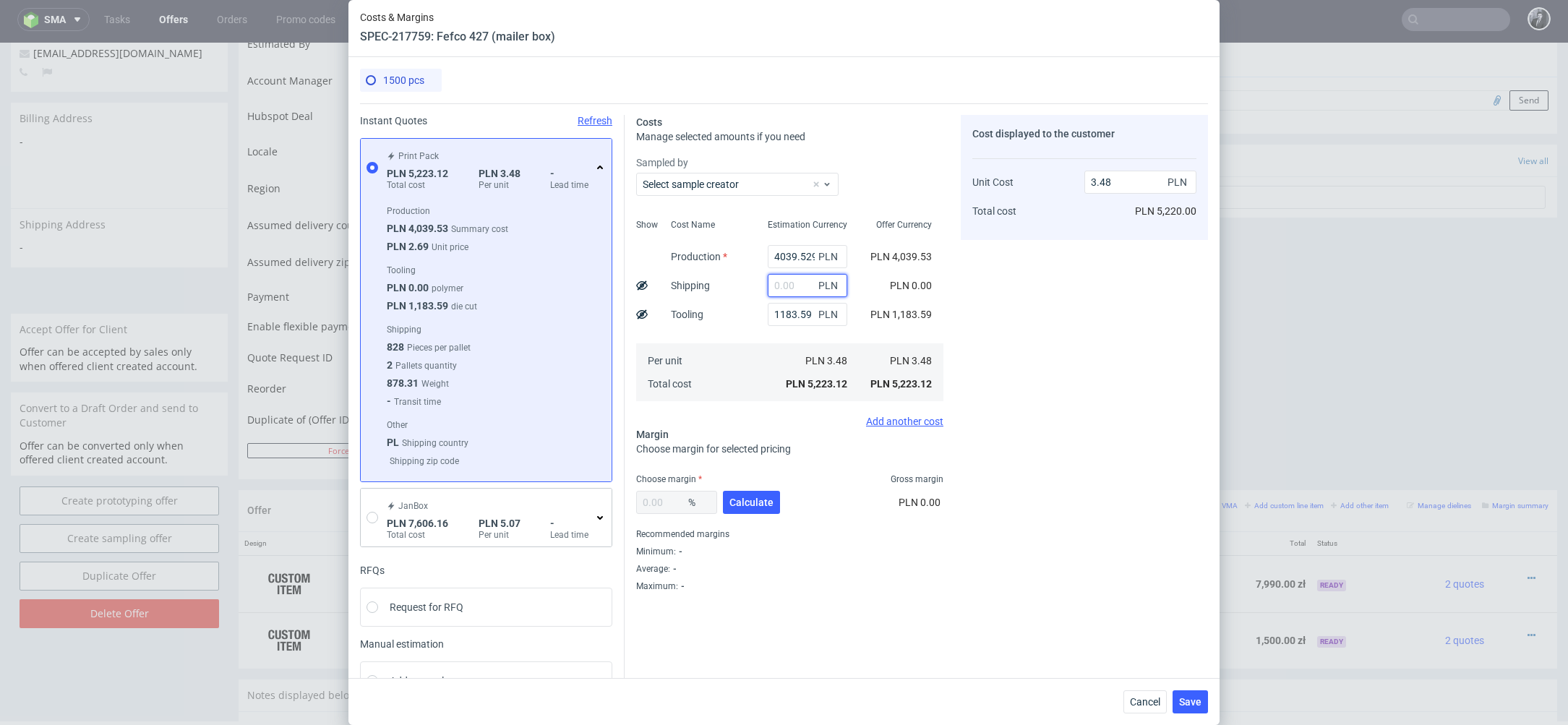
click at [800, 283] on input "text" at bounding box center [808, 286] width 79 height 23
type input "125"
type input "3.49"
type input "1250"
type input "4.31"
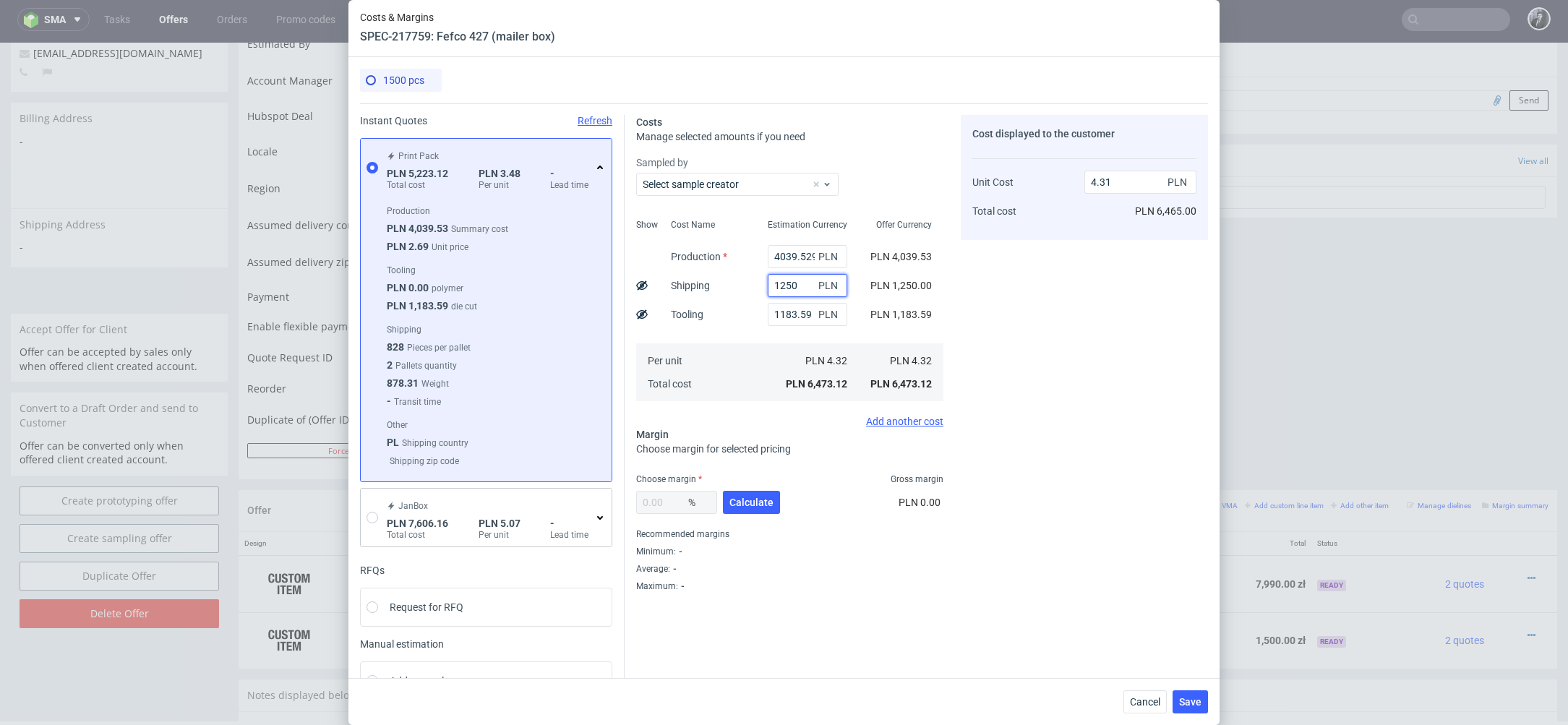
type input "1250"
click at [993, 437] on div "Cost displayed to the customer Unit Cost Total cost 4.31 PLN PLN 6,465.00" at bounding box center [1084, 353] width 247 height 477
click at [746, 499] on span "Calculate" at bounding box center [751, 502] width 44 height 10
type input "36.57"
click at [1115, 184] on input "6.8" at bounding box center [1140, 182] width 112 height 23
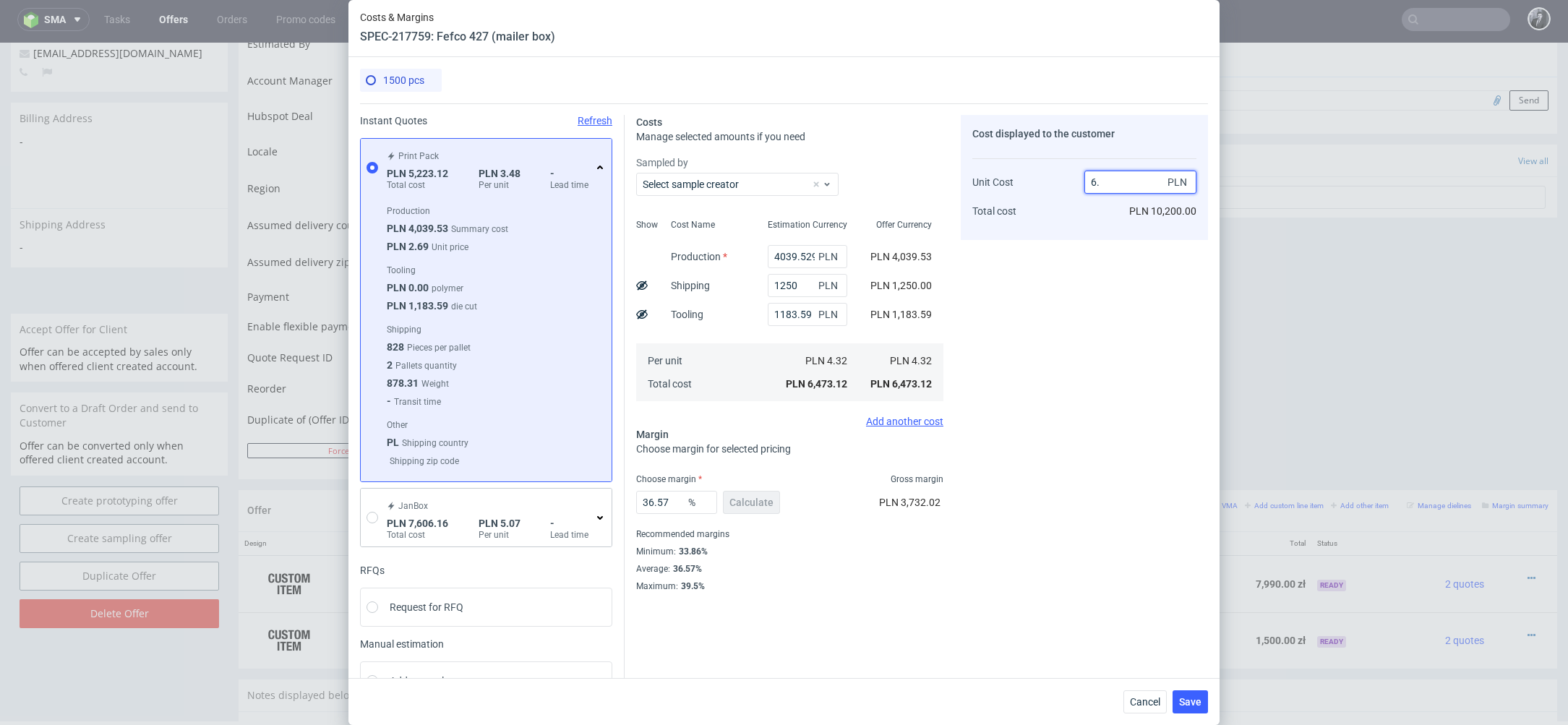
type input "6"
type input "28.000000000000004"
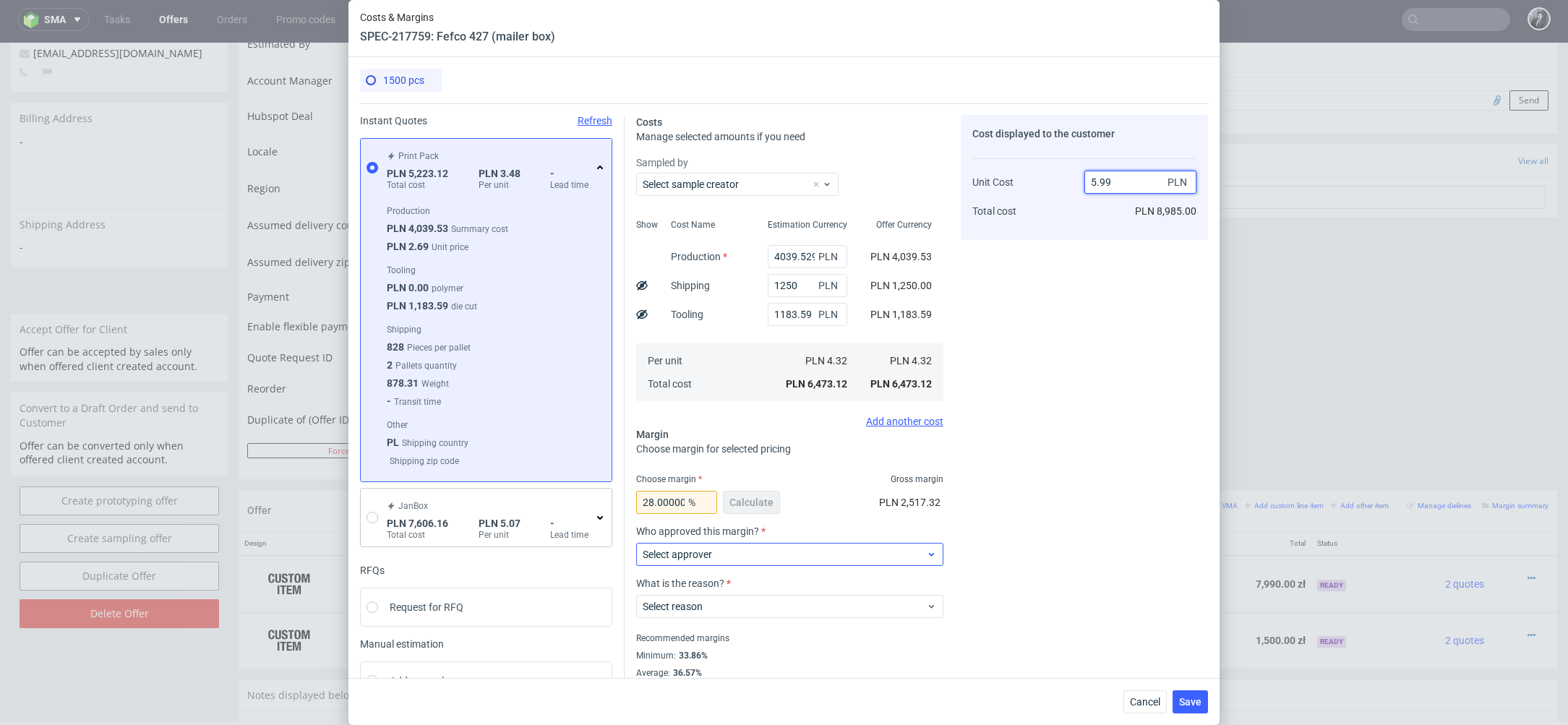
type input "5.99"
click at [785, 556] on span "Select approver" at bounding box center [784, 554] width 284 height 15
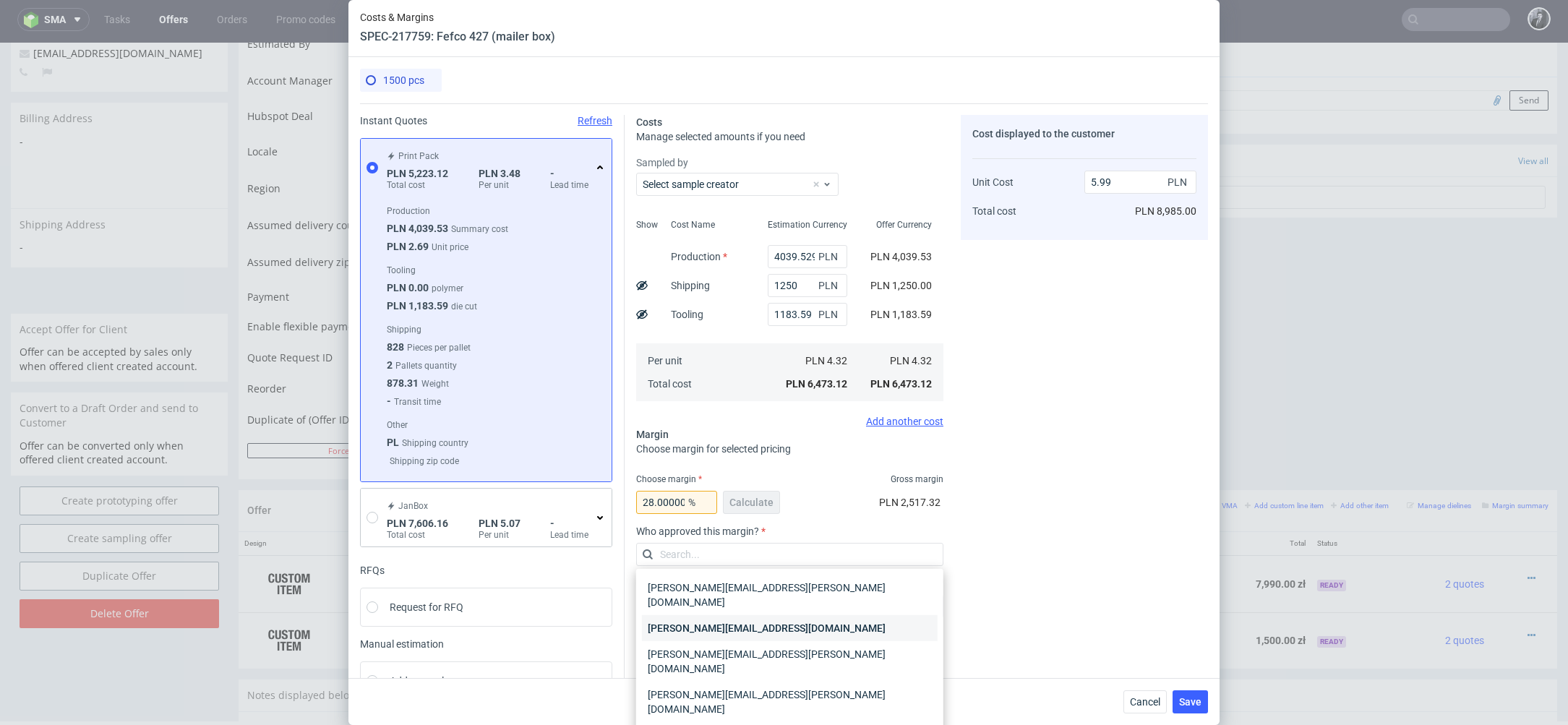
click at [795, 620] on div "[PERSON_NAME][EMAIL_ADDRESS][PERSON_NAME][DOMAIN_NAME]" at bounding box center [790, 629] width 296 height 26
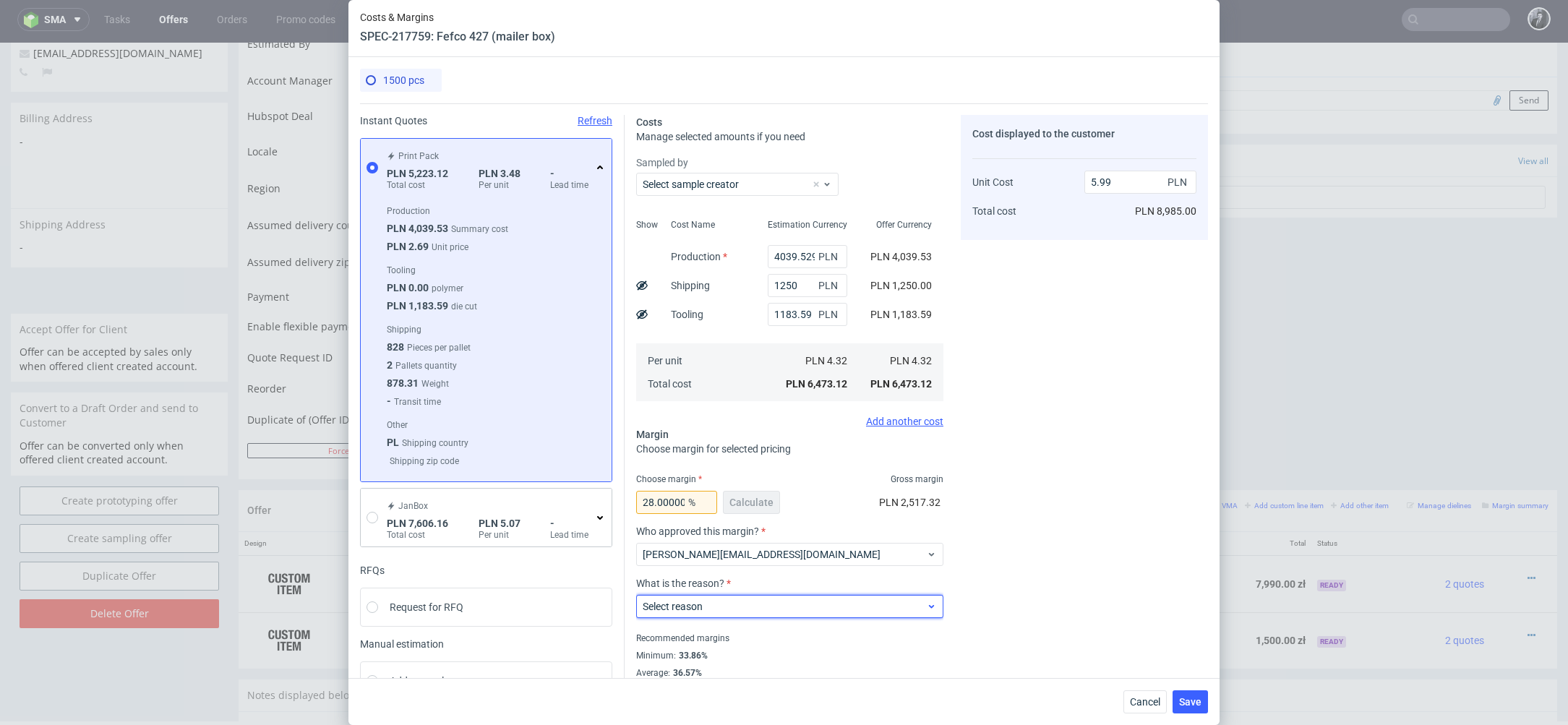
click at [810, 609] on span "Select reason" at bounding box center [784, 606] width 284 height 15
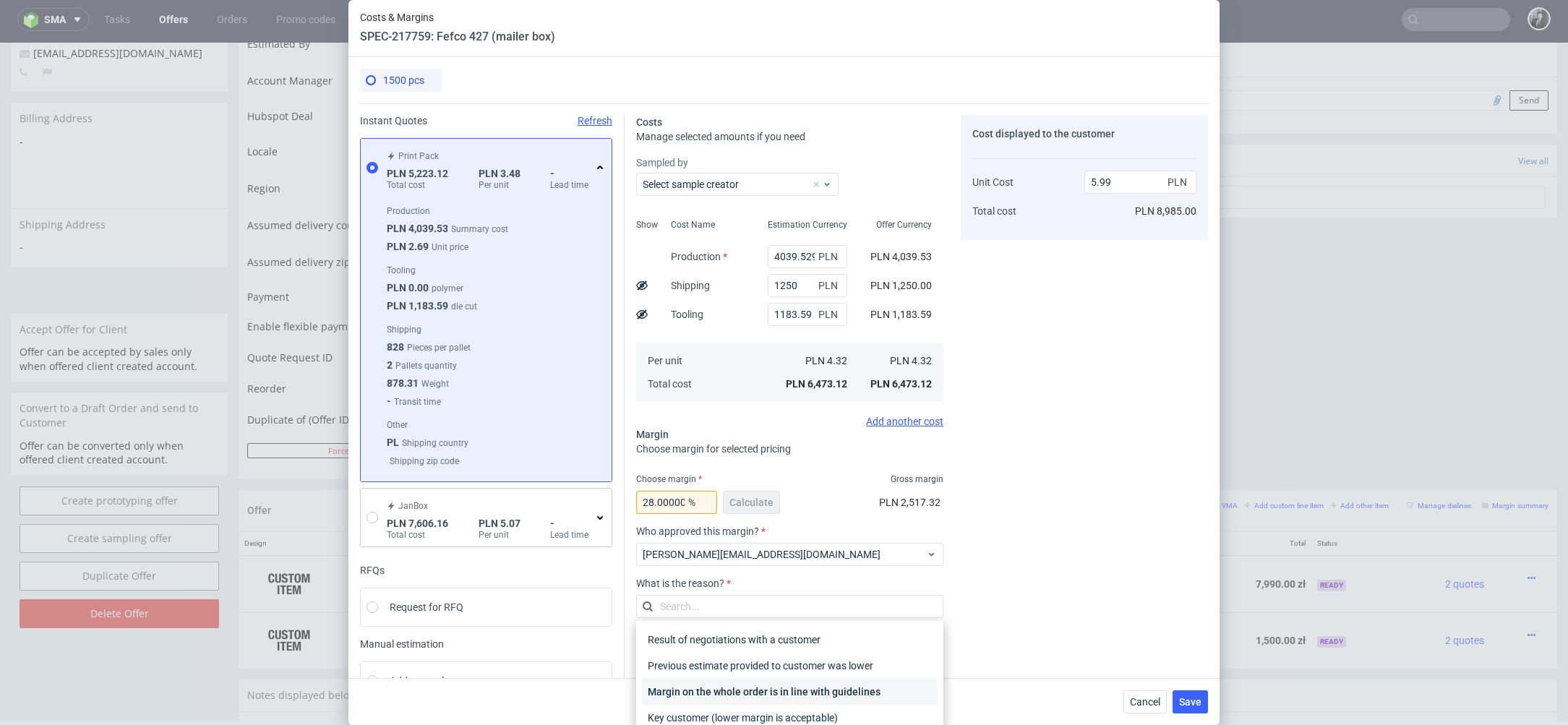
click at [799, 694] on div "Margin on the whole order is in line with guidelines" at bounding box center [790, 692] width 296 height 26
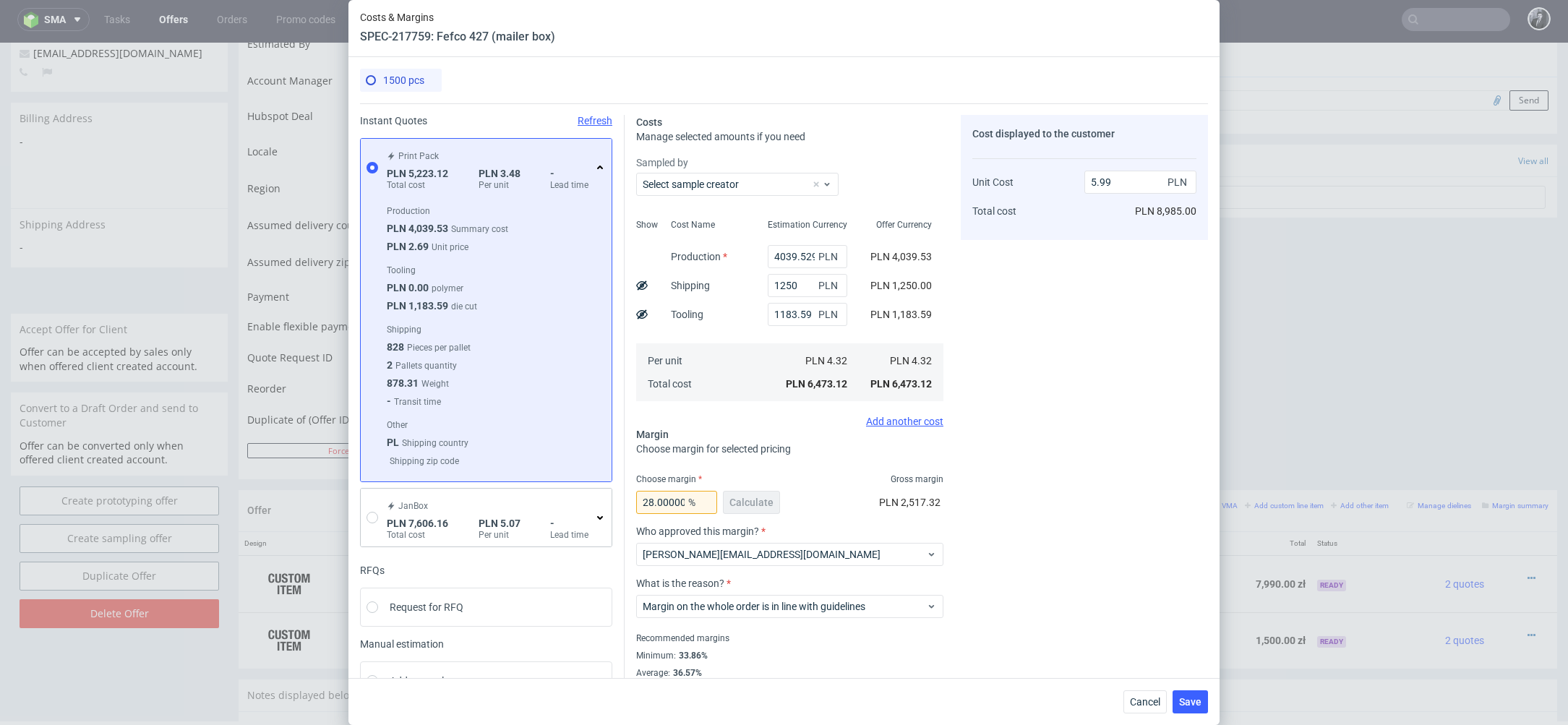
scroll to position [35, 0]
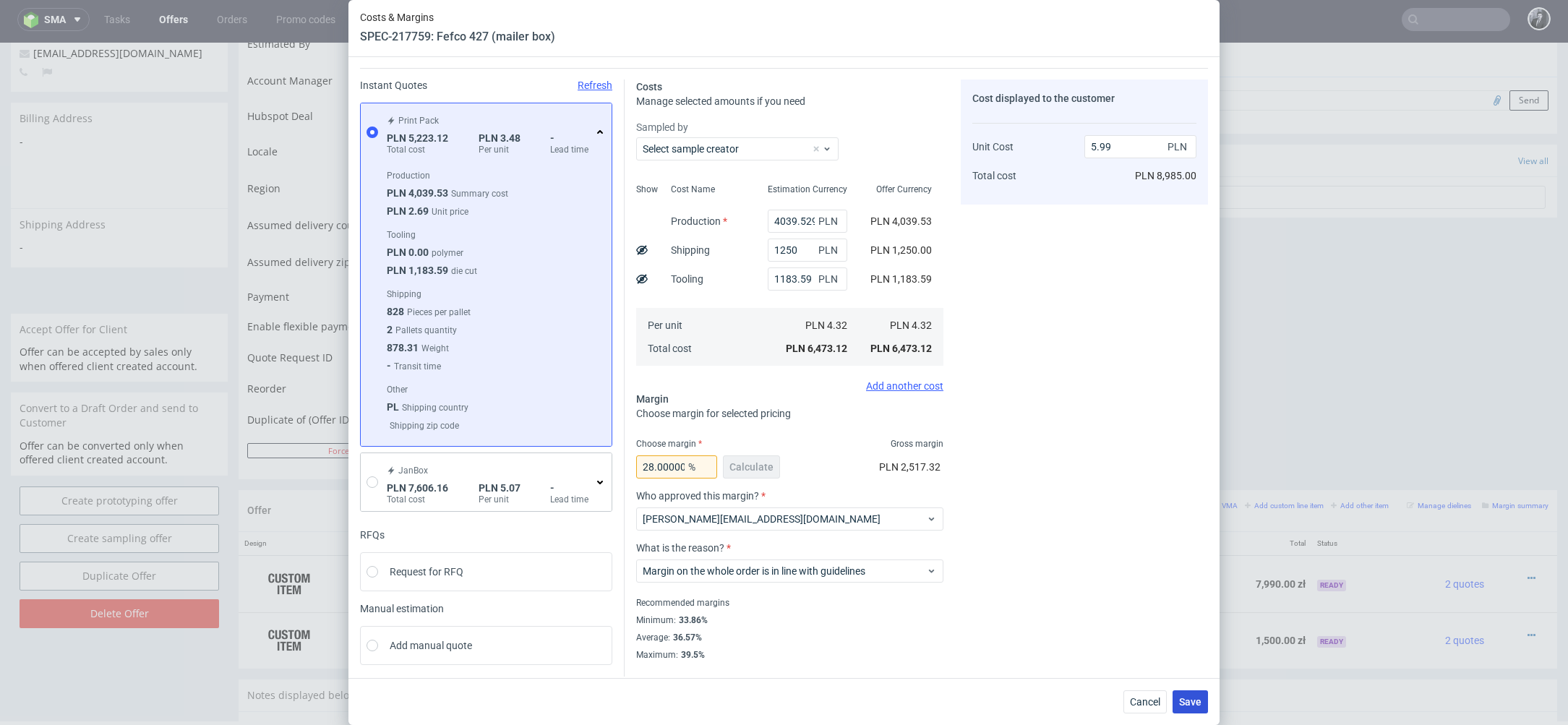
click at [1191, 700] on span "Save" at bounding box center [1190, 702] width 22 height 10
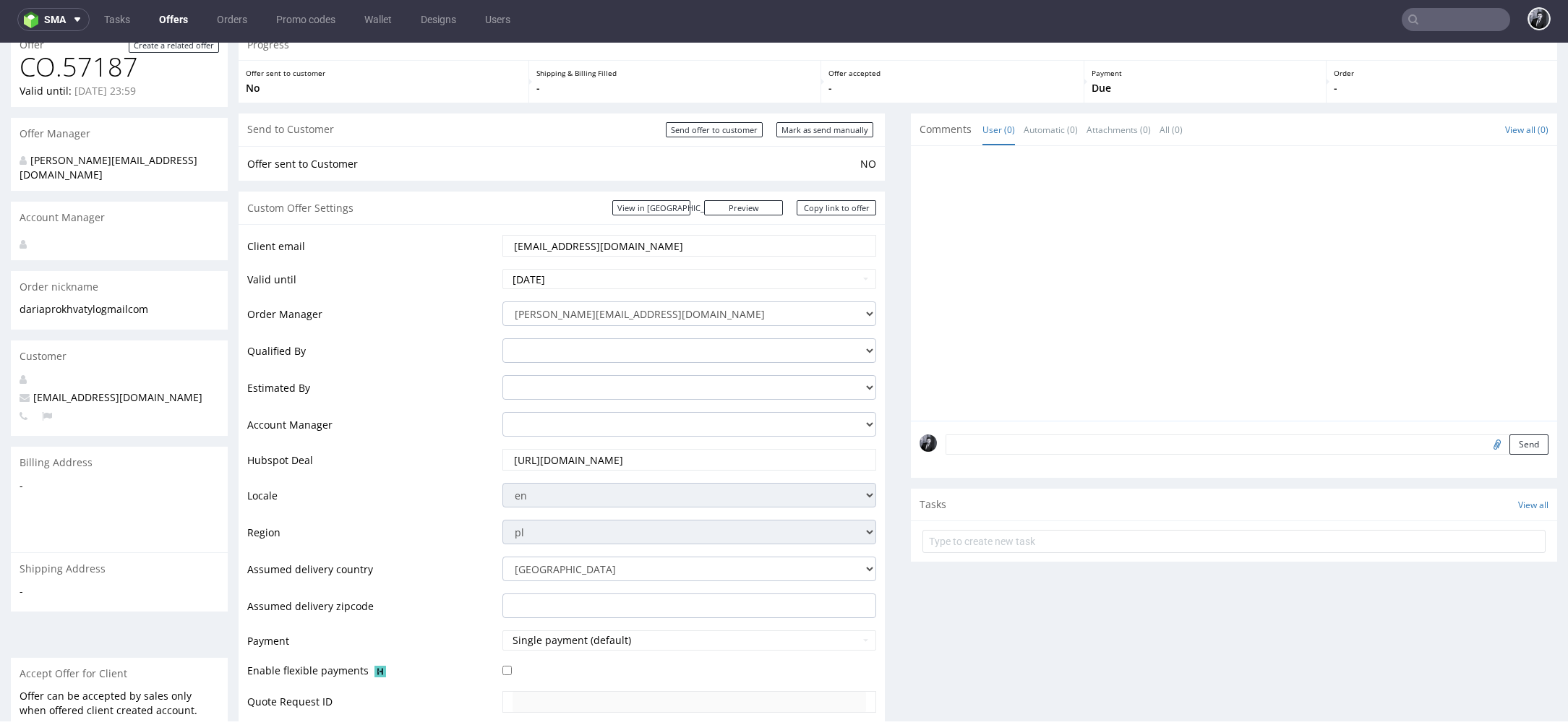
scroll to position [0, 0]
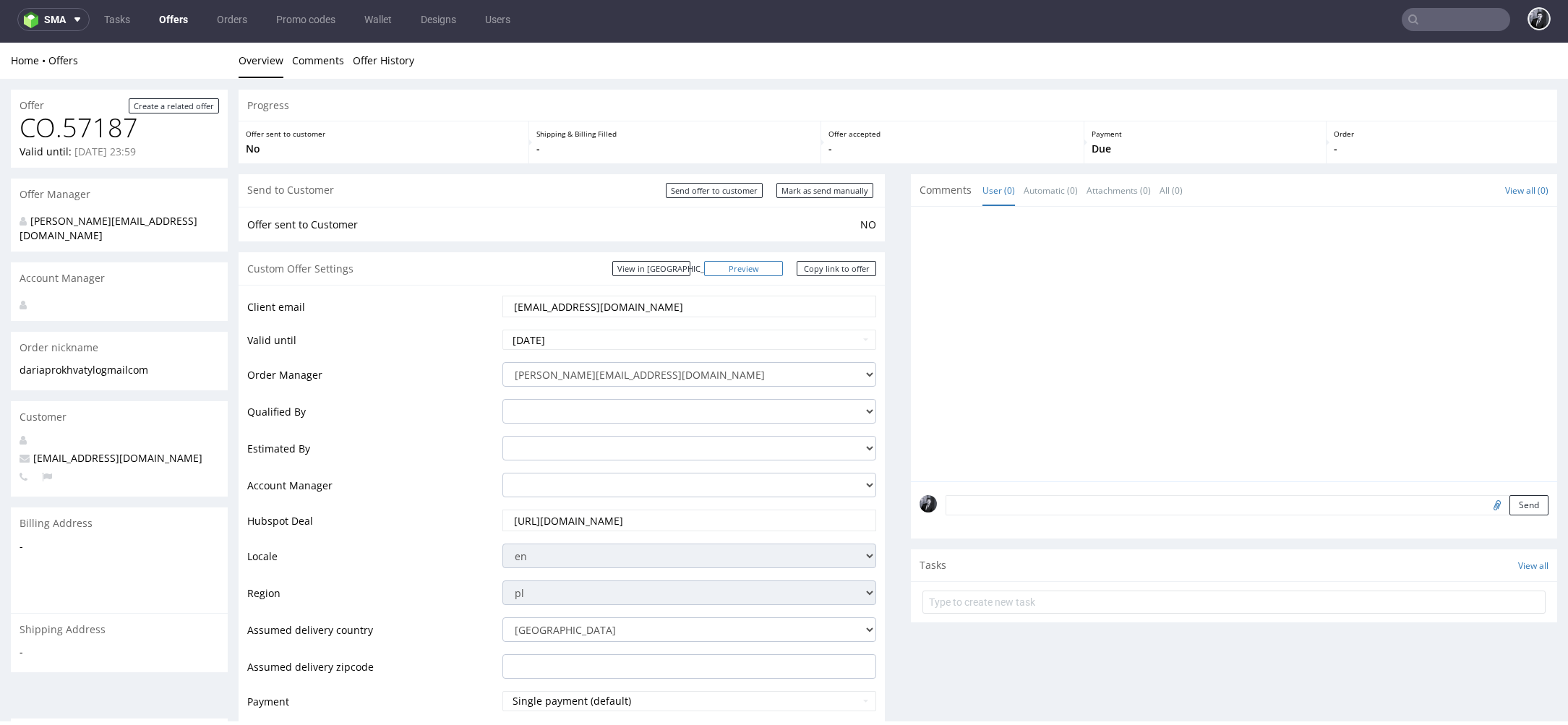
click at [770, 274] on link "Preview" at bounding box center [744, 269] width 79 height 15
click at [844, 267] on link "Copy link to offer" at bounding box center [836, 269] width 79 height 15
click at [714, 193] on input "Send offer to customer" at bounding box center [714, 190] width 97 height 15
type input "In progress..."
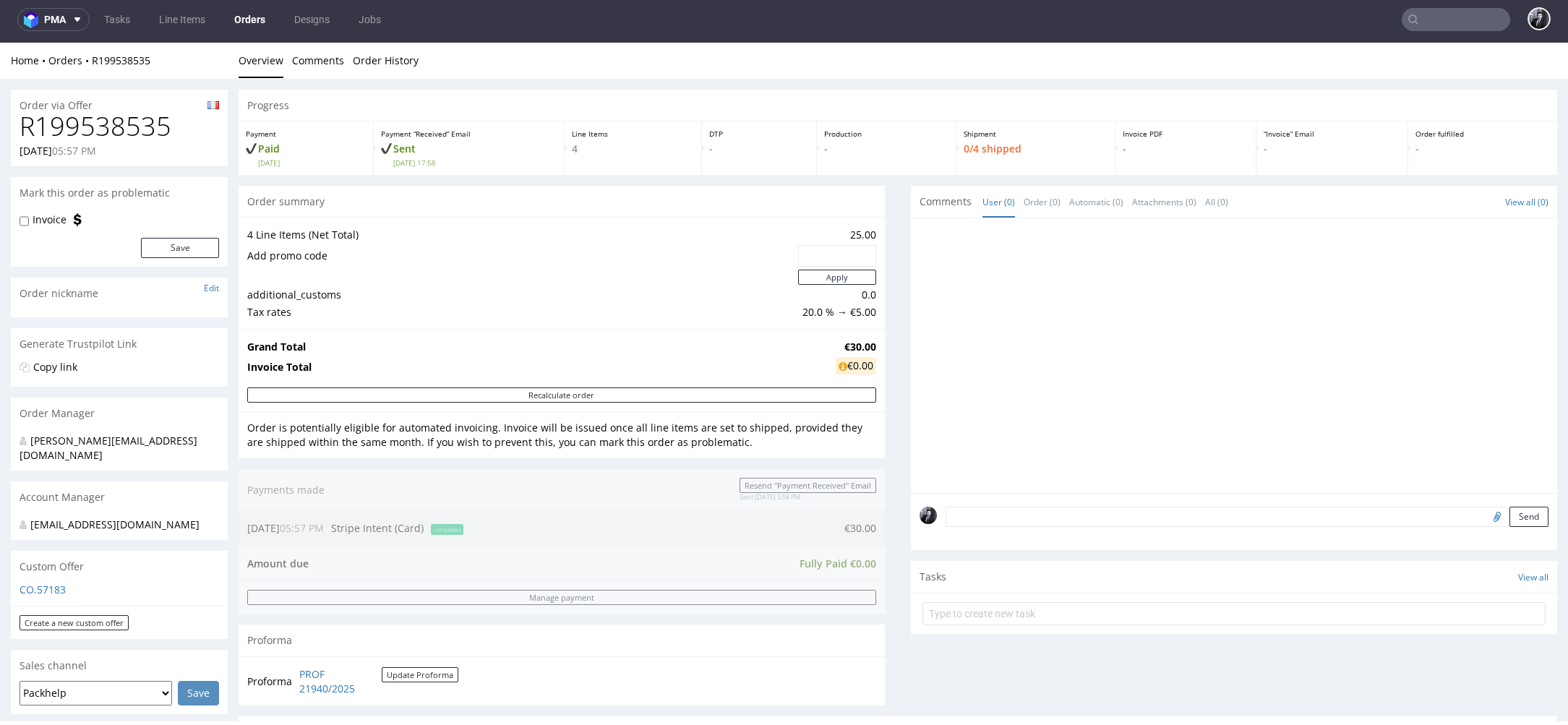
scroll to position [683, 0]
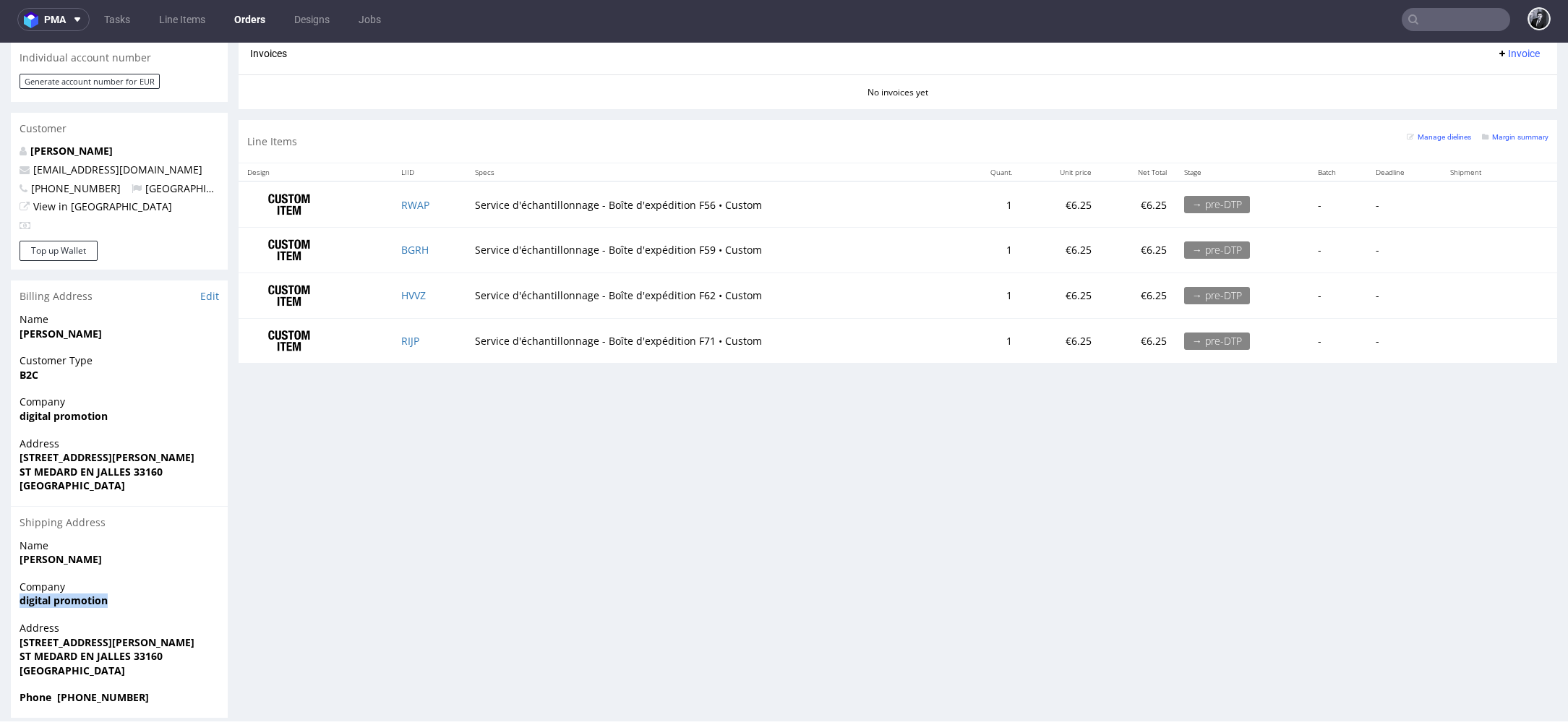
drag, startPoint x: 136, startPoint y: 587, endPoint x: 18, endPoint y: 587, distance: 118.0
click at [19, 593] on span "digital promotion" at bounding box center [119, 600] width 200 height 15
copy strong "digital promotion"
drag, startPoint x: 183, startPoint y: 631, endPoint x: 6, endPoint y: 630, distance: 177.0
click at [6, 630] on div "Order via Offer R199538535 10.10.2025 05:57 PM Mark this order as problematic I…" at bounding box center [784, 62] width 1568 height 1333
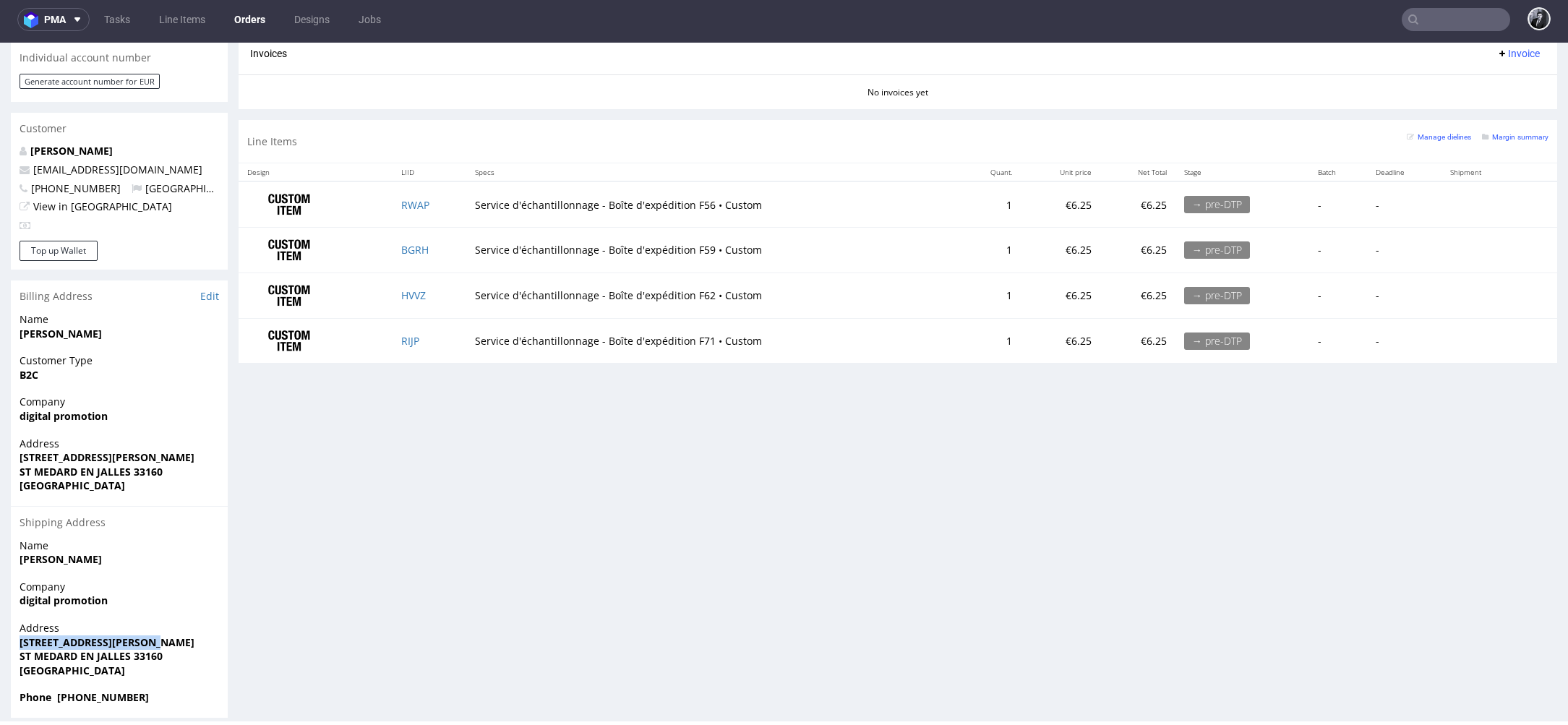
copy strong "16 RUE FERNAND LABROUSSE"
drag, startPoint x: 134, startPoint y: 645, endPoint x: 6, endPoint y: 645, distance: 128.0
click at [6, 645] on div "Order via Offer R199538535 10.10.2025 05:57 PM Mark this order as problematic I…" at bounding box center [784, 62] width 1568 height 1333
copy strong "ST MEDARD EN JALLES"
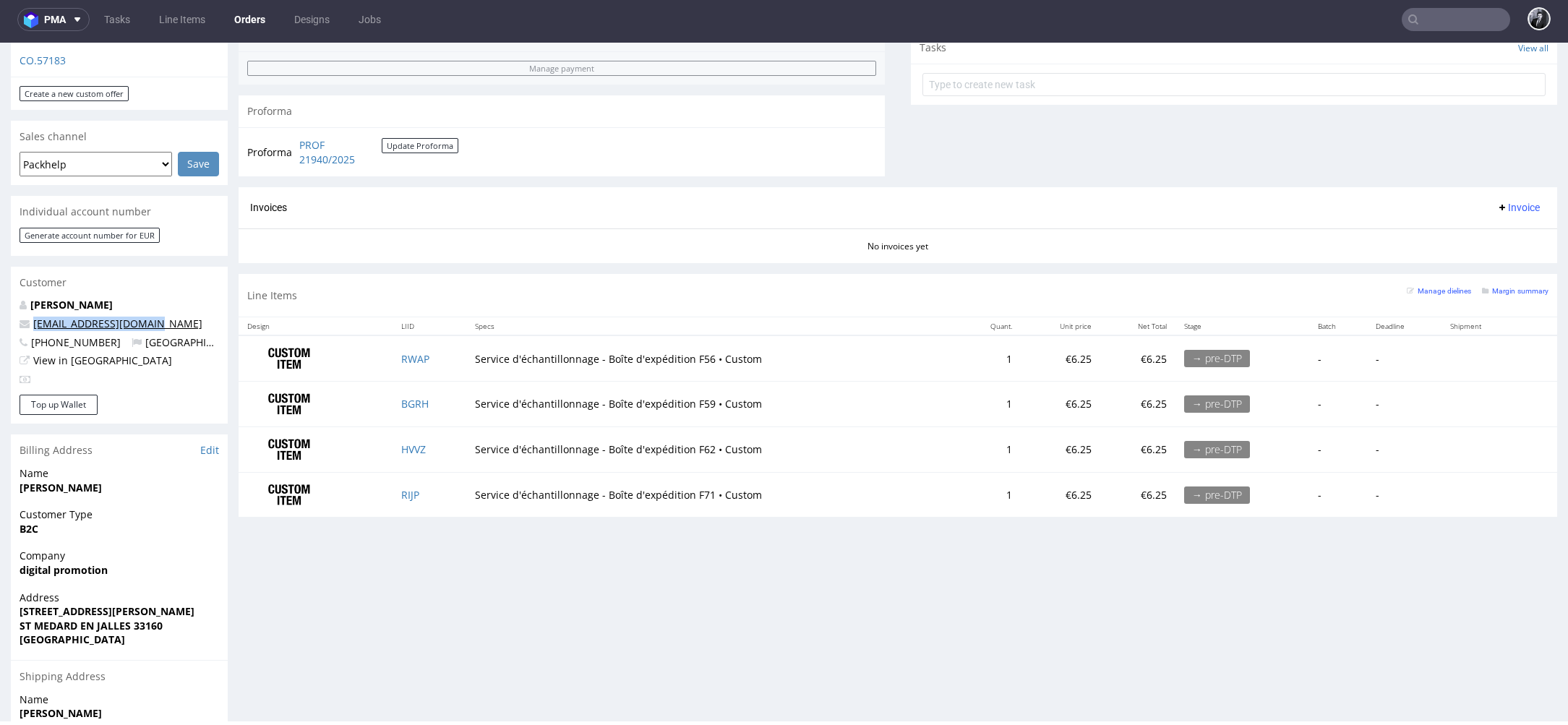
drag, startPoint x: 159, startPoint y: 311, endPoint x: 35, endPoint y: 311, distance: 124.0
click at [35, 317] on p "brunobuquet@hotmail.fr" at bounding box center [119, 324] width 200 height 15
copy link "brunobuquet@hotmail.fr"
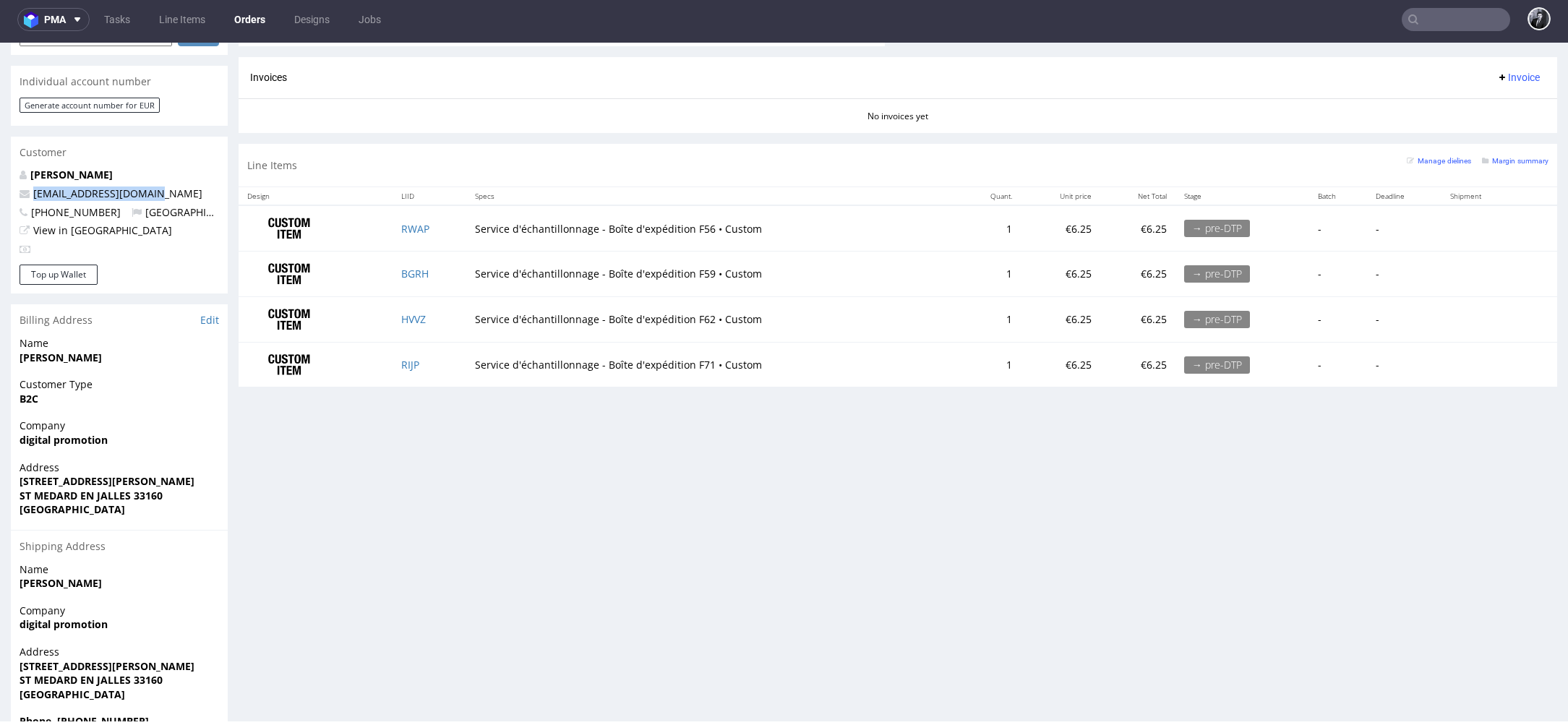
scroll to position [683, 0]
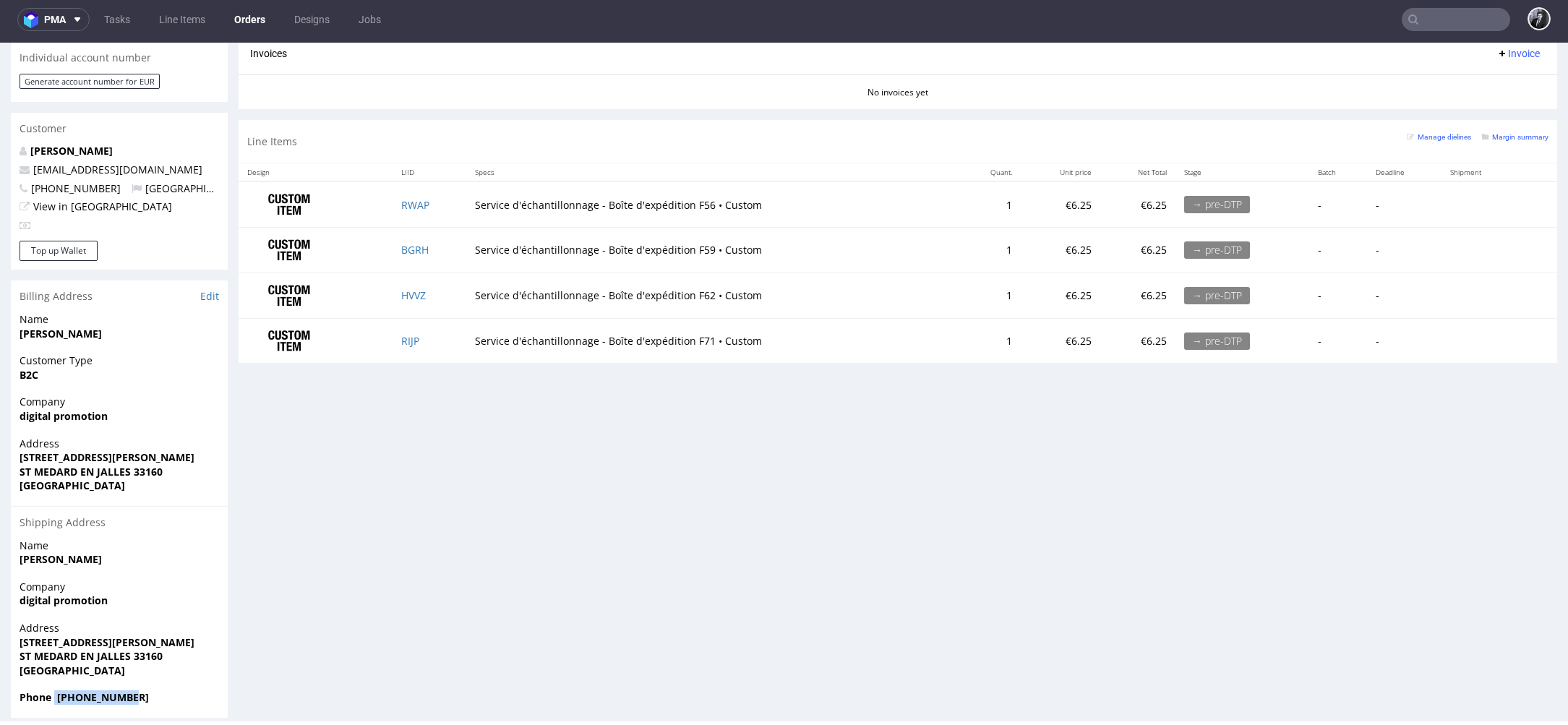
drag, startPoint x: 140, startPoint y: 680, endPoint x: 54, endPoint y: 680, distance: 86.0
click at [54, 690] on span "Phone +33787281557" at bounding box center [119, 697] width 200 height 15
copy strong "+33787281557"
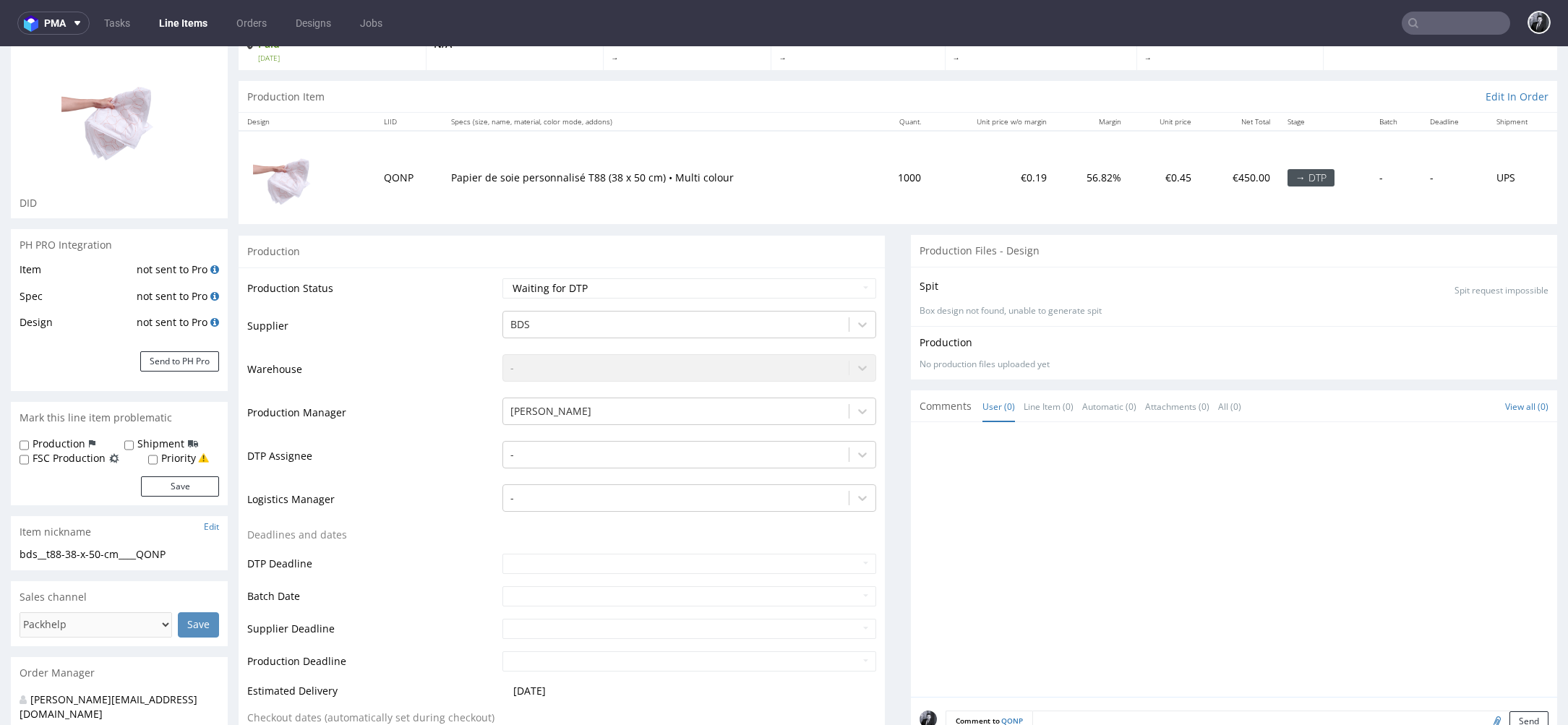
scroll to position [5, 0]
